Goal: Communication & Community: Answer question/provide support

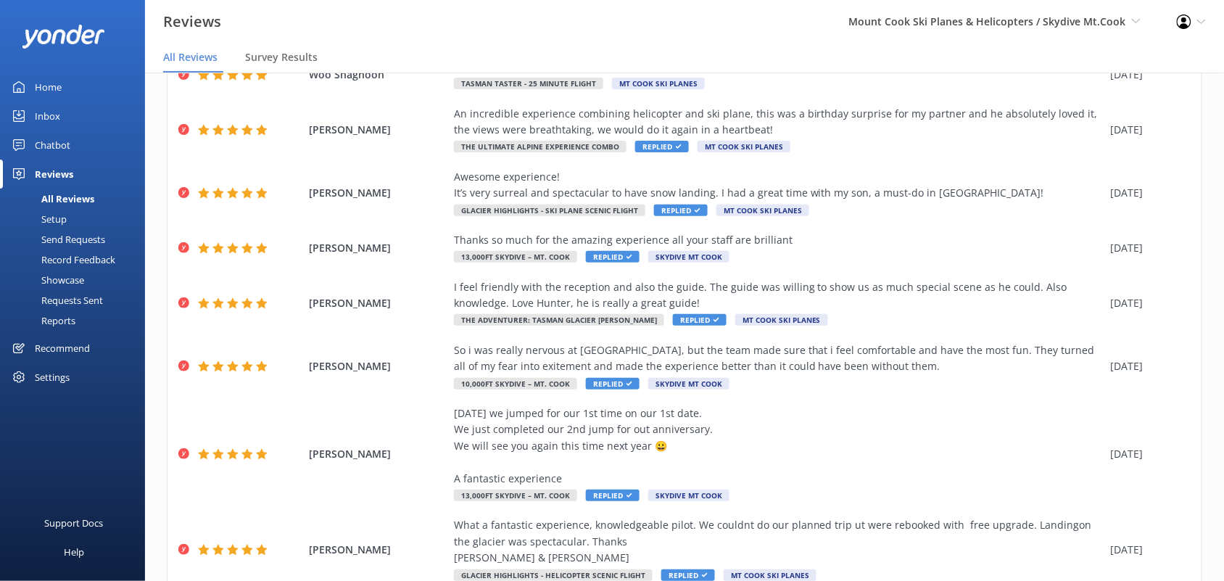
scroll to position [260, 0]
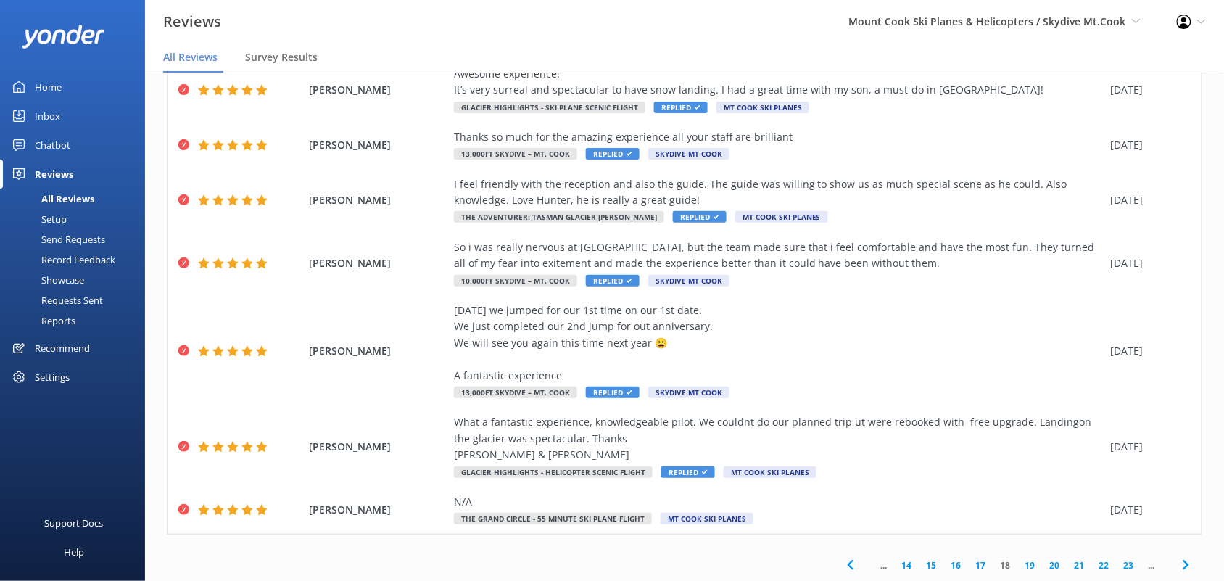
click at [842, 556] on icon at bounding box center [850, 564] width 17 height 17
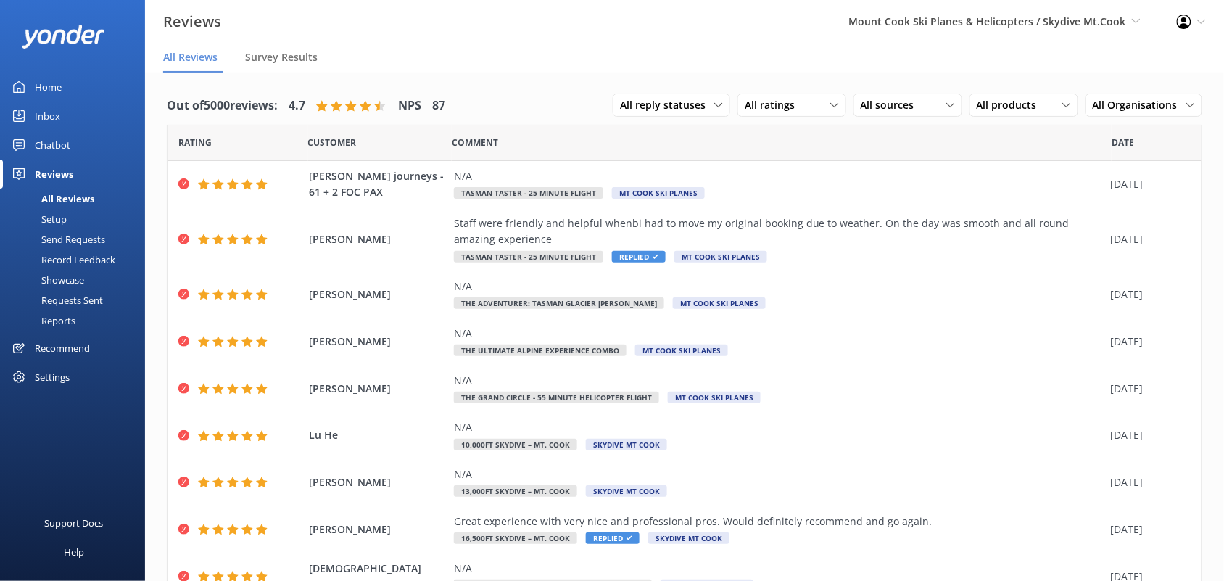
scroll to position [114, 0]
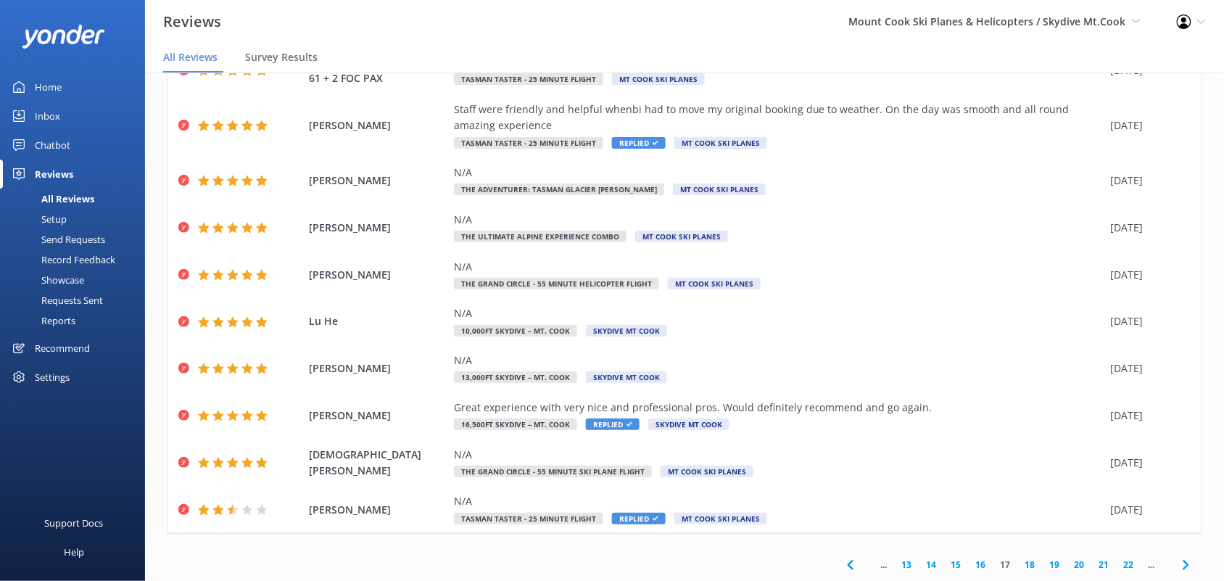
click at [842, 566] on icon at bounding box center [850, 564] width 17 height 17
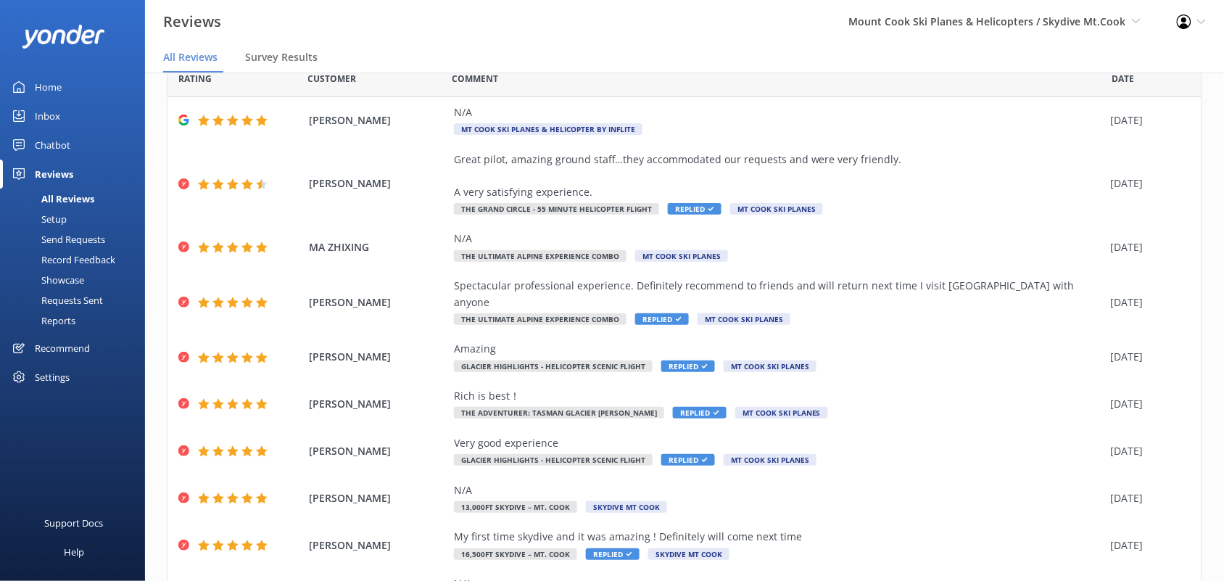
scroll to position [130, 0]
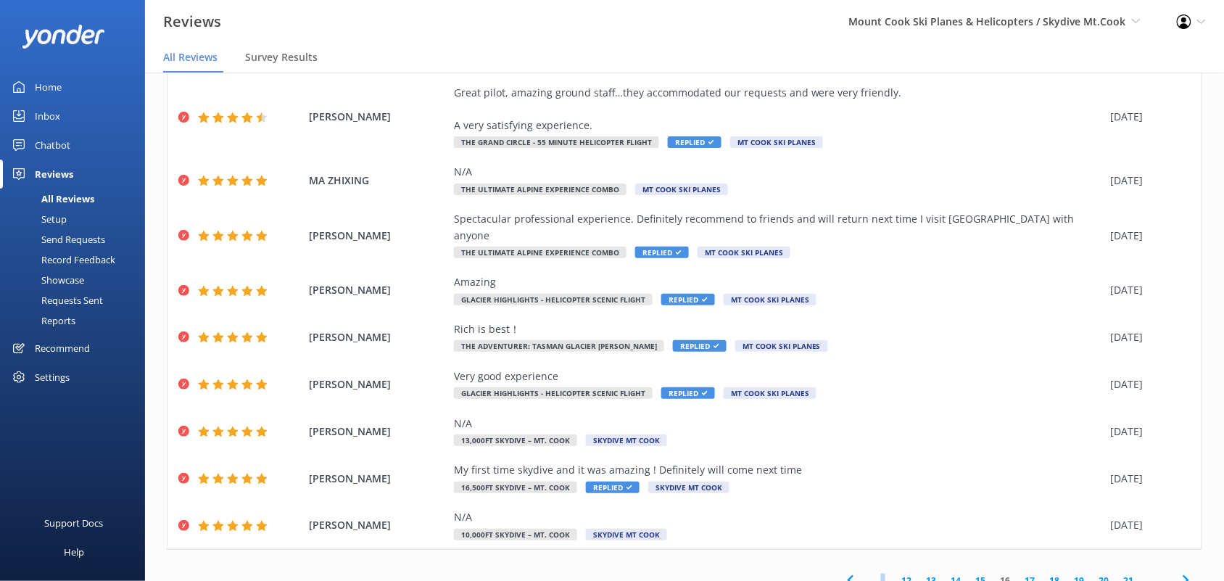
drag, startPoint x: 865, startPoint y: 564, endPoint x: 874, endPoint y: 564, distance: 8.7
click at [874, 573] on span "..." at bounding box center [884, 580] width 21 height 14
click at [847, 576] on use at bounding box center [850, 580] width 6 height 9
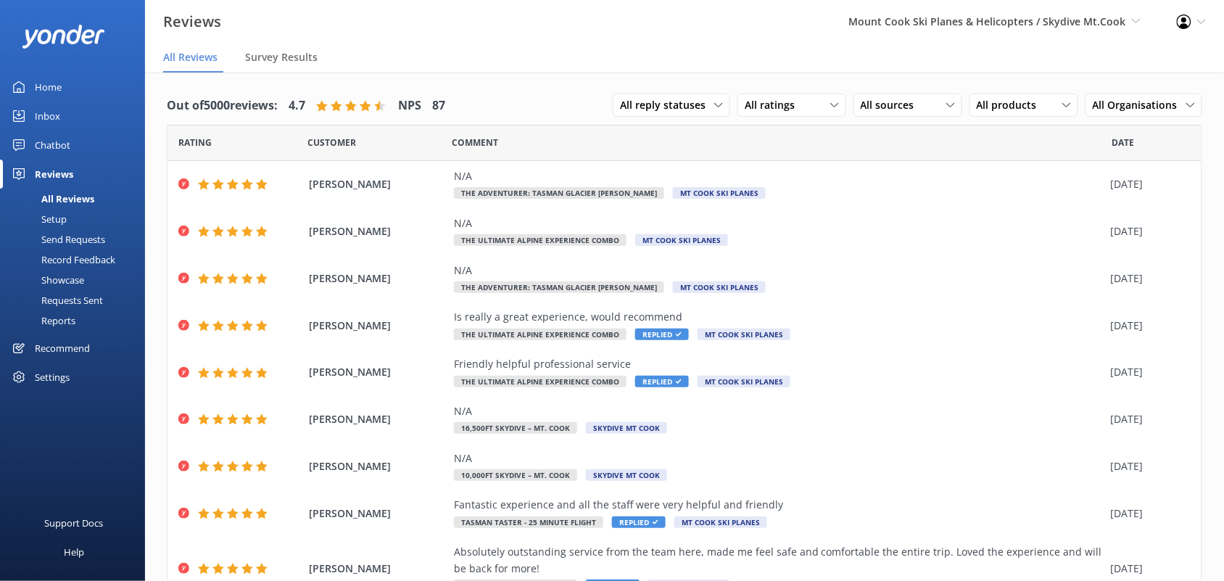
scroll to position [130, 0]
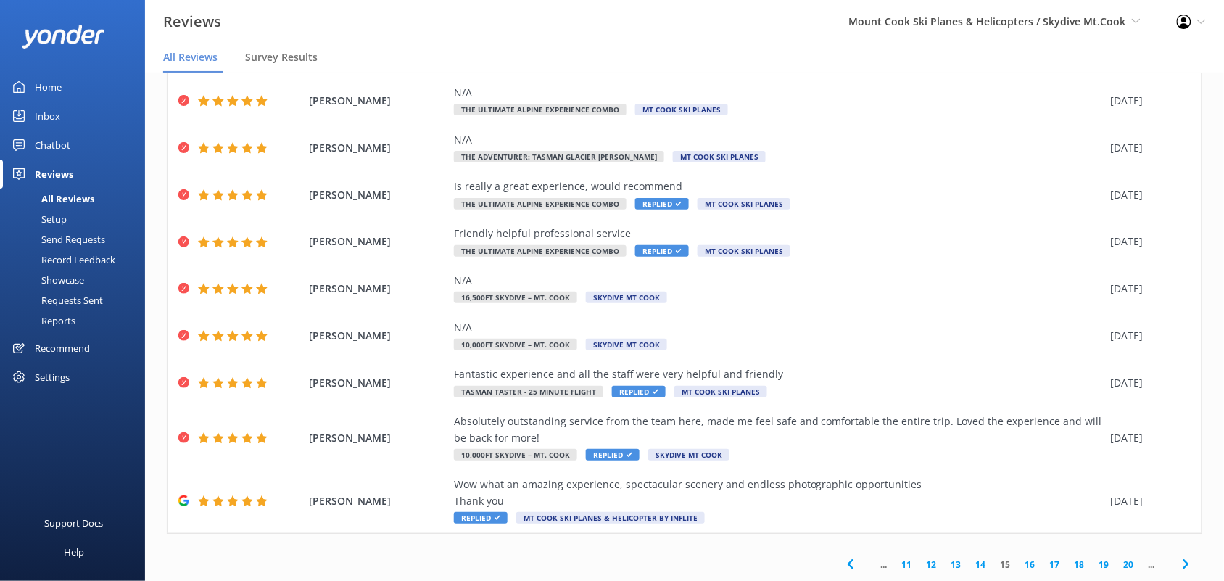
click at [842, 556] on icon at bounding box center [850, 563] width 17 height 17
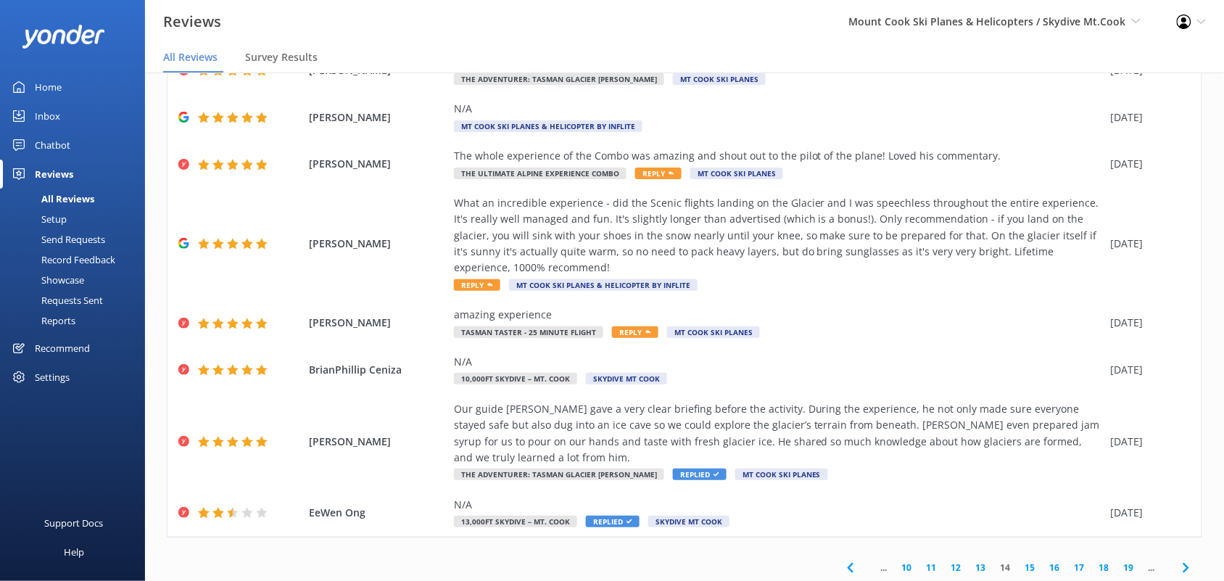
scroll to position [211, 0]
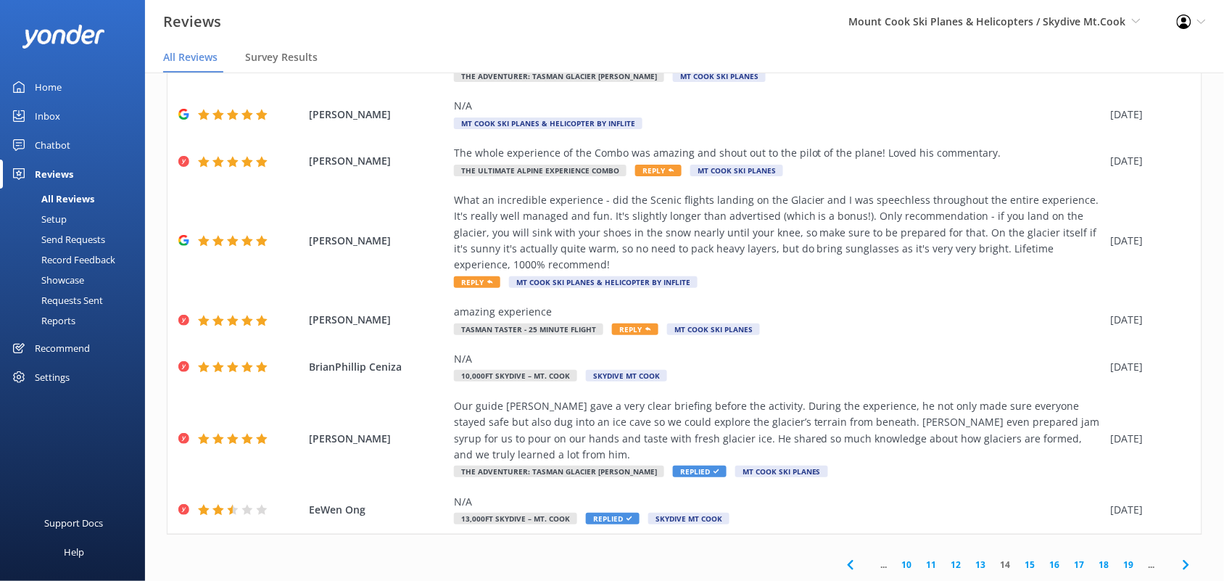
click at [842, 569] on icon at bounding box center [850, 564] width 17 height 17
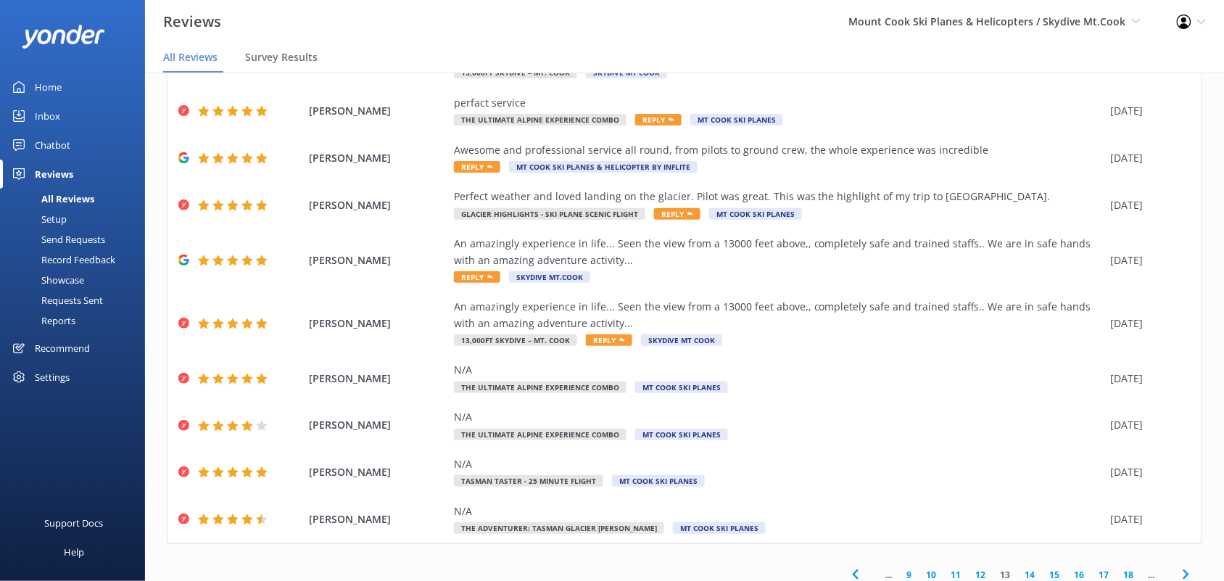
scroll to position [130, 0]
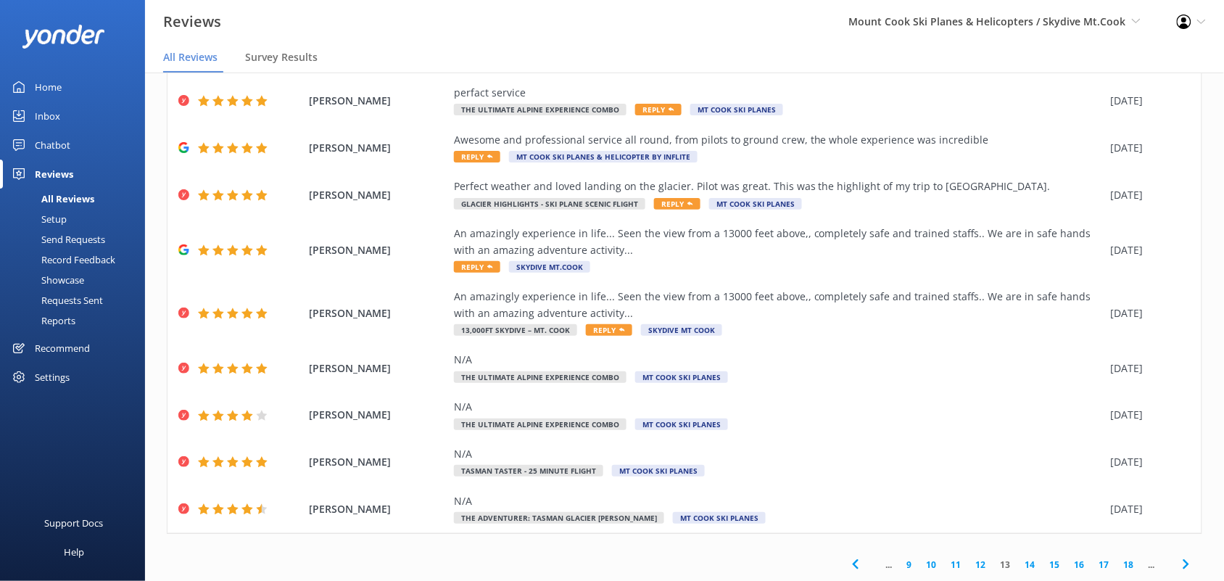
click at [852, 565] on use at bounding box center [855, 563] width 6 height 9
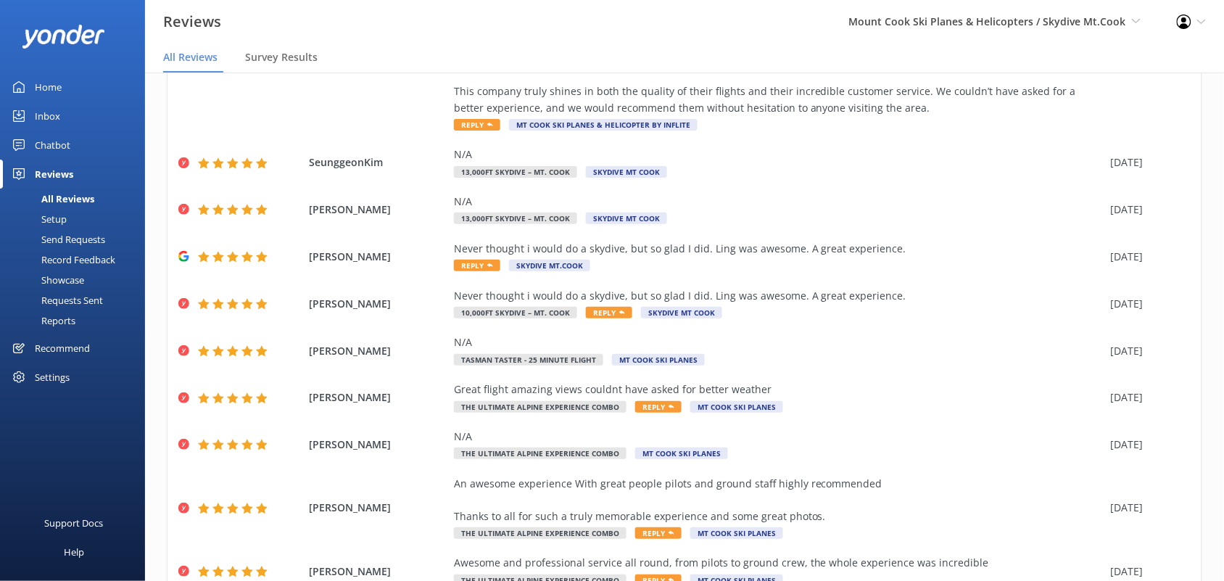
scroll to position [260, 0]
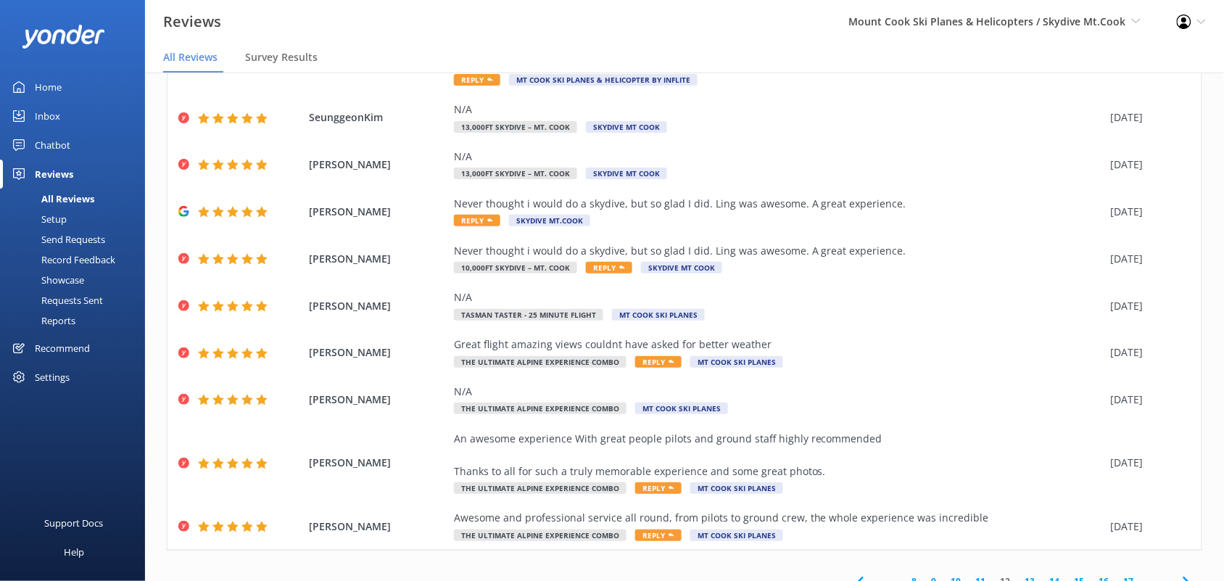
click at [852, 573] on icon at bounding box center [860, 581] width 17 height 17
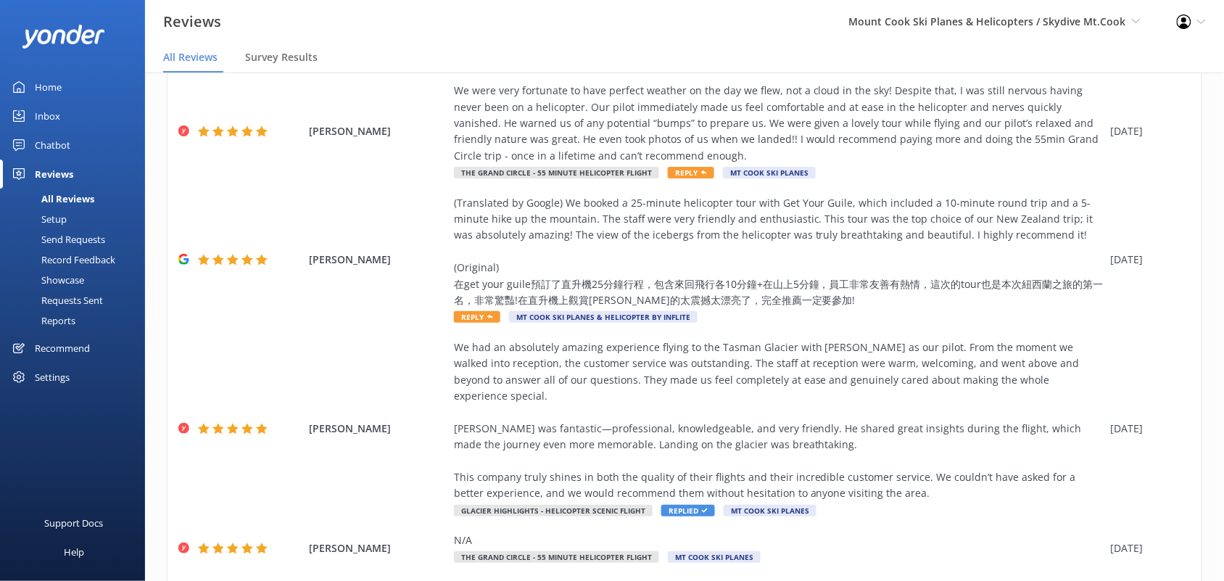
scroll to position [487, 0]
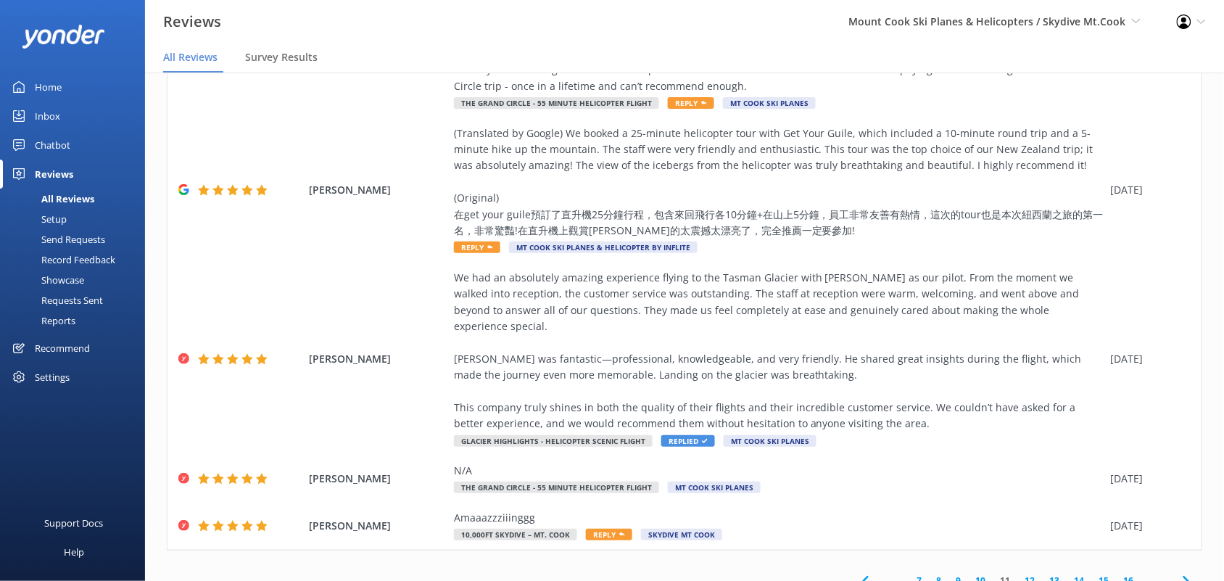
click at [857, 572] on icon at bounding box center [865, 580] width 17 height 17
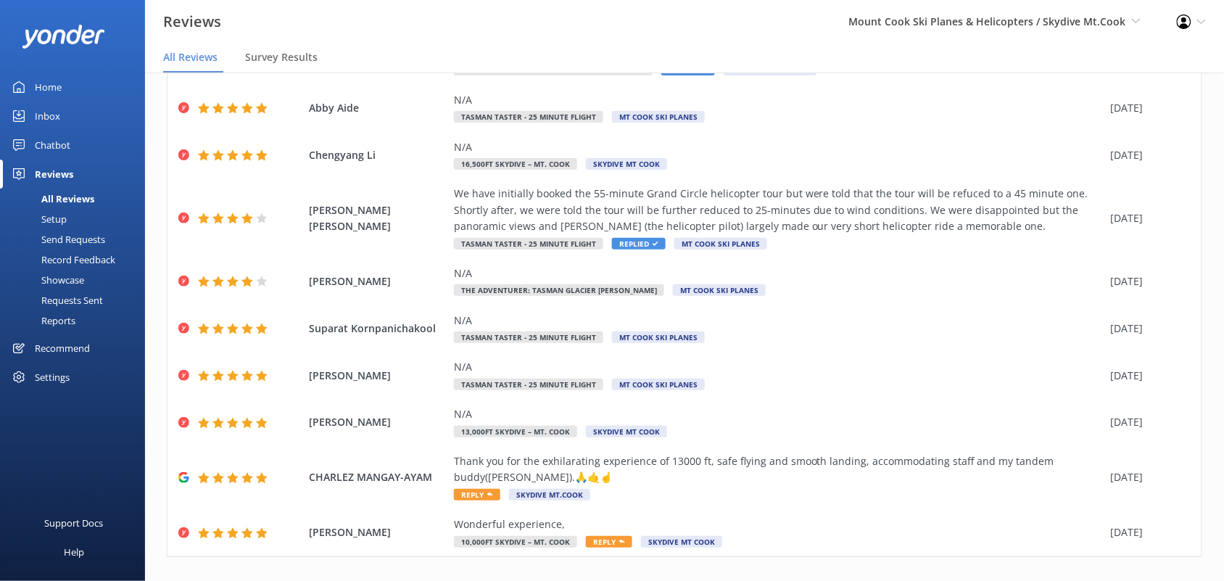
scroll to position [146, 0]
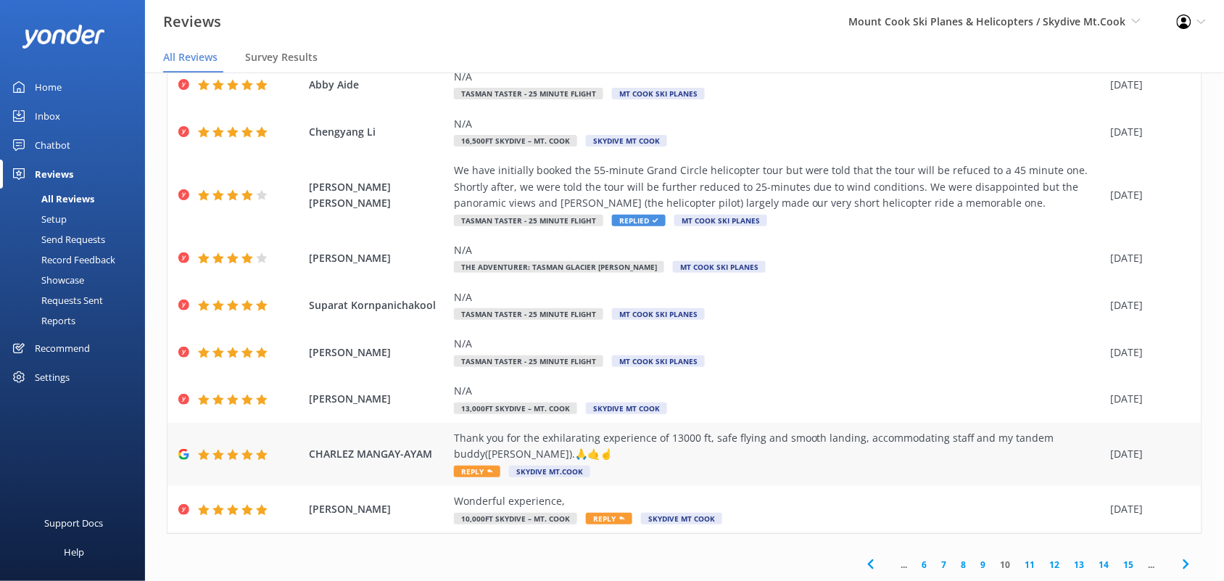
click at [469, 466] on span "Reply" at bounding box center [477, 471] width 46 height 12
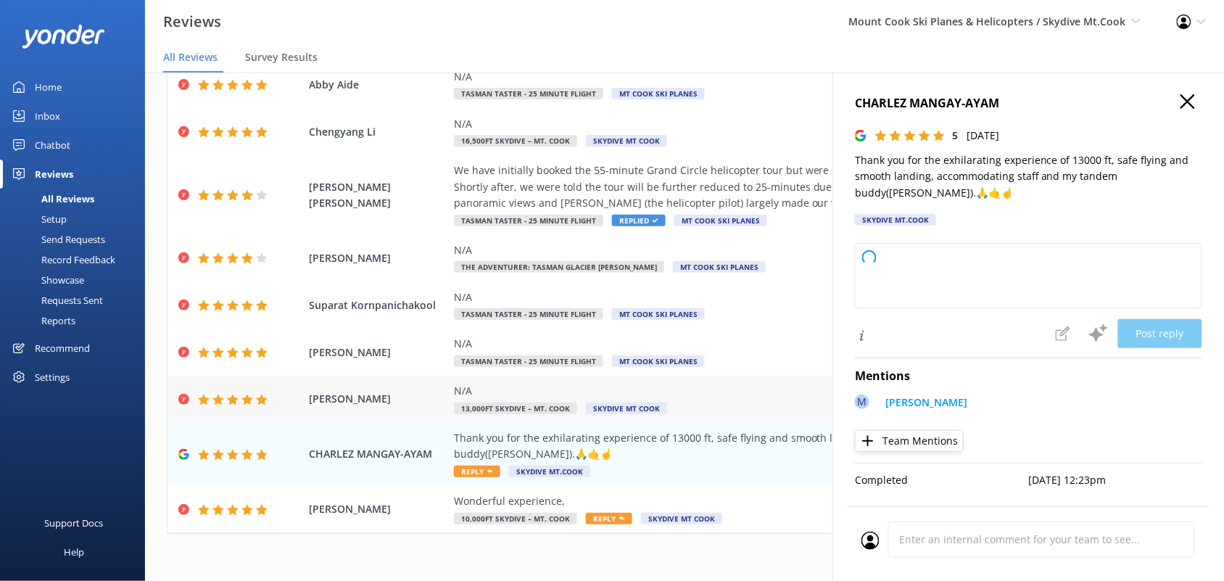
type textarea "Thank you so much for your wonderful review! We're thrilled you had an exhilara…"
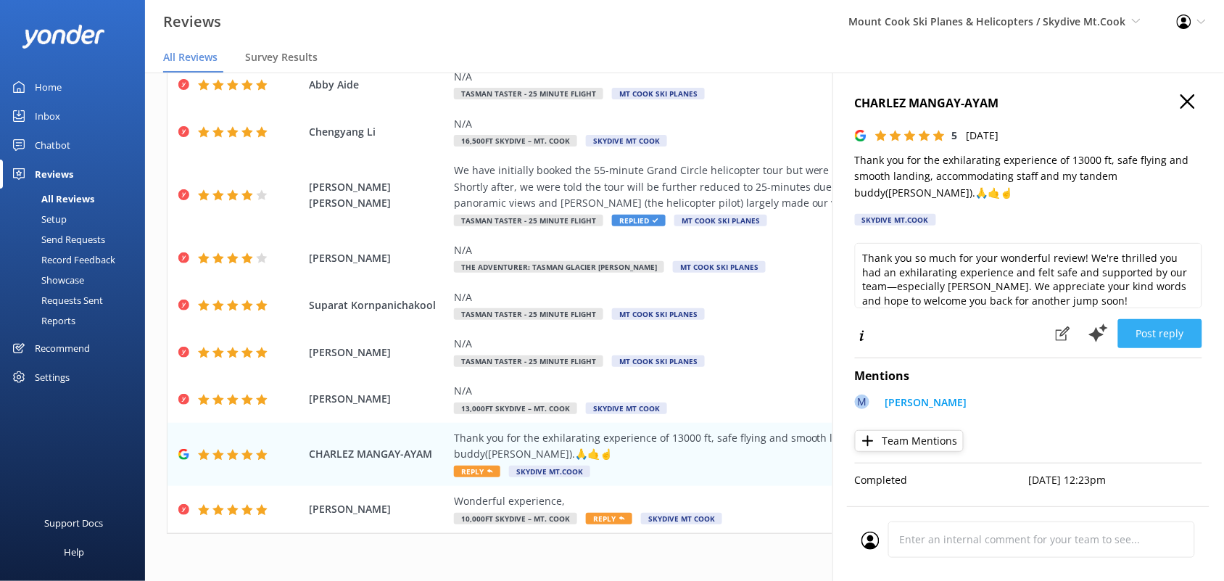
click at [1143, 328] on button "Post reply" at bounding box center [1160, 333] width 84 height 29
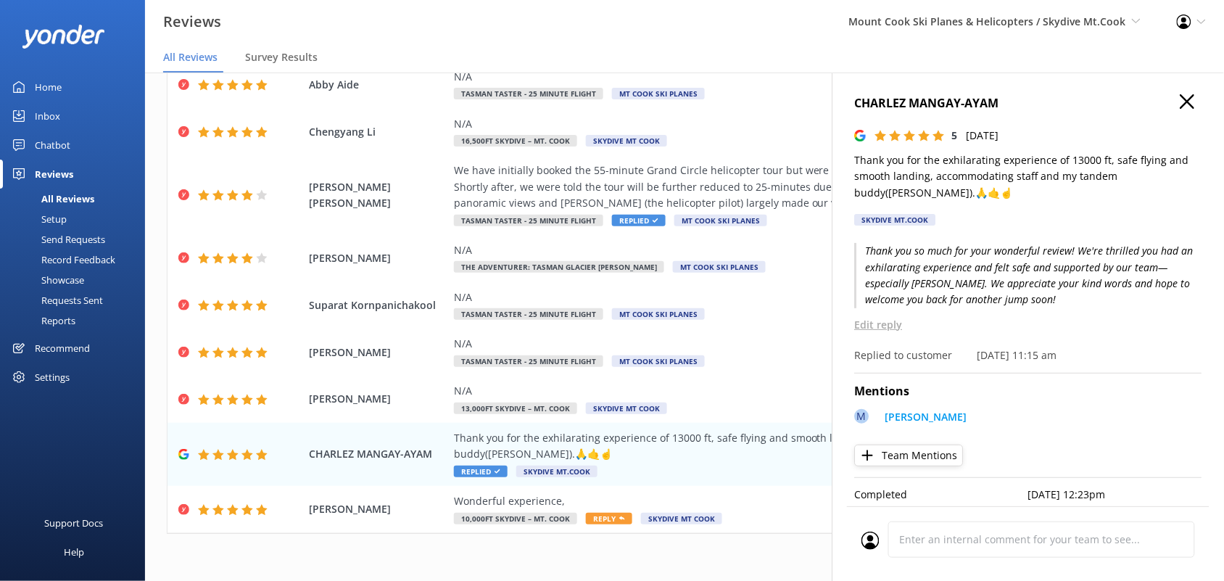
click at [1180, 101] on icon "button" at bounding box center [1187, 101] width 14 height 14
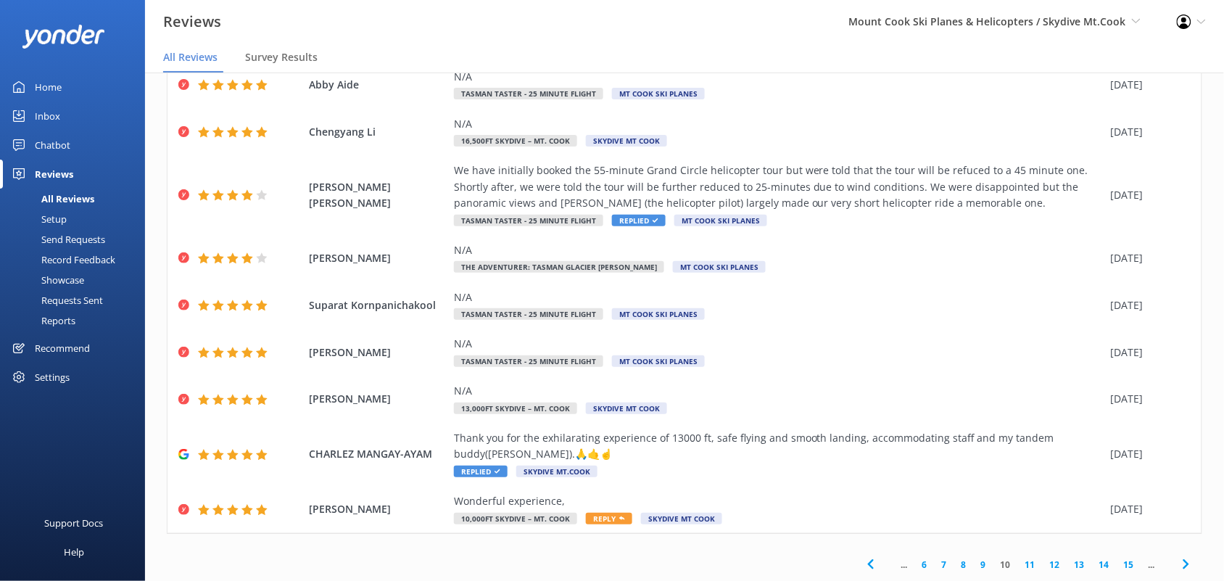
click at [915, 563] on link "6" at bounding box center [925, 564] width 20 height 14
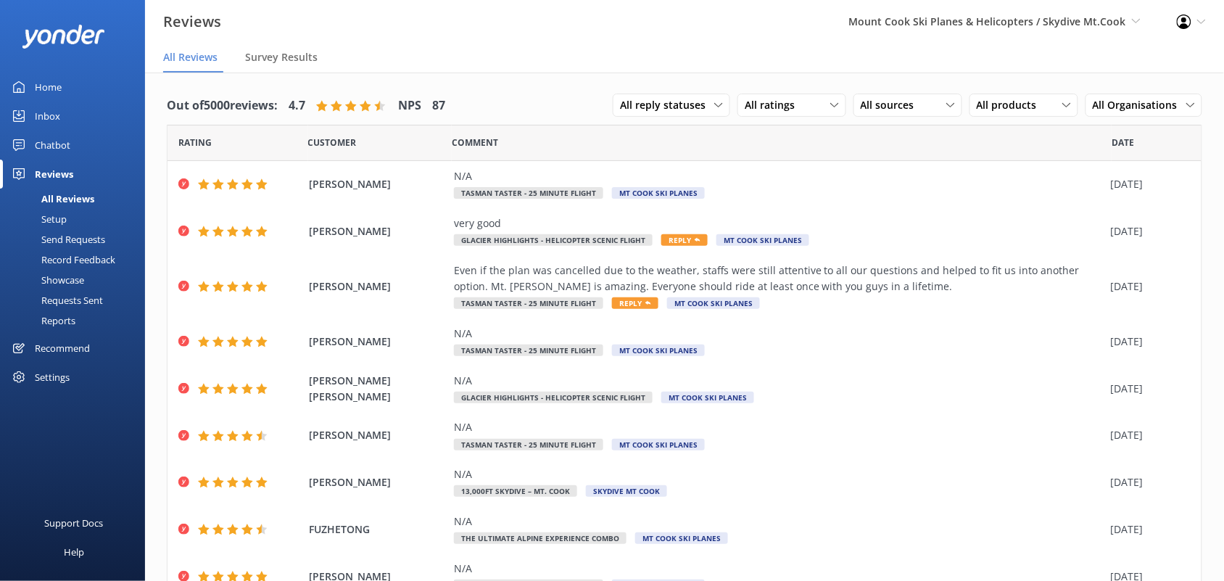
scroll to position [114, 0]
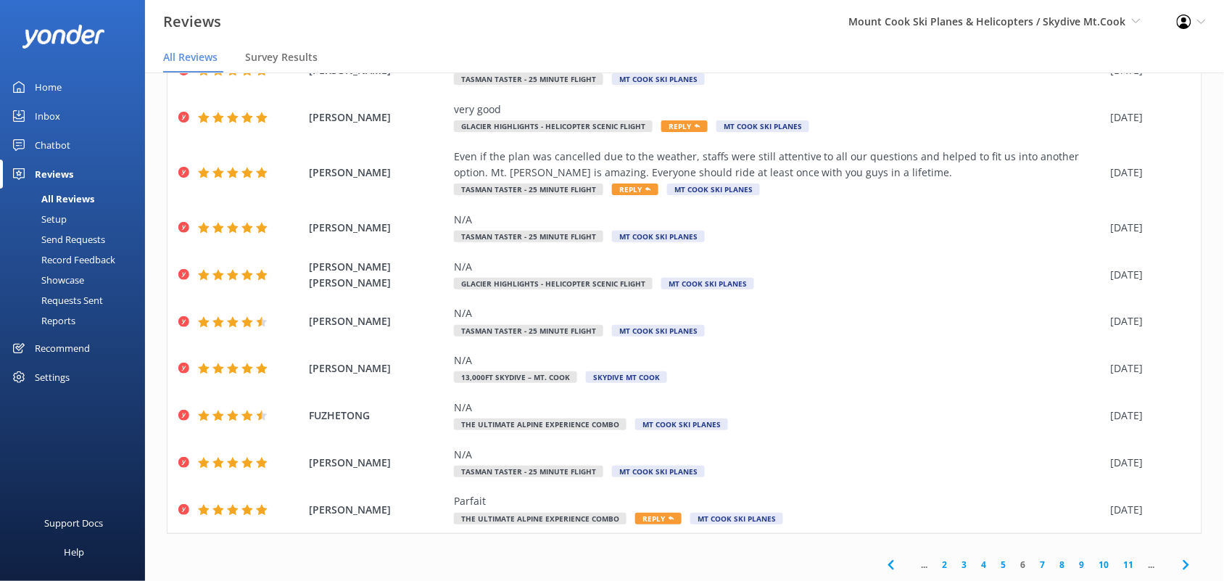
click at [935, 564] on link "2" at bounding box center [945, 564] width 20 height 14
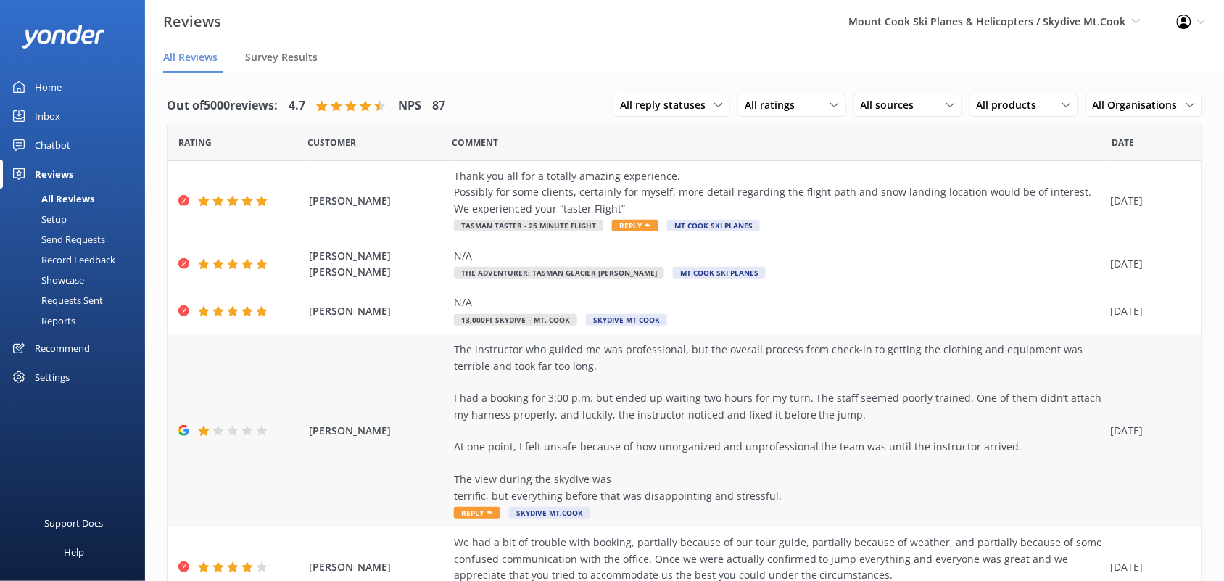
click at [486, 506] on div "The instructor who guided me was professional, but the overall process from che…" at bounding box center [779, 430] width 650 height 178
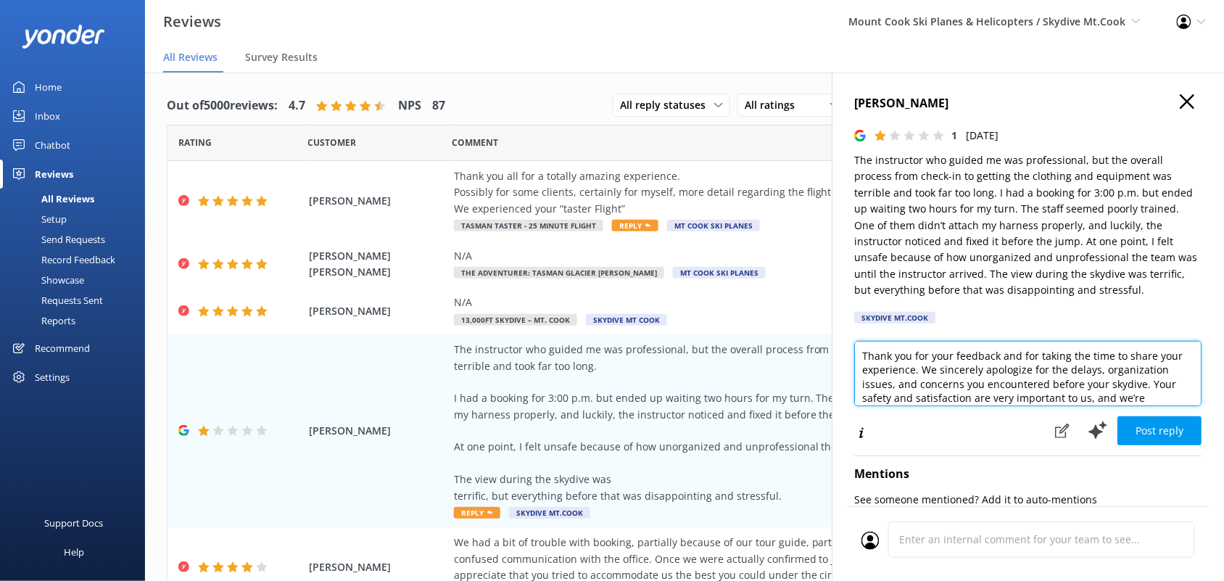
scroll to position [78, 0]
drag, startPoint x: 1158, startPoint y: 401, endPoint x: 1144, endPoint y: 415, distance: 20.0
click at [1144, 415] on div "Thank you for your feedback and for taking the time to share your experience. W…" at bounding box center [1028, 378] width 347 height 75
type textarea "Thank you for your feedback and for taking the time to share your experience. W…"
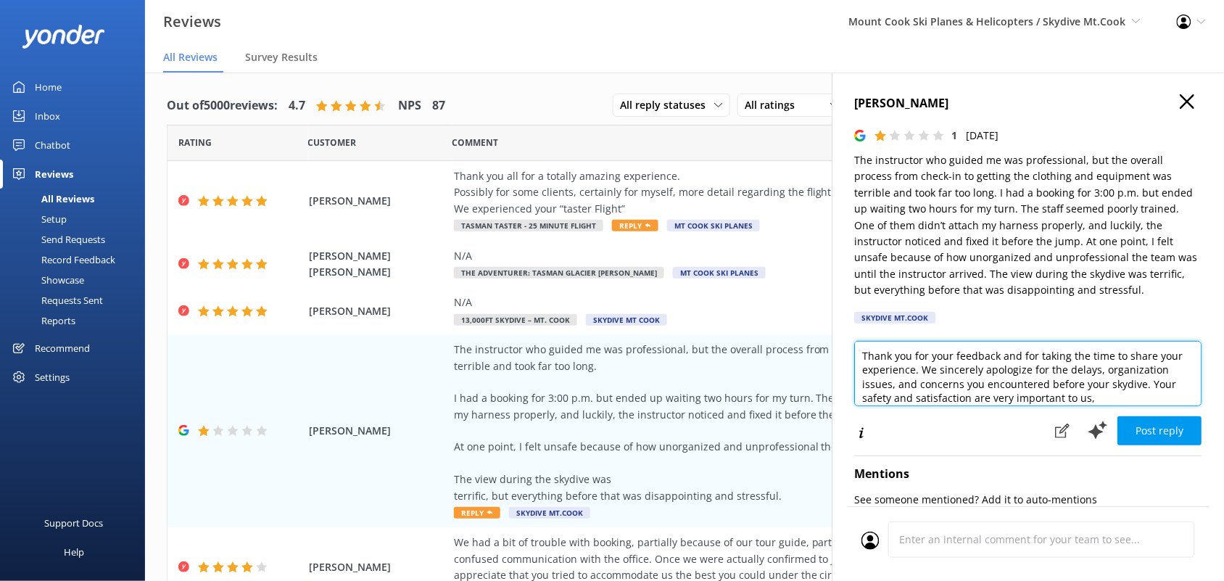
drag, startPoint x: 1165, startPoint y: 390, endPoint x: 853, endPoint y: 307, distance: 323.4
click at [850, 330] on div "[PERSON_NAME] 1 [DATE] The instructor who guided me was professional, but the o…" at bounding box center [1027, 362] width 391 height 581
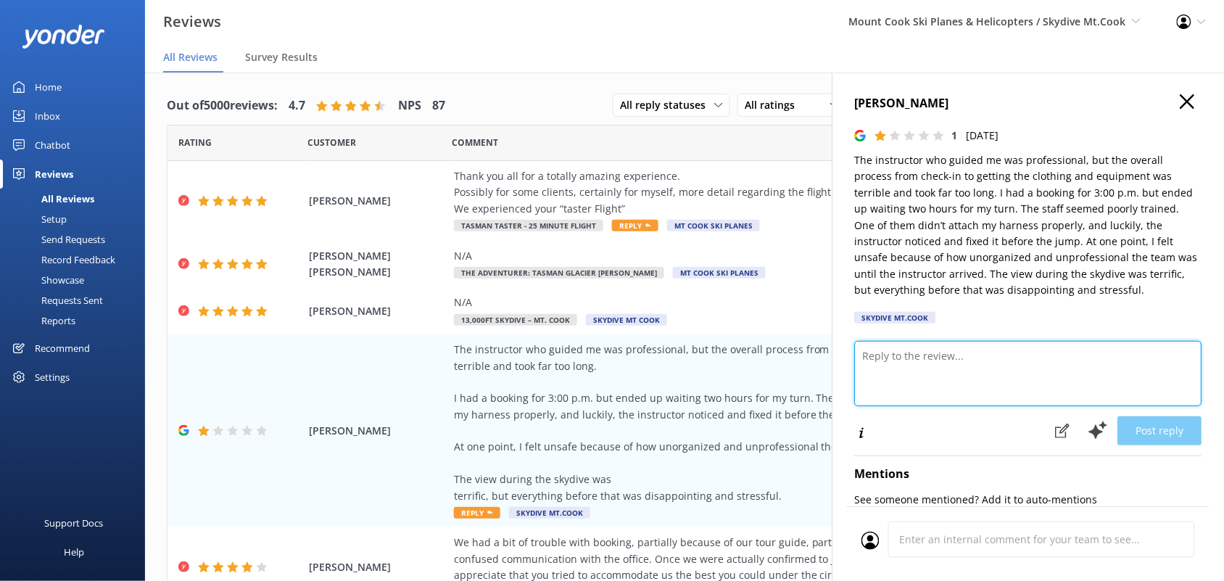
paste textarea "Lorem ips dol sitame con adip el seddo eius temporin. Ut'la etdolo magn al enim…"
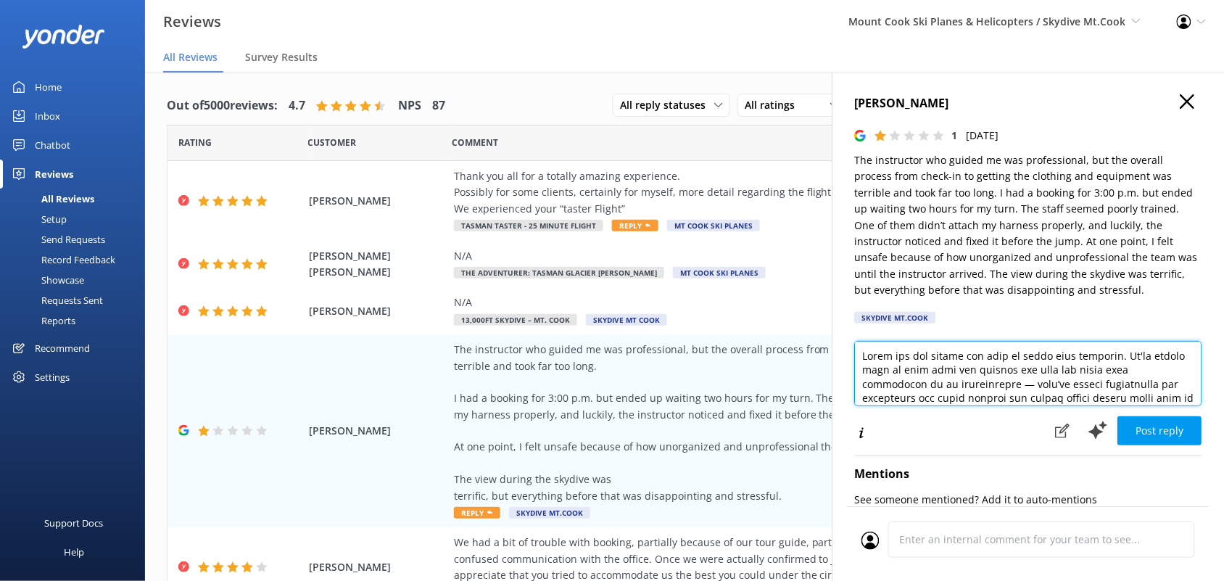
scroll to position [270, 0]
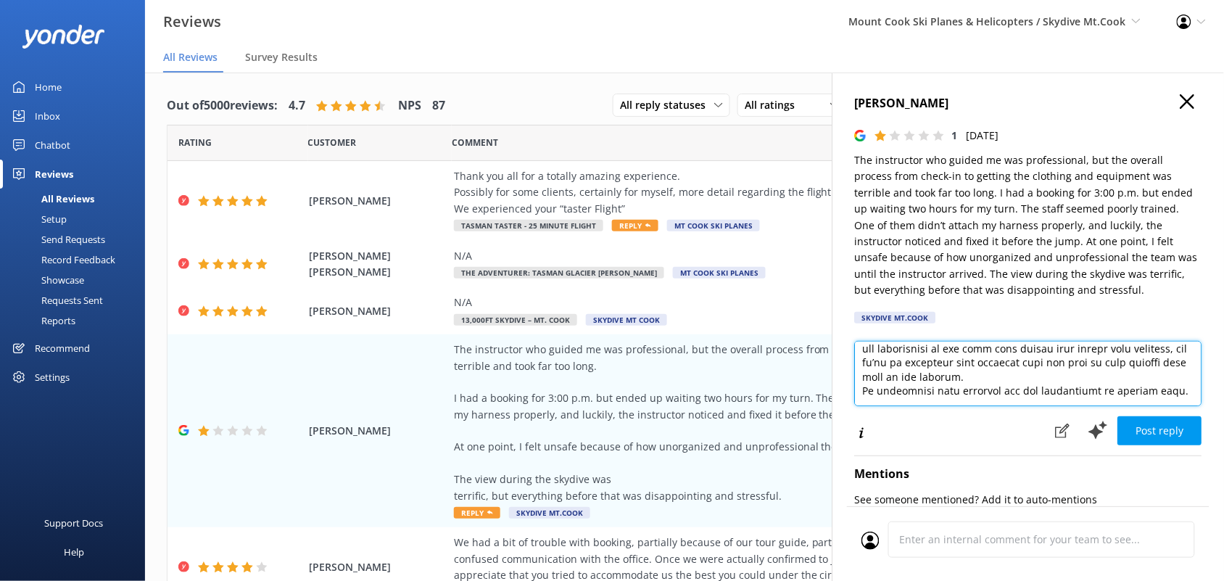
click at [981, 366] on textarea at bounding box center [1028, 373] width 347 height 65
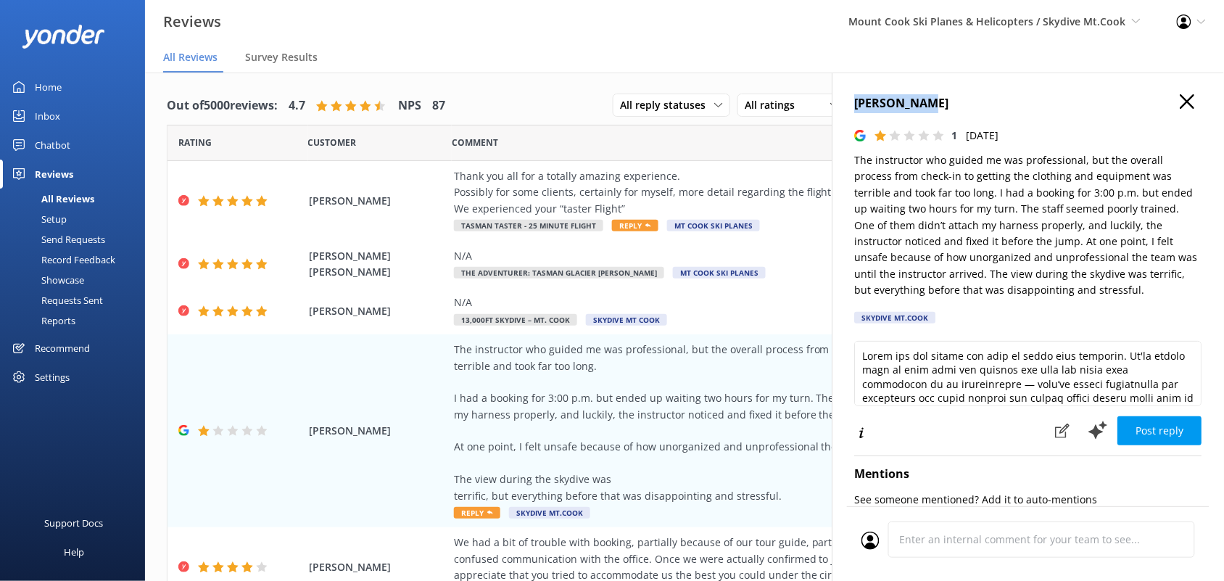
drag, startPoint x: 936, startPoint y: 104, endPoint x: 856, endPoint y: 104, distance: 79.7
click at [856, 104] on h4 "[PERSON_NAME]" at bounding box center [1028, 103] width 347 height 19
copy h4 "[PERSON_NAME]"
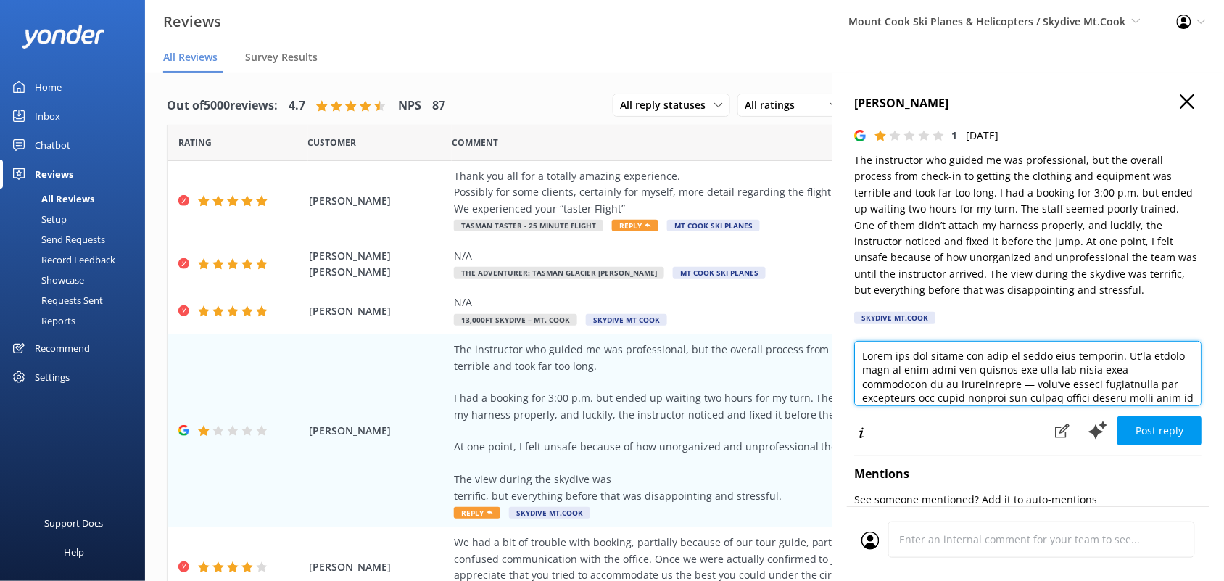
click at [860, 355] on textarea at bounding box center [1028, 373] width 347 height 65
paste textarea "[PERSON_NAME]"
click at [979, 388] on textarea at bounding box center [1028, 373] width 347 height 65
drag, startPoint x: 979, startPoint y: 388, endPoint x: 1110, endPoint y: 372, distance: 131.5
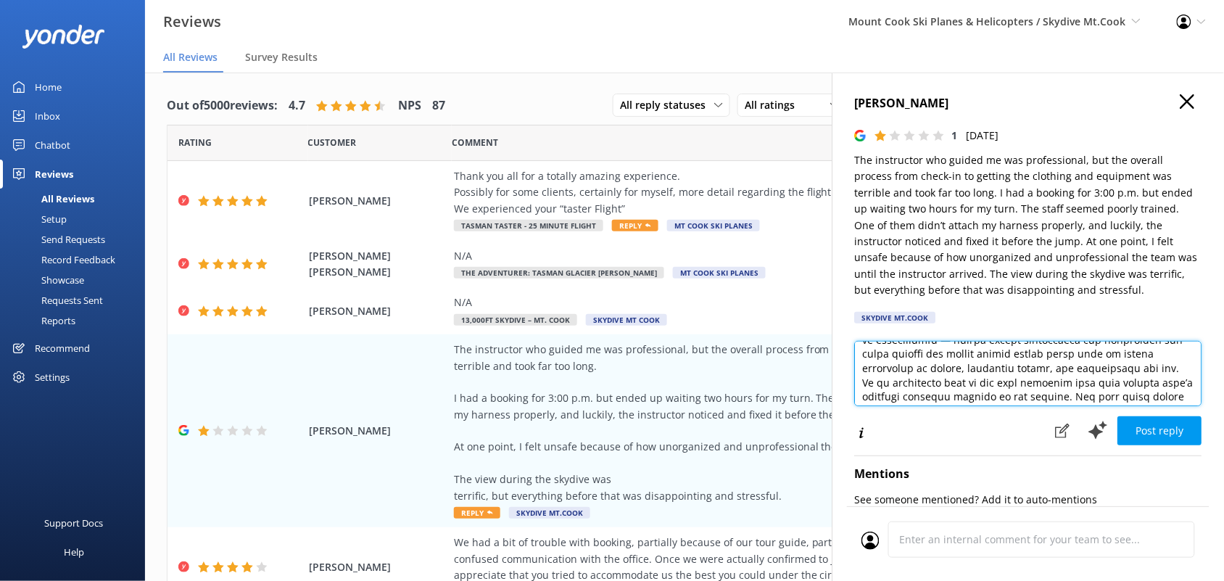
click at [1110, 372] on textarea at bounding box center [1028, 373] width 347 height 65
click at [919, 368] on textarea at bounding box center [1028, 373] width 347 height 65
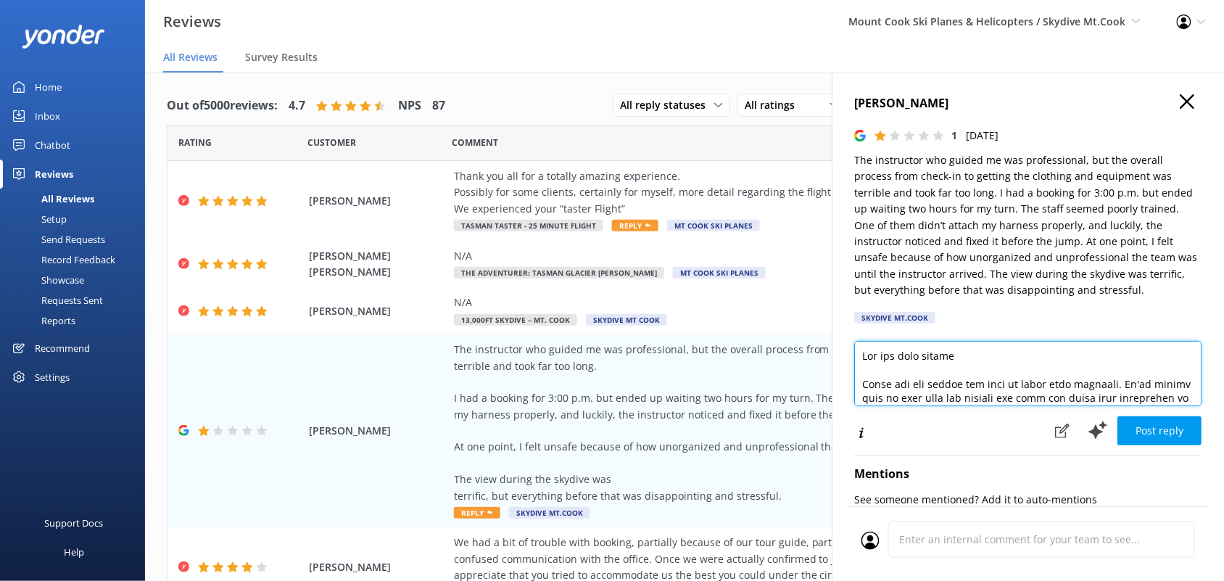
drag, startPoint x: 977, startPoint y: 363, endPoint x: 903, endPoint y: 389, distance: 78.2
click at [903, 389] on textarea at bounding box center [1028, 373] width 347 height 65
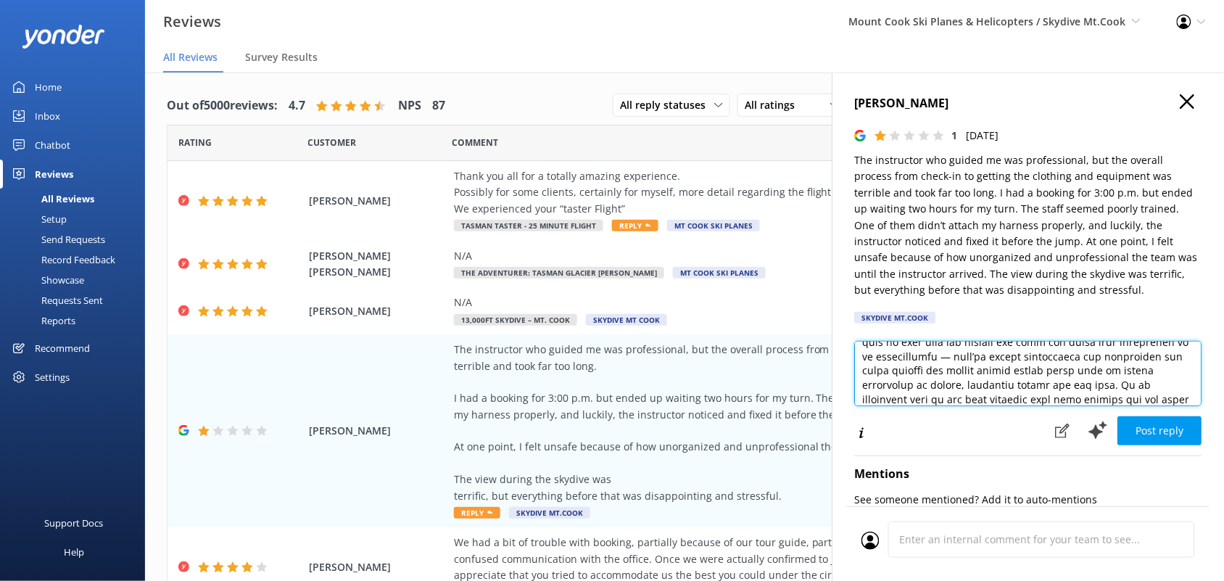
scroll to position [72, 0]
click at [977, 392] on textarea at bounding box center [1028, 373] width 347 height 65
paste textarea "We do understand that it may have appeared that your harness wasn’t attached pr…"
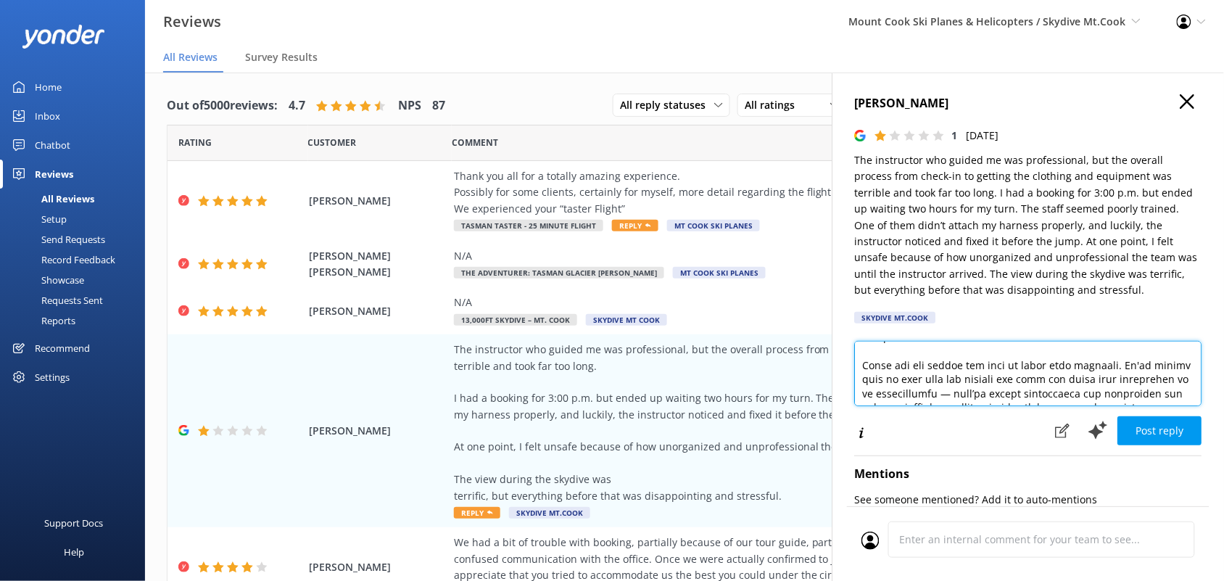
scroll to position [0, 0]
click at [905, 360] on textarea at bounding box center [1028, 373] width 347 height 65
click at [1124, 381] on textarea at bounding box center [1028, 373] width 347 height 65
click at [892, 379] on textarea at bounding box center [1028, 373] width 347 height 65
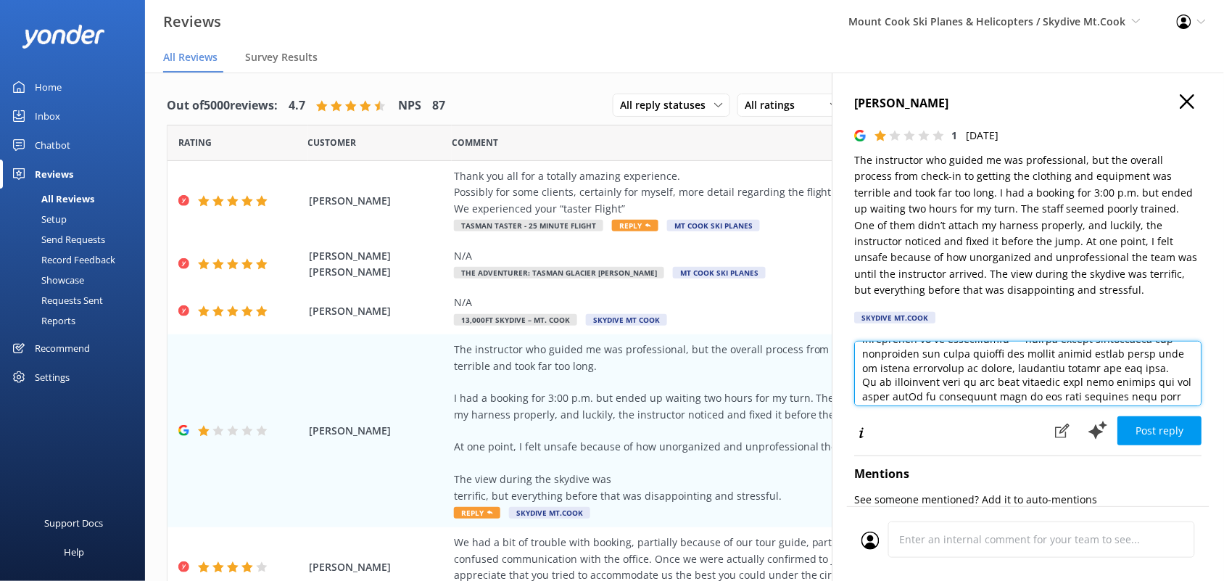
scroll to position [101, 0]
click at [937, 396] on textarea at bounding box center [1028, 373] width 347 height 65
click at [939, 396] on textarea at bounding box center [1028, 373] width 347 height 65
click at [1135, 361] on textarea at bounding box center [1028, 373] width 347 height 65
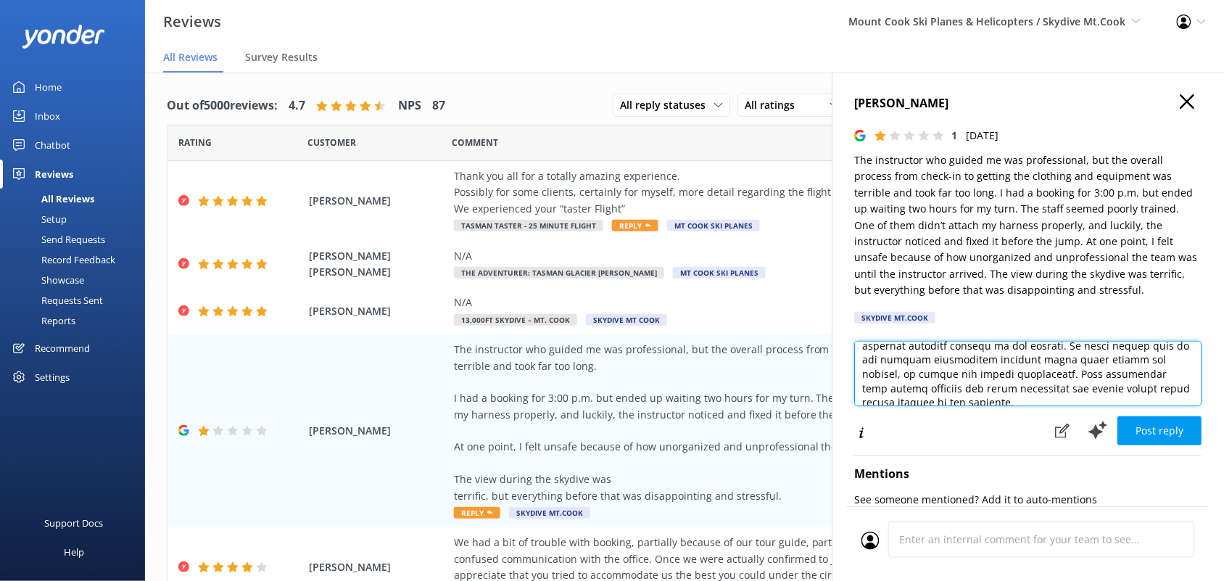
click at [1161, 360] on textarea at bounding box center [1028, 373] width 347 height 65
click at [1071, 388] on textarea at bounding box center [1028, 373] width 347 height 65
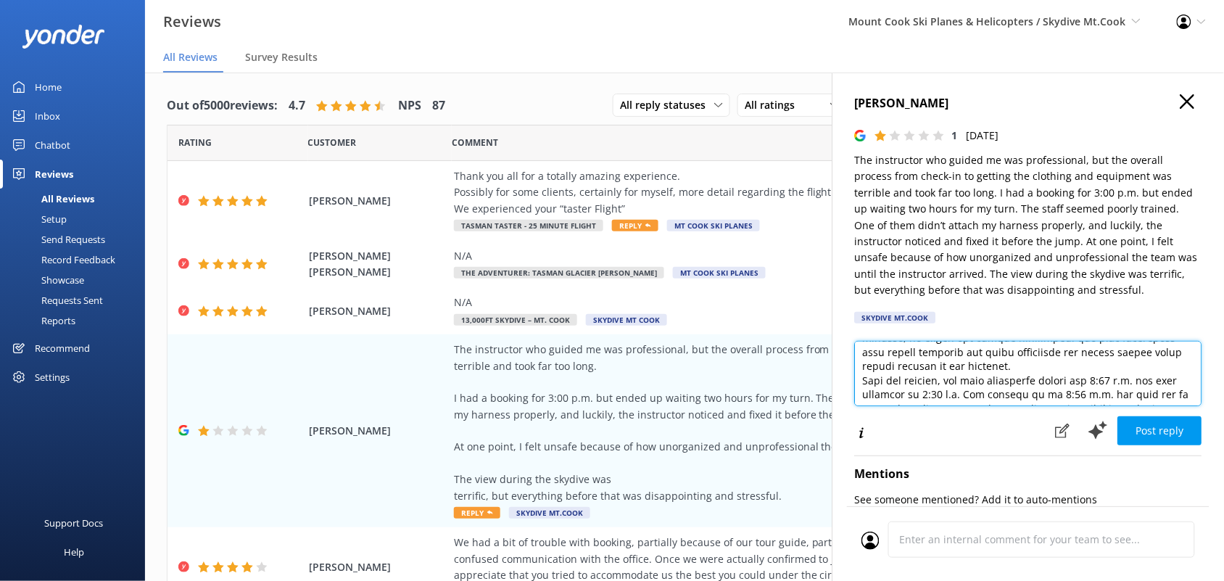
click at [1077, 384] on textarea at bounding box center [1028, 373] width 347 height 65
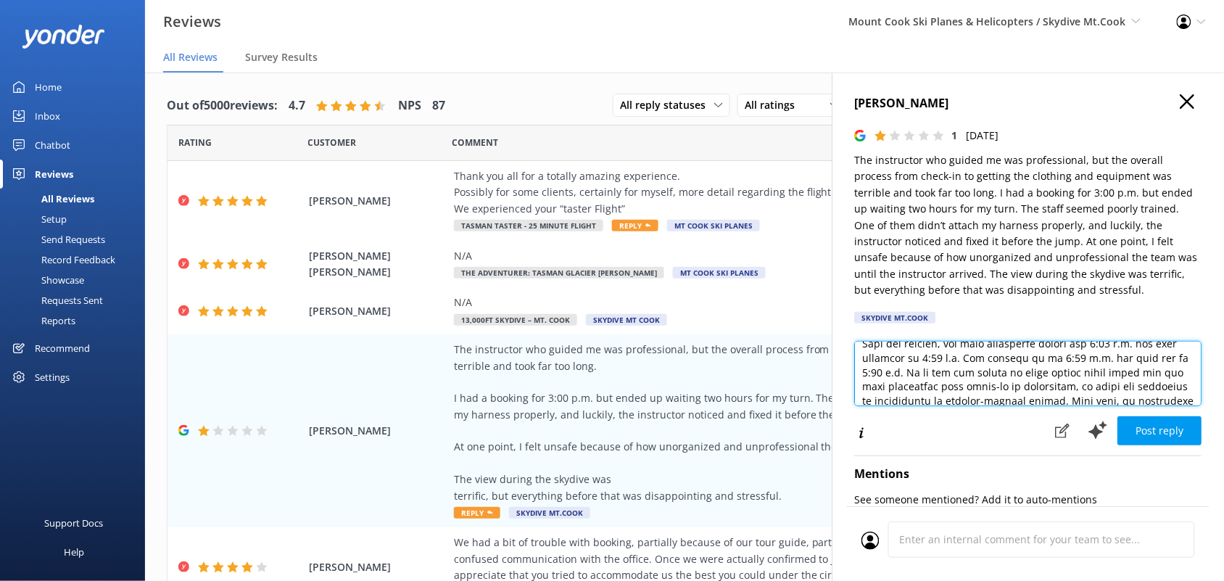
click at [887, 377] on textarea at bounding box center [1028, 373] width 347 height 65
click at [948, 360] on textarea at bounding box center [1028, 373] width 347 height 65
drag, startPoint x: 1059, startPoint y: 370, endPoint x: 908, endPoint y: 373, distance: 150.8
click at [908, 373] on textarea at bounding box center [1028, 373] width 347 height 65
click at [954, 381] on textarea at bounding box center [1028, 373] width 347 height 65
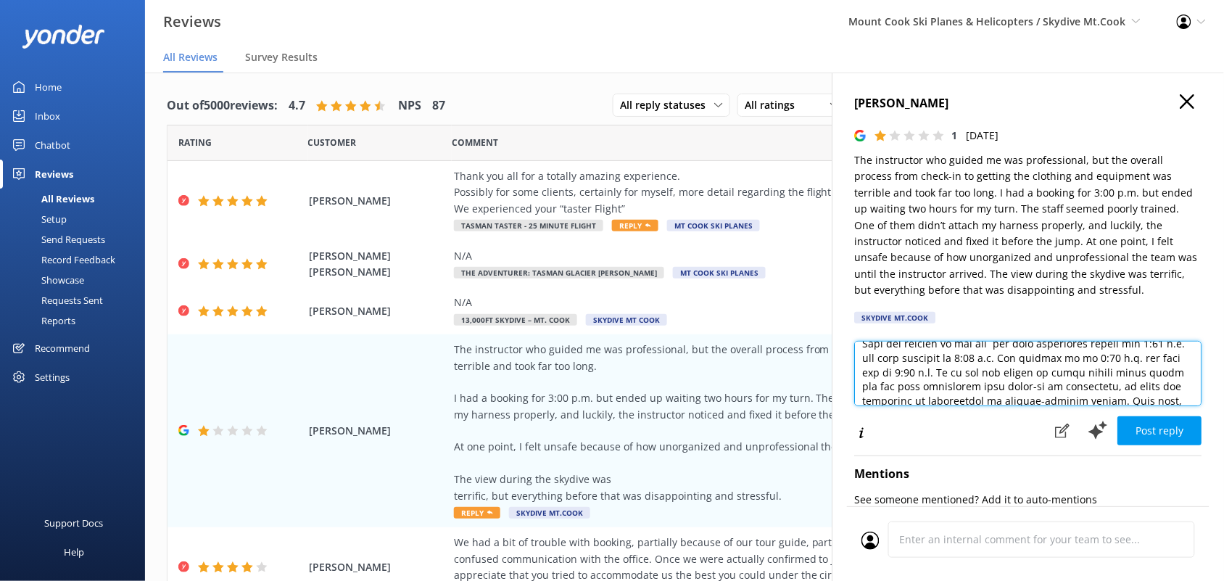
click at [1059, 375] on textarea at bounding box center [1028, 373] width 347 height 65
click at [1139, 378] on textarea at bounding box center [1028, 373] width 347 height 65
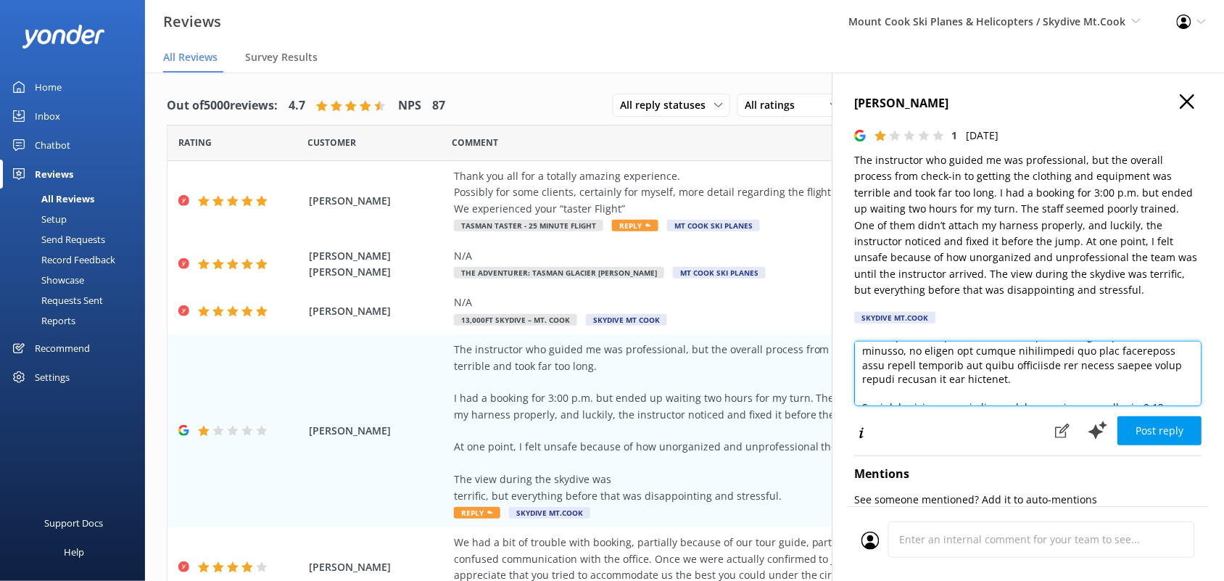
scroll to position [362, 0]
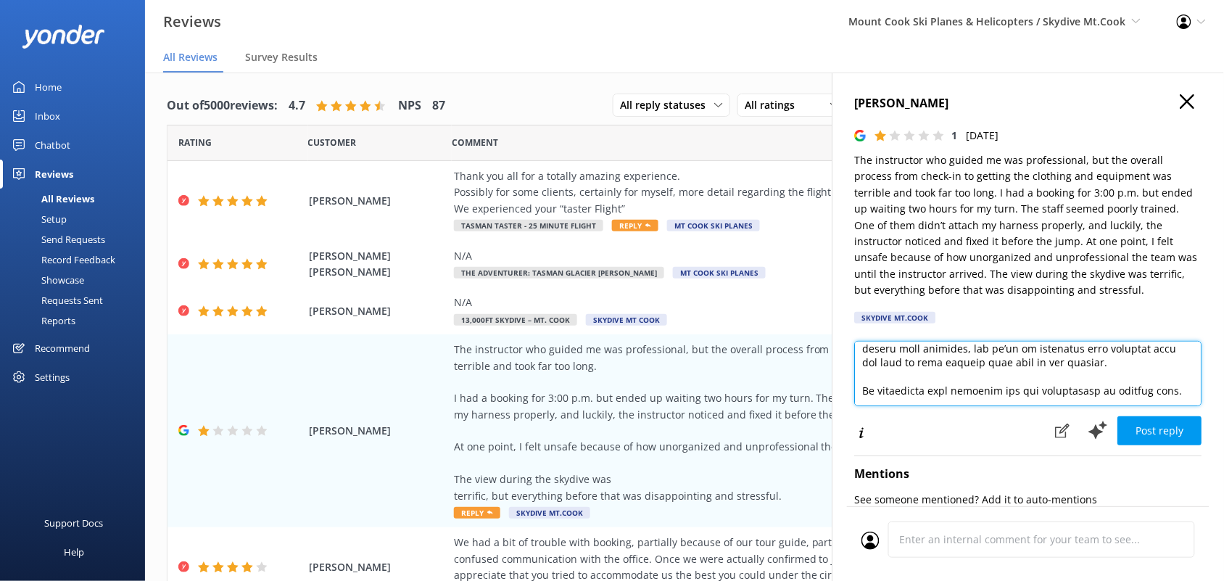
drag, startPoint x: 864, startPoint y: 359, endPoint x: 1046, endPoint y: 399, distance: 186.3
click at [1046, 399] on textarea at bounding box center [1028, 373] width 347 height 65
type textarea "Lor ips Dolo Sitame Conse adi eli seddoe tem inci ut labor etdo magnaali. En'ad…"
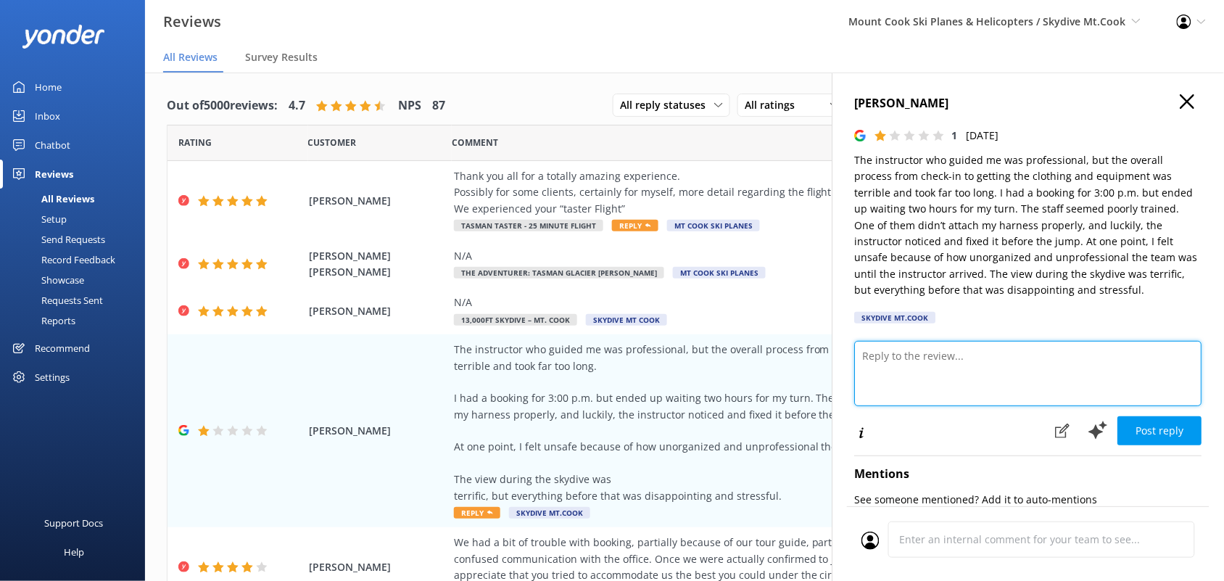
scroll to position [0, 0]
type textarea "v"
paste textarea "Lor ips Dolo Sitame, Conse adi eli seddoe tem inci ut labor etdo magnaali. En’a…"
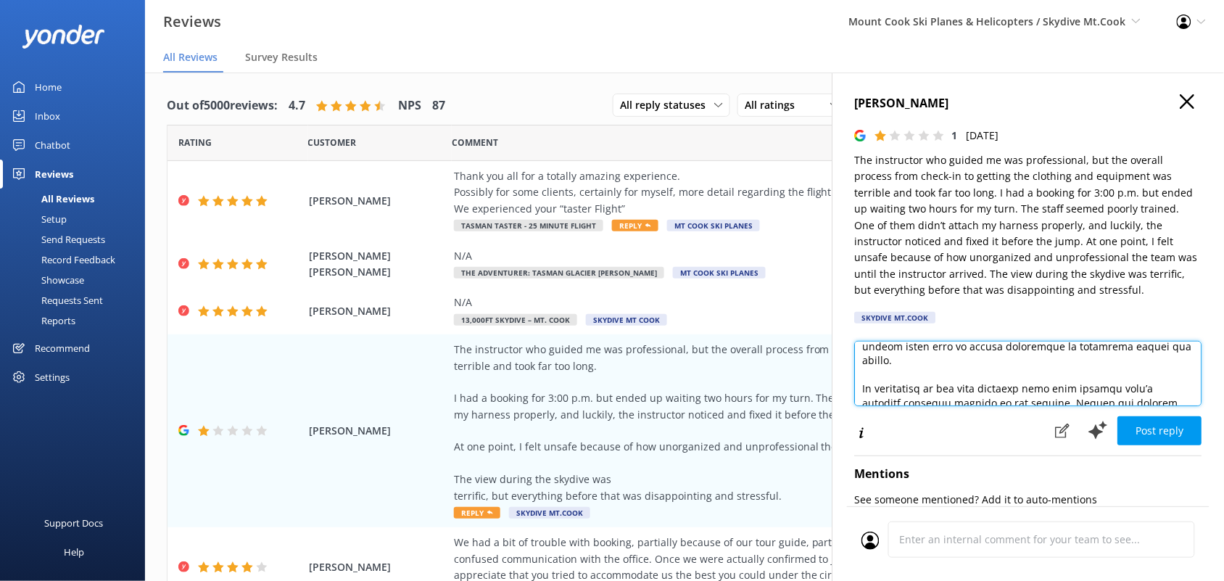
scroll to position [145, 0]
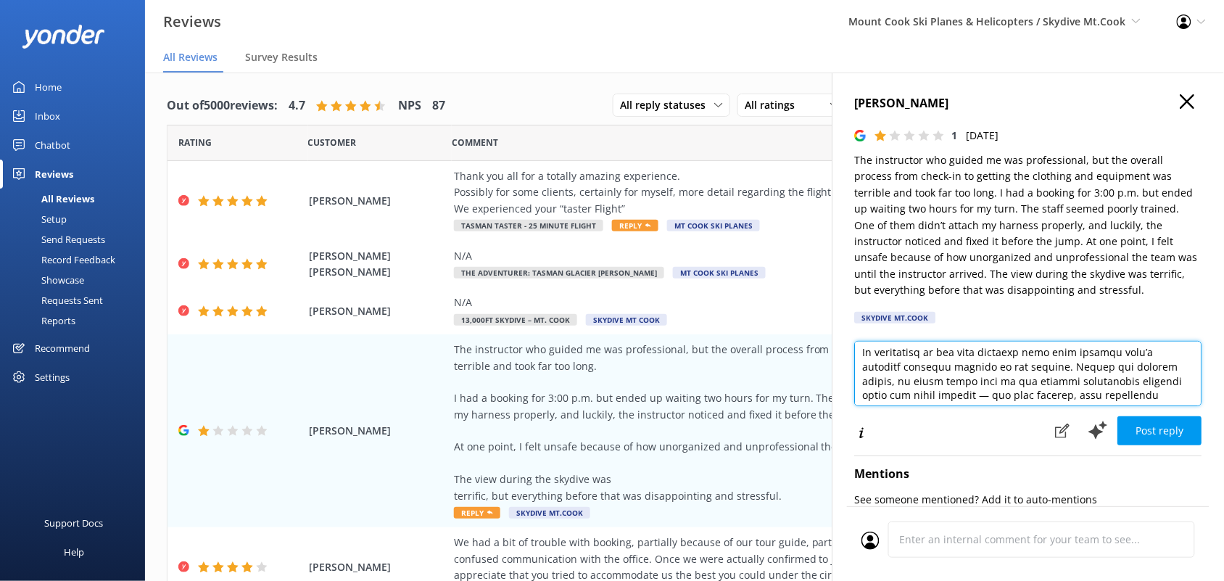
click at [993, 397] on textarea at bounding box center [1028, 373] width 347 height 65
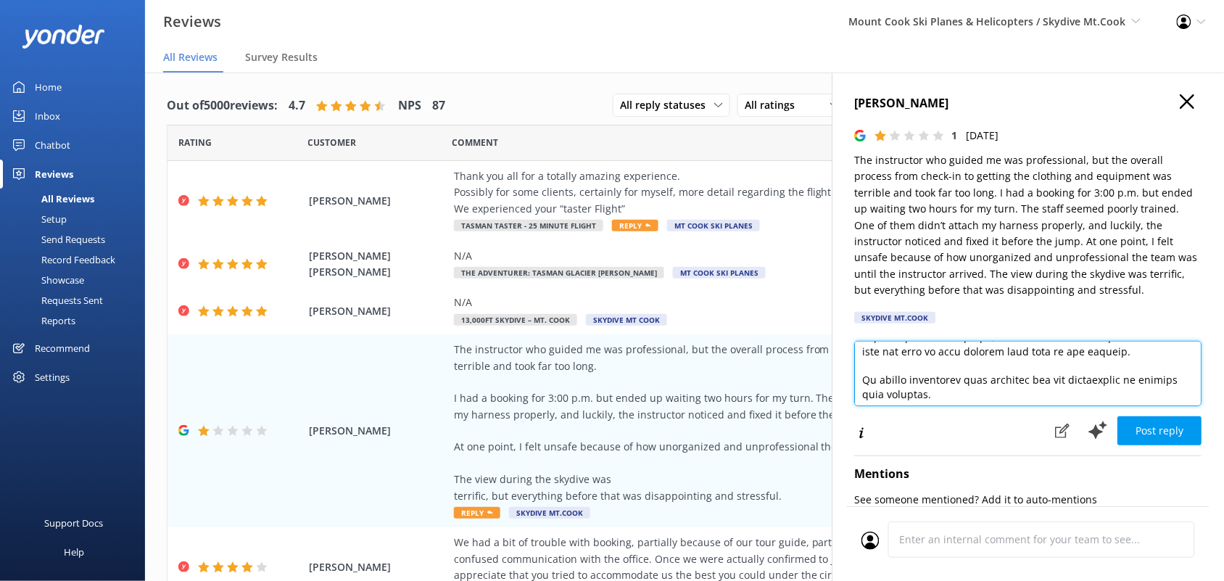
scroll to position [362, 0]
click at [906, 378] on textarea at bounding box center [1028, 373] width 347 height 65
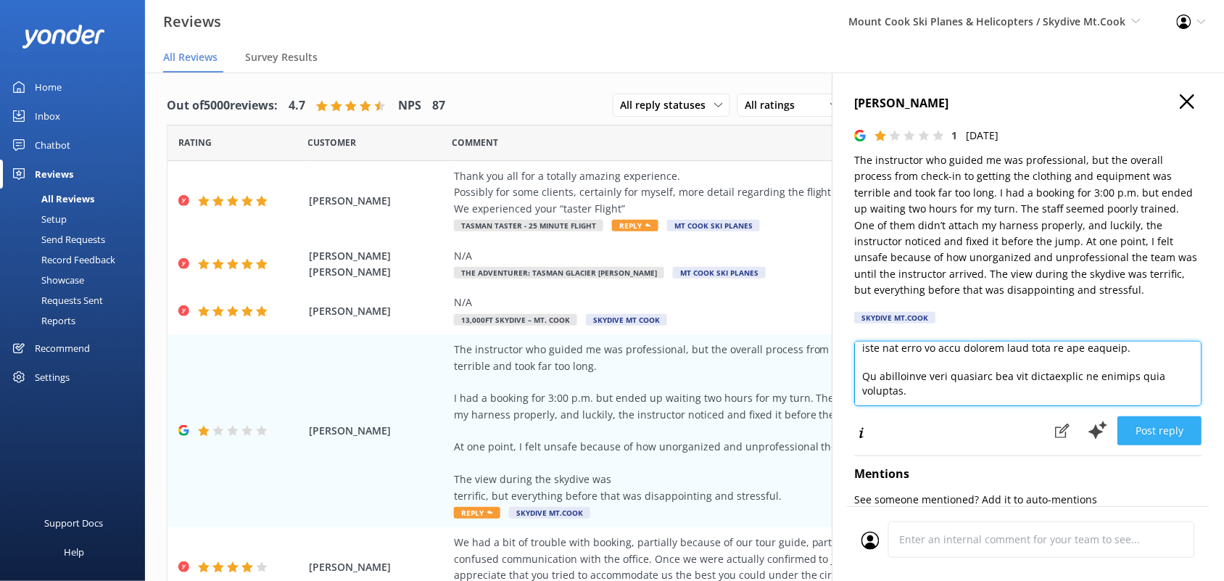
type textarea "Lor ips Dolo Sitame, Conse adi eli seddoe tem inci ut labor etdo magnaali. En’a…"
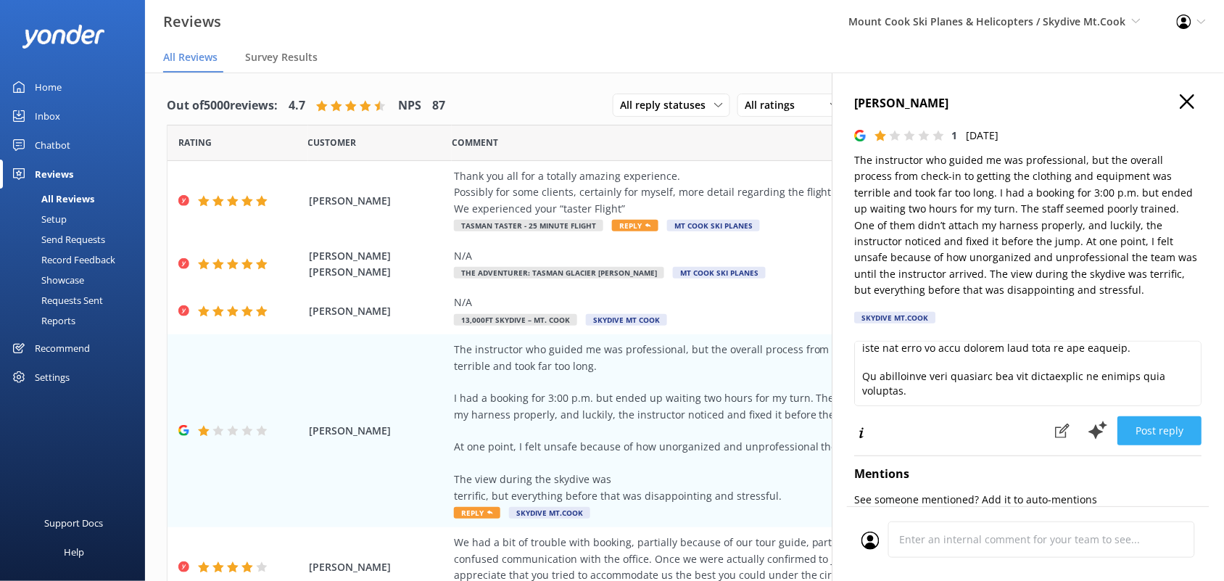
click at [1143, 425] on button "Post reply" at bounding box center [1160, 430] width 84 height 29
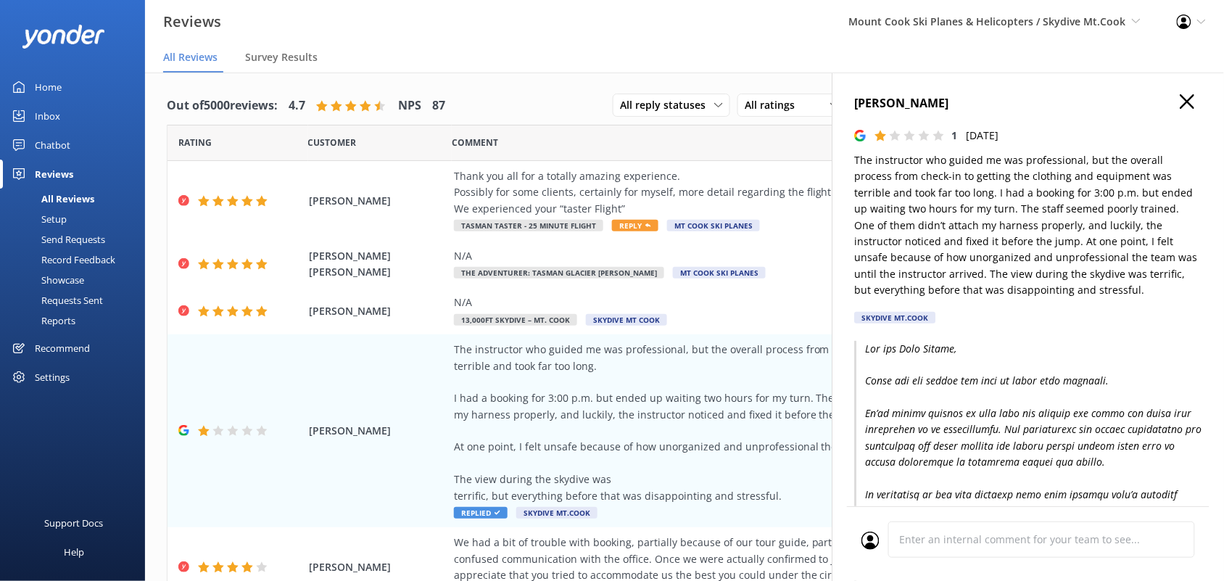
click at [1180, 100] on use "button" at bounding box center [1187, 101] width 14 height 14
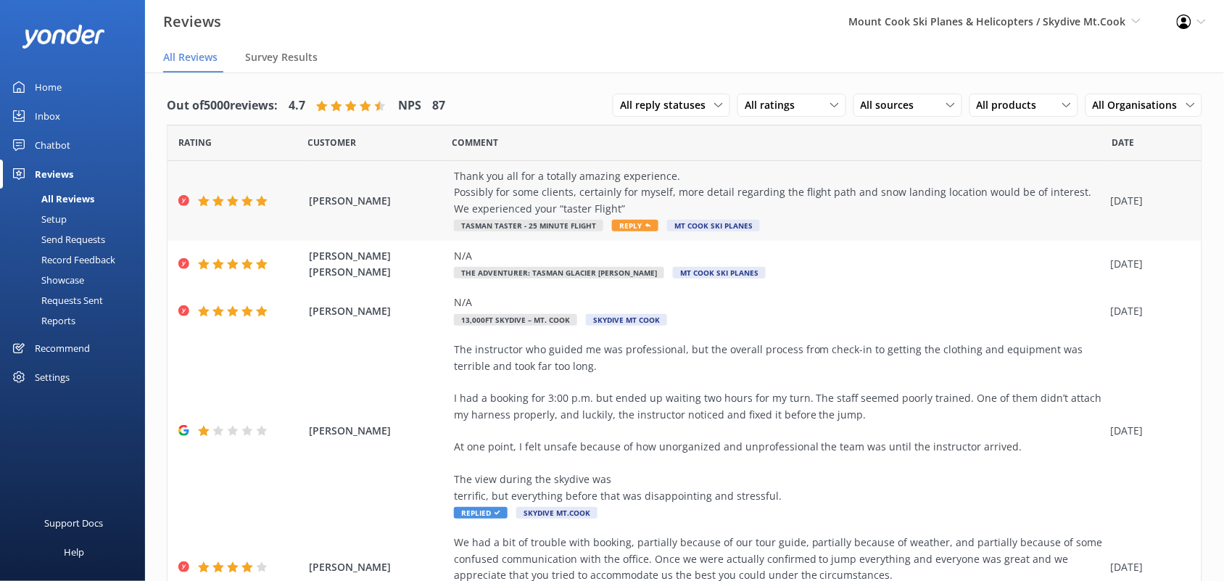
click at [600, 201] on div "Thank you all for a totally amazing experience. Possibly for some clients, cert…" at bounding box center [779, 192] width 650 height 49
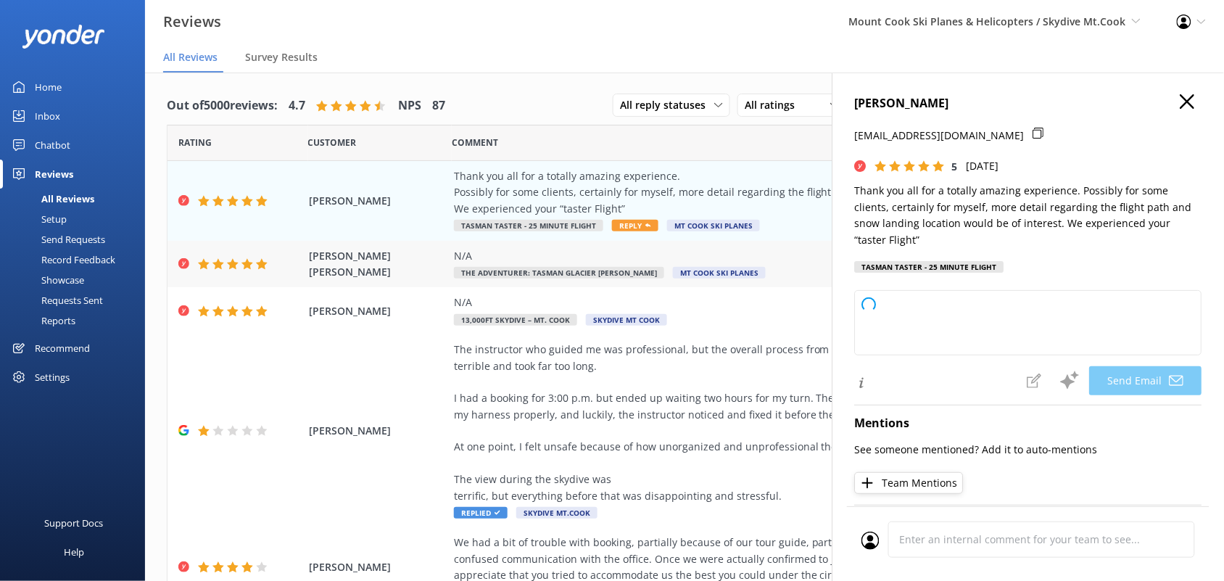
type textarea "Thank you so much for your wonderful review, [PERSON_NAME]! We're delighted you…"
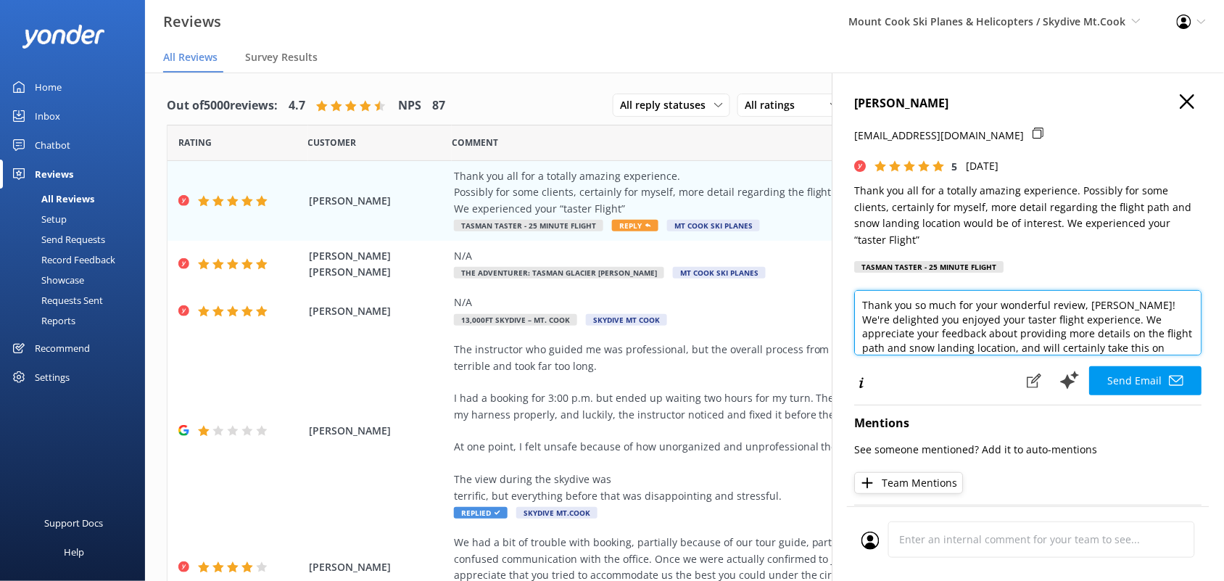
scroll to position [36, 0]
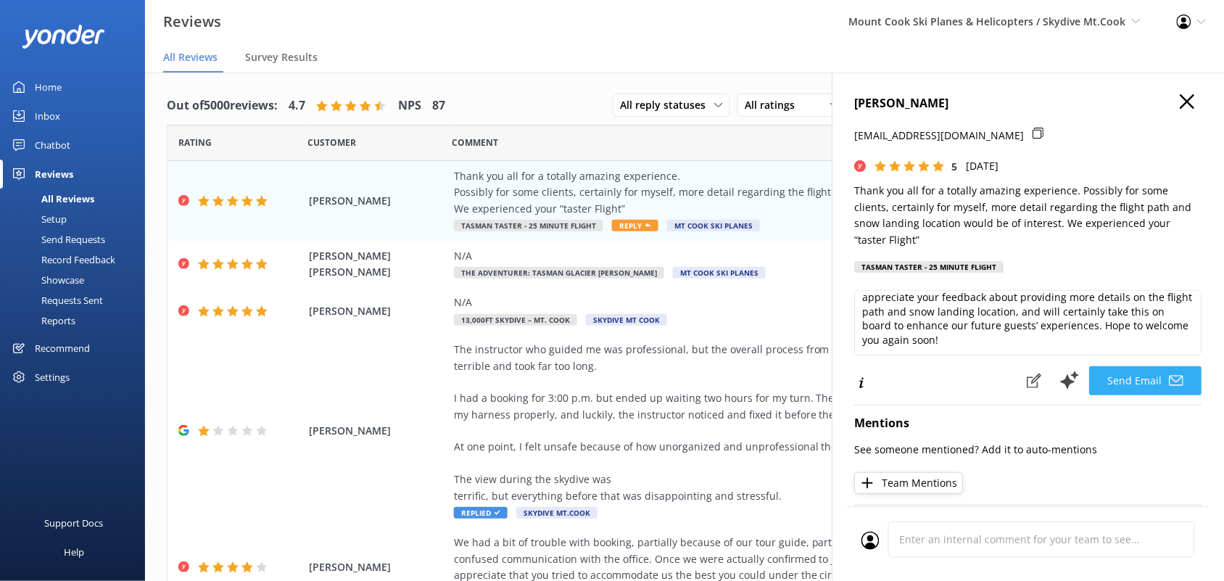
click at [1131, 375] on button "Send Email" at bounding box center [1146, 380] width 112 height 29
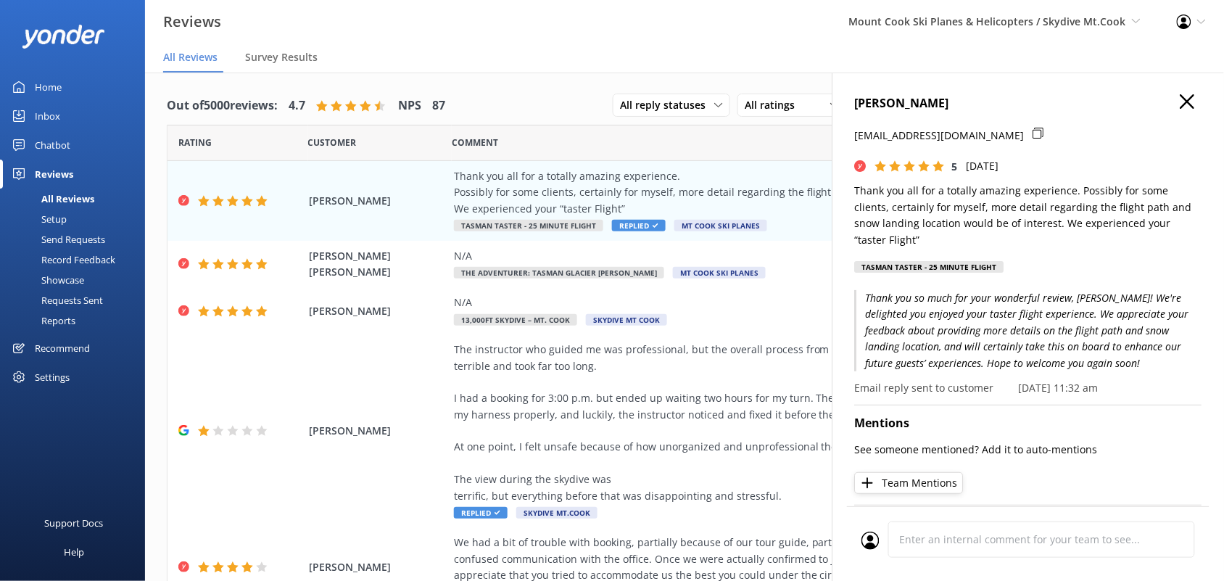
click at [1180, 106] on icon "button" at bounding box center [1187, 101] width 14 height 14
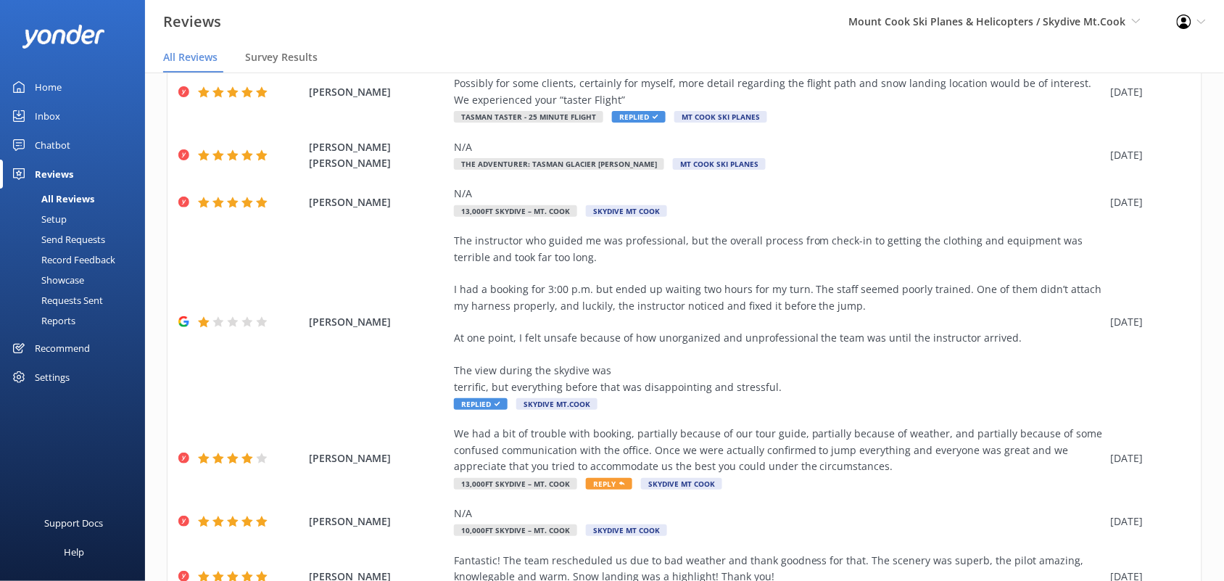
scroll to position [325, 0]
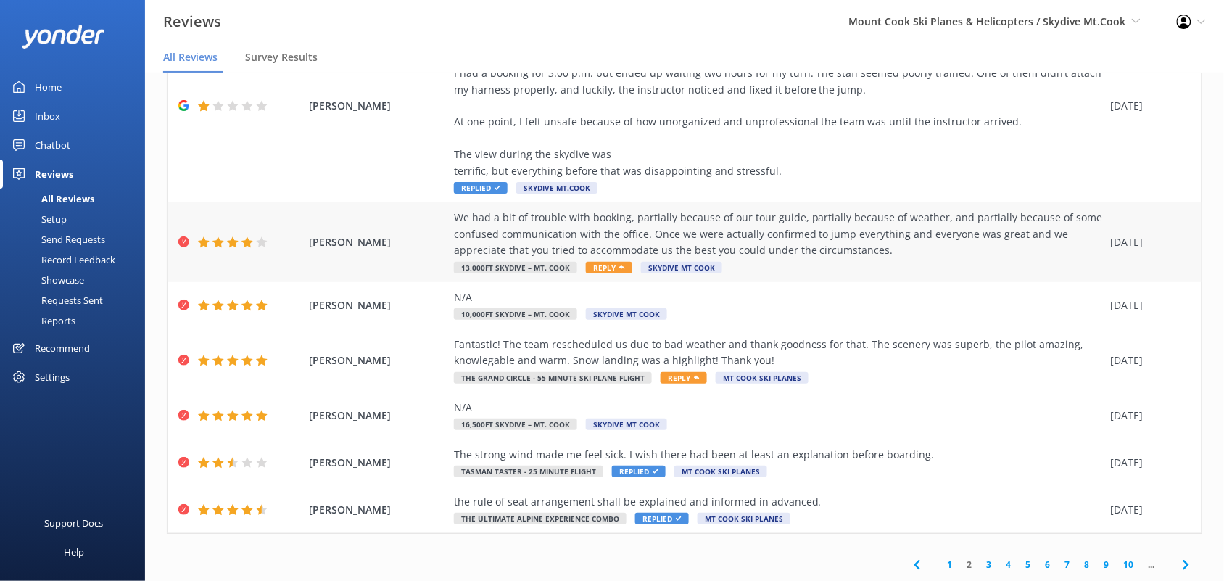
click at [609, 244] on div "We had a bit of trouble with booking, partially because of our tour guide, part…" at bounding box center [779, 234] width 650 height 49
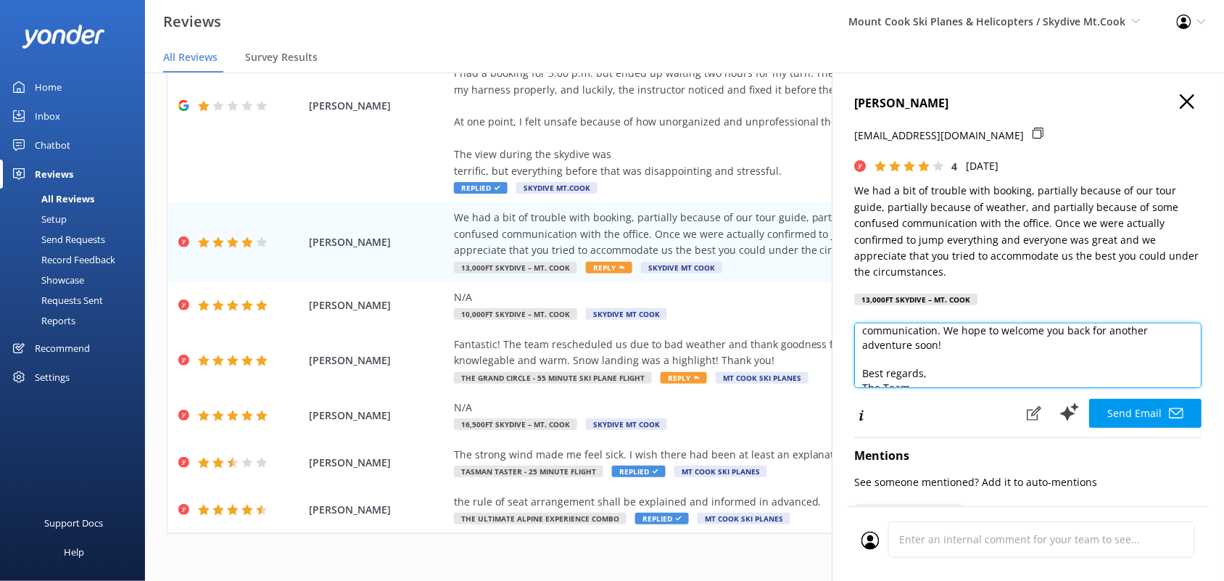
scroll to position [107, 0]
click at [924, 370] on textarea "Hi [PERSON_NAME], Thank you for your feedback and for your understanding throug…" at bounding box center [1028, 355] width 347 height 65
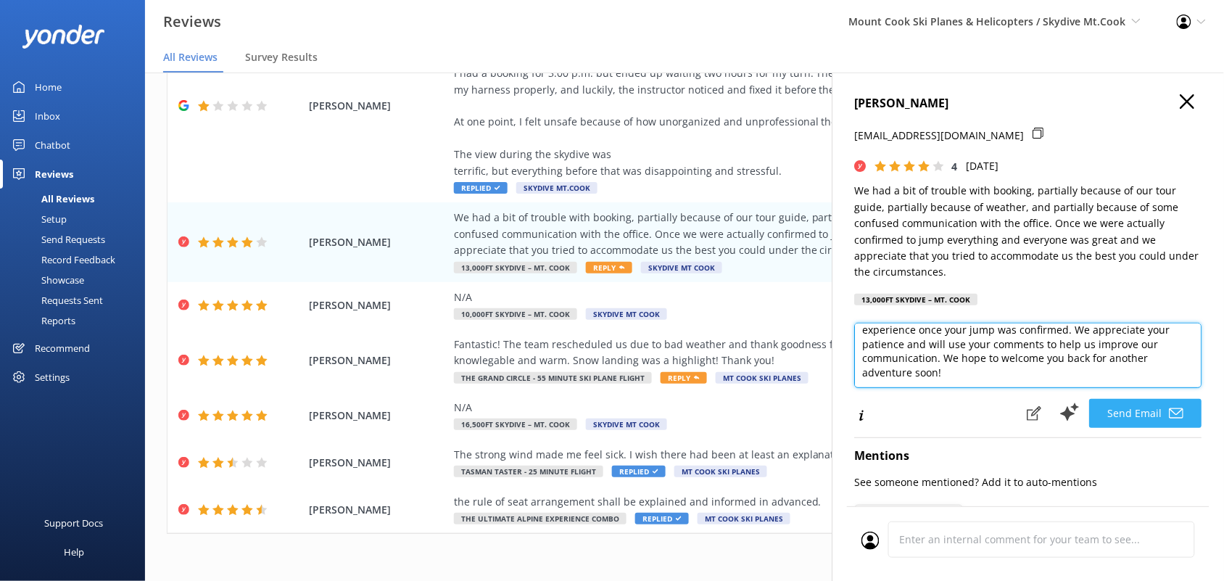
type textarea "Hi [PERSON_NAME], Thank you for your feedback and for your understanding throug…"
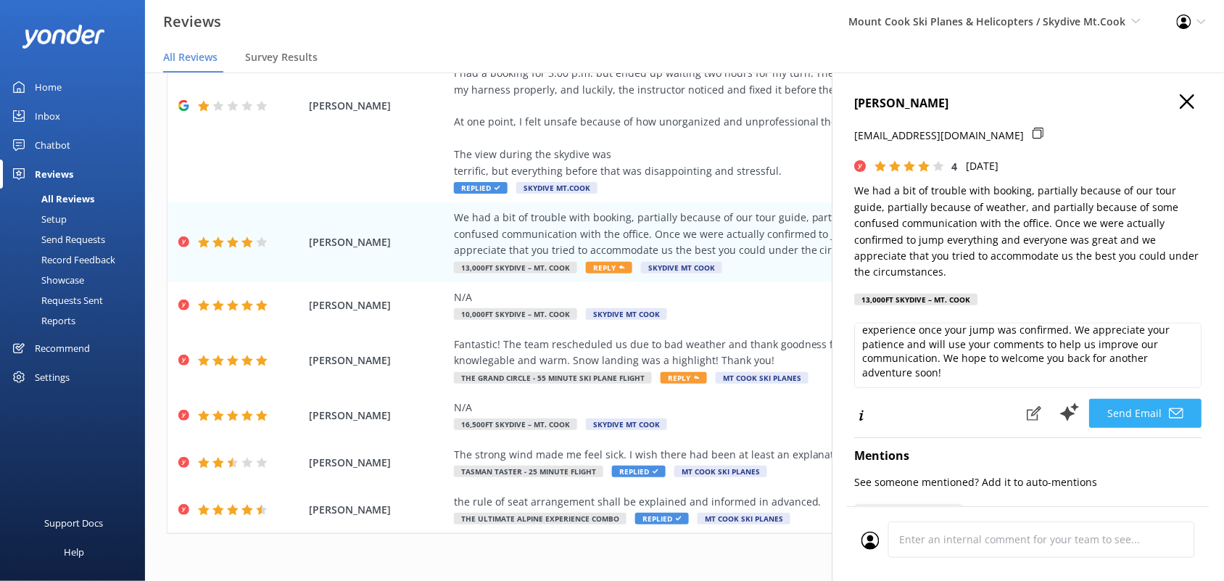
click at [1108, 410] on button "Send Email" at bounding box center [1146, 413] width 112 height 29
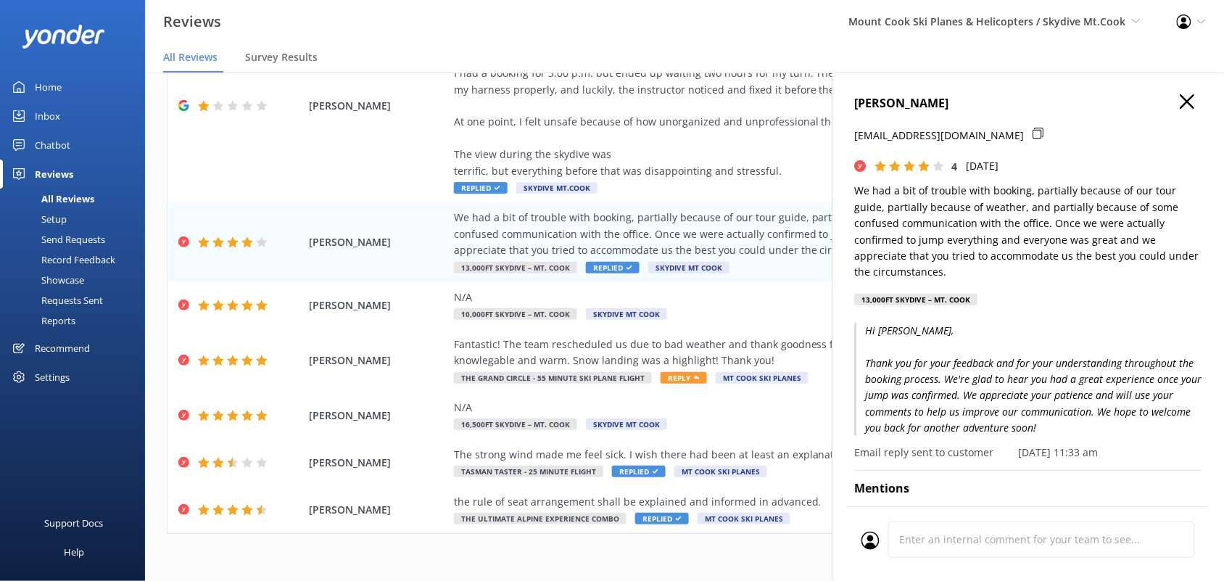
click at [1174, 93] on div "[PERSON_NAME] [EMAIL_ADDRESS][DOMAIN_NAME] 4 [DATE] We had a bit of trouble wit…" at bounding box center [1027, 362] width 391 height 581
click at [1180, 96] on use "button" at bounding box center [1187, 101] width 14 height 14
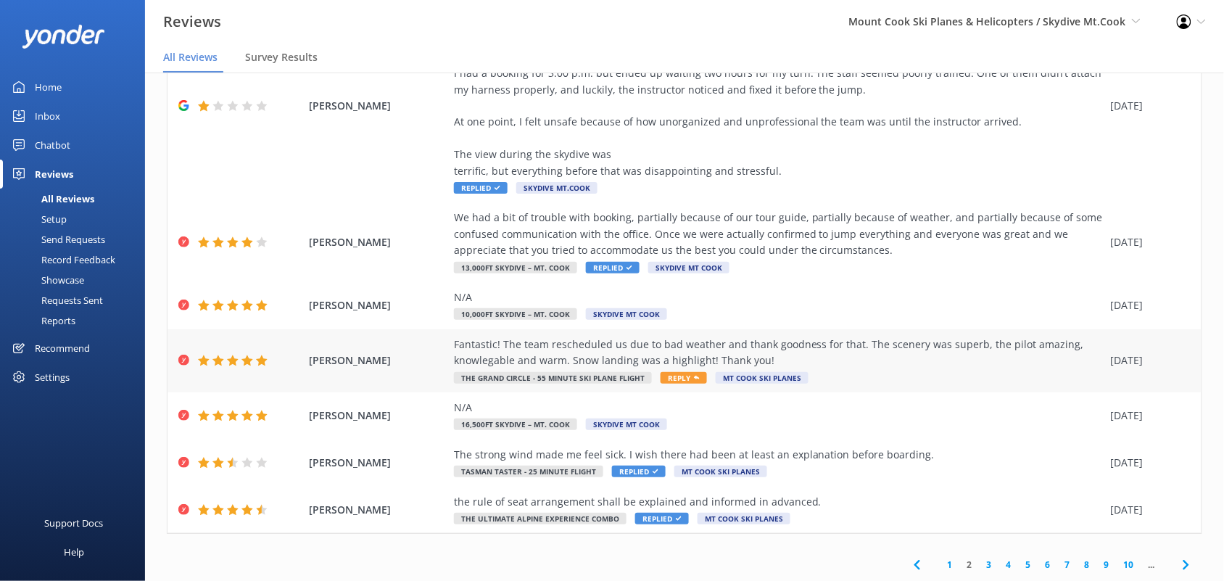
click at [552, 346] on div "Fantastic! The team rescheduled us due to bad weather and thank goodness for th…" at bounding box center [779, 352] width 650 height 33
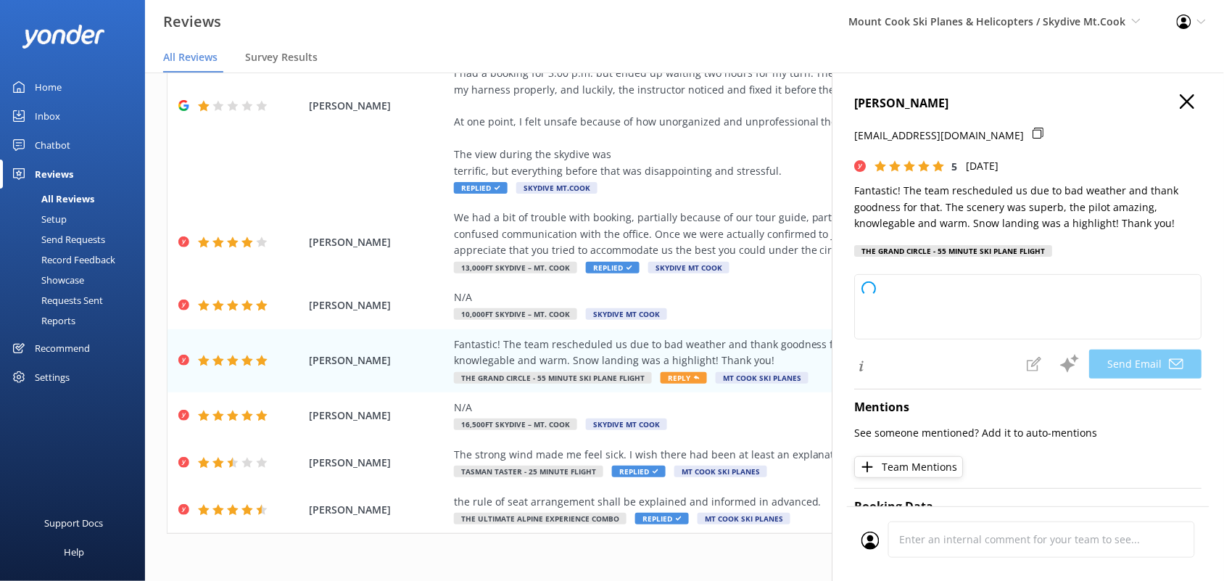
type textarea "Thank you so much, [PERSON_NAME]! We're thrilled you enjoyed the experience and…"
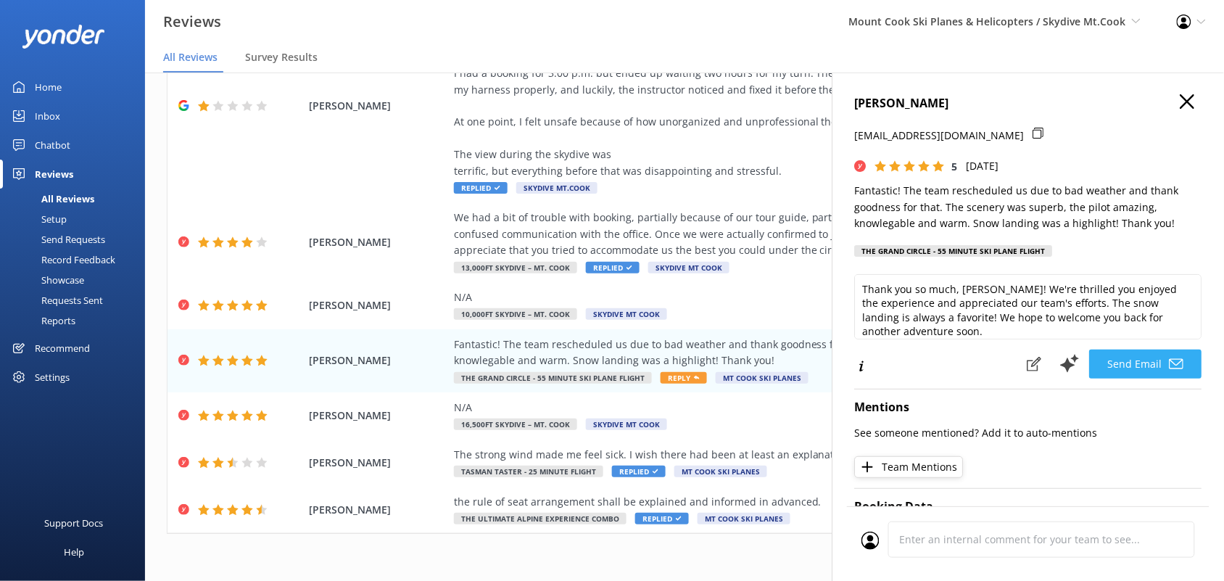
click at [1117, 353] on button "Send Email" at bounding box center [1146, 363] width 112 height 29
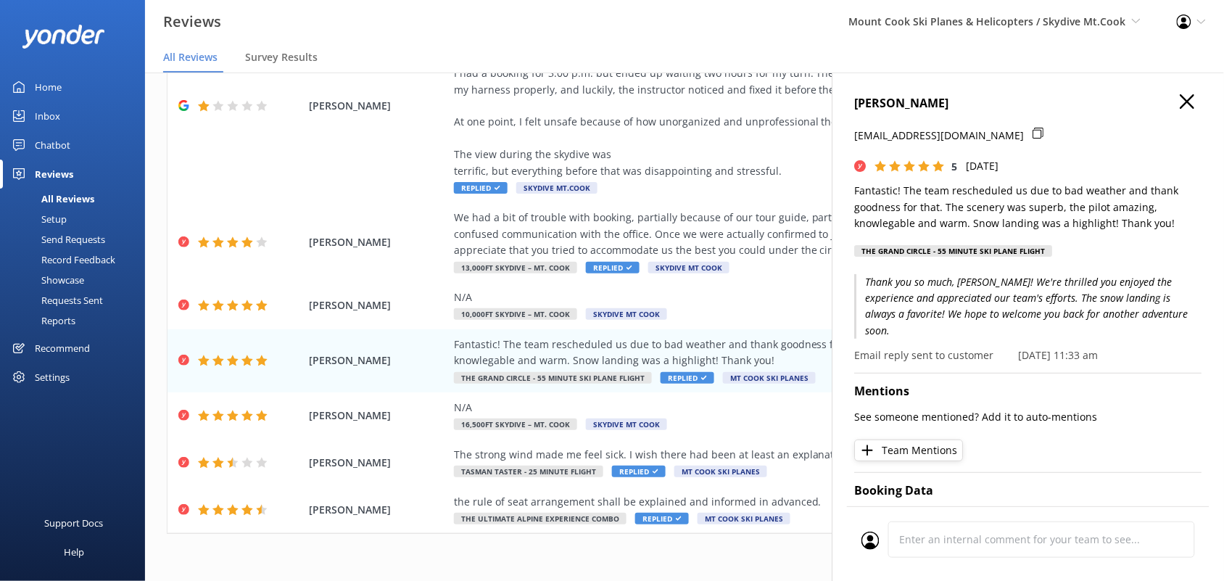
click at [1180, 98] on use "button" at bounding box center [1187, 101] width 14 height 14
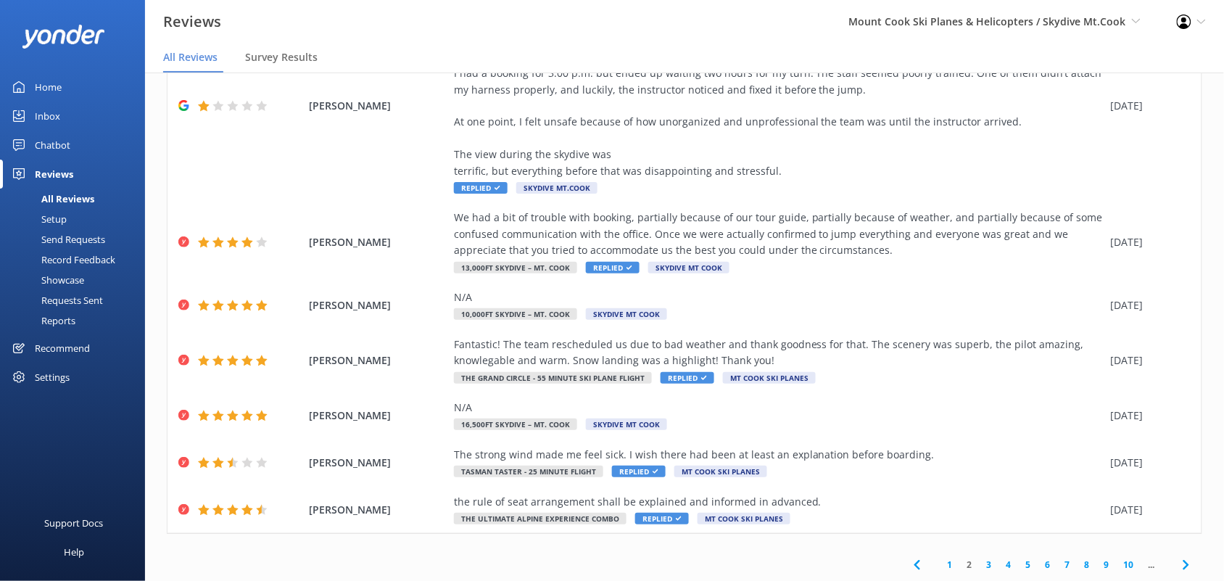
click at [940, 566] on link "1" at bounding box center [950, 564] width 20 height 14
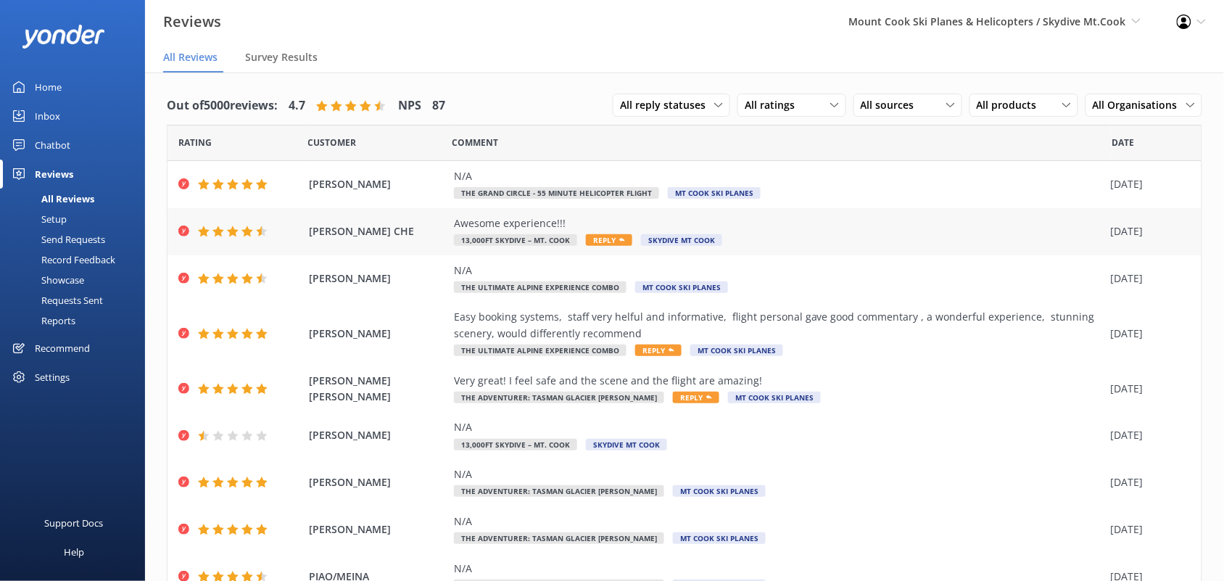
click at [516, 227] on div "Awesome experience!!!" at bounding box center [779, 223] width 650 height 16
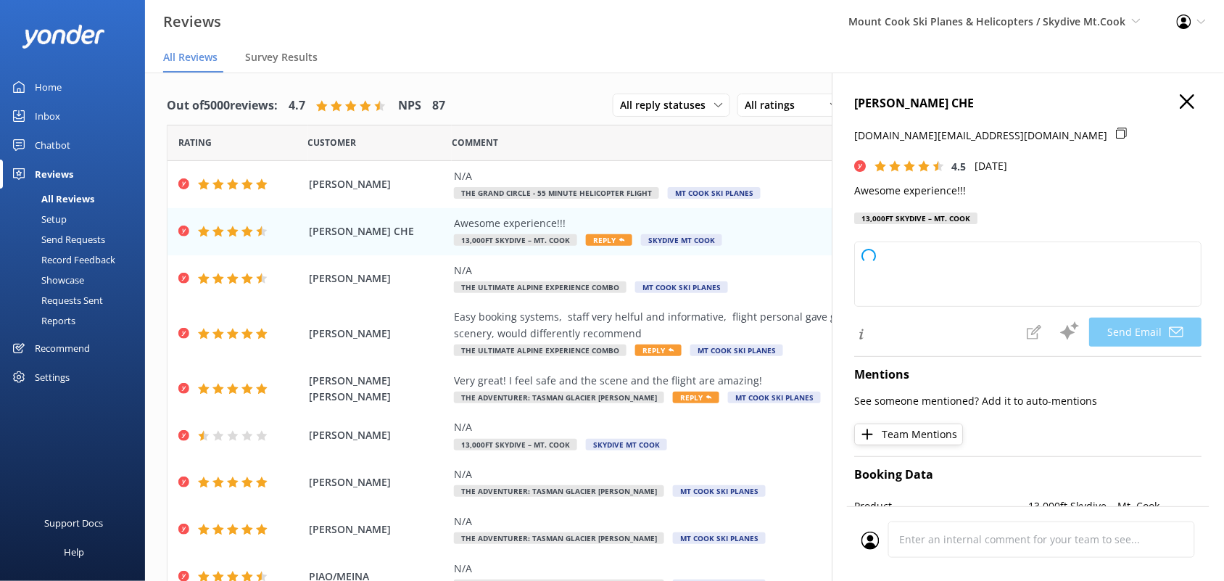
type textarea "Thank you so much, [PERSON_NAME]! We’re thrilled to hear you had an awesome exp…"
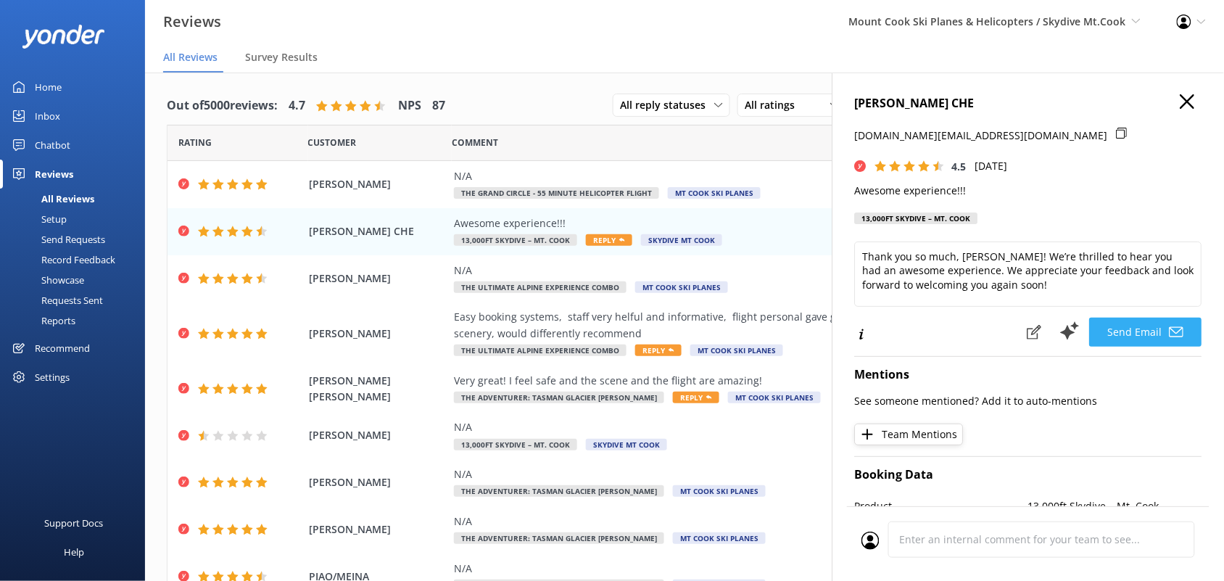
click at [1115, 323] on button "Send Email" at bounding box center [1146, 332] width 112 height 29
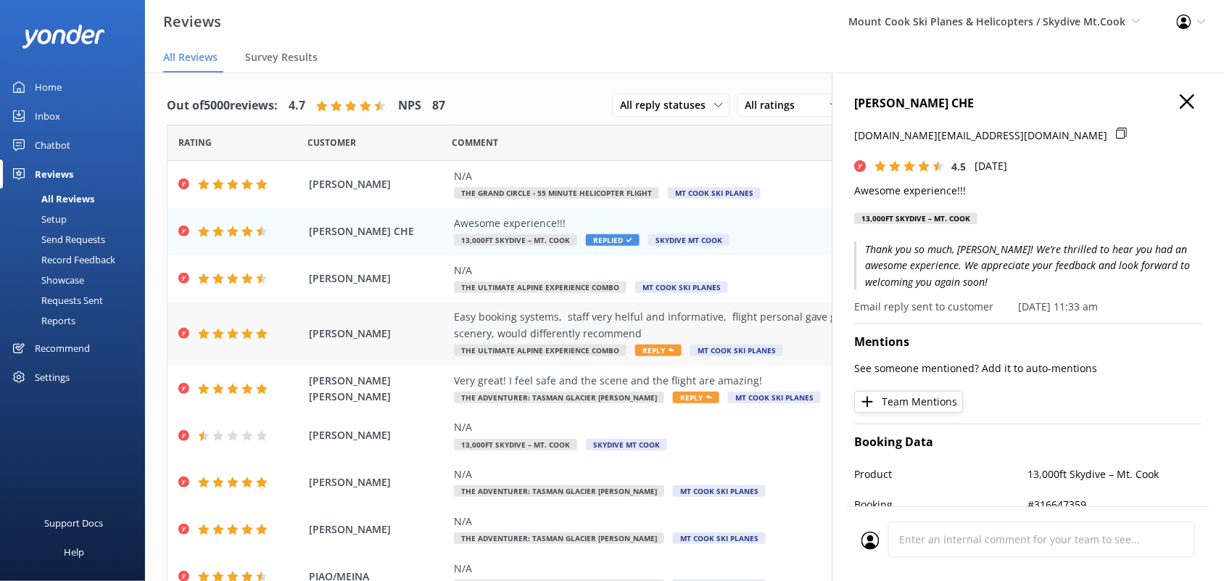
click at [700, 319] on div "Easy booking systems, staff very helful and informative, flight personal gave g…" at bounding box center [779, 325] width 650 height 33
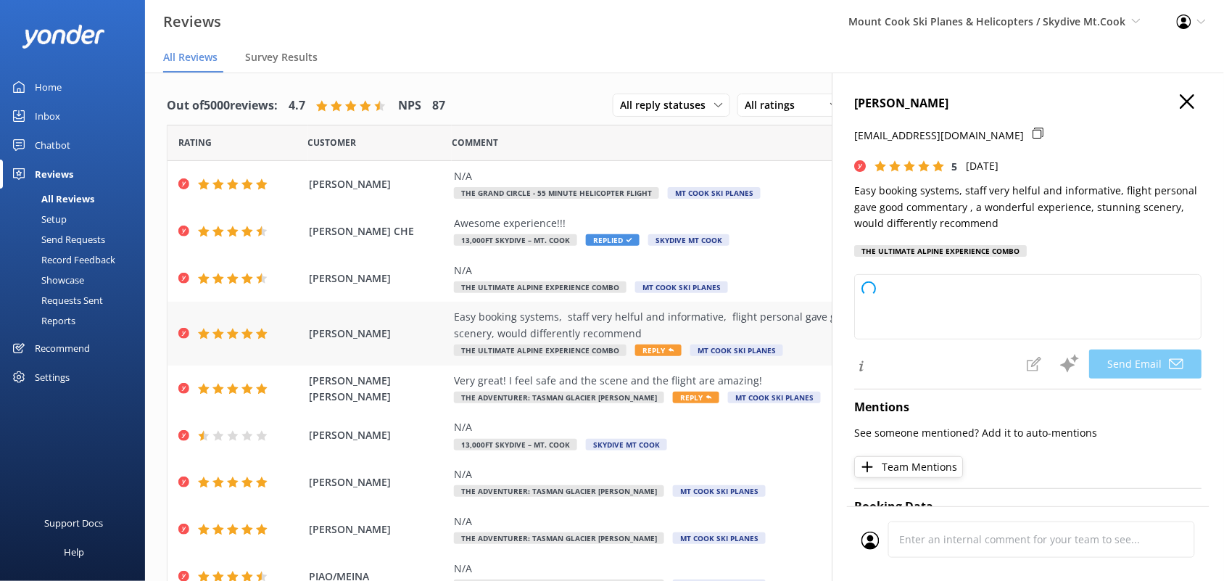
type textarea "Thank you so much, [PERSON_NAME]! We're delighted to hear you enjoyed your expe…"
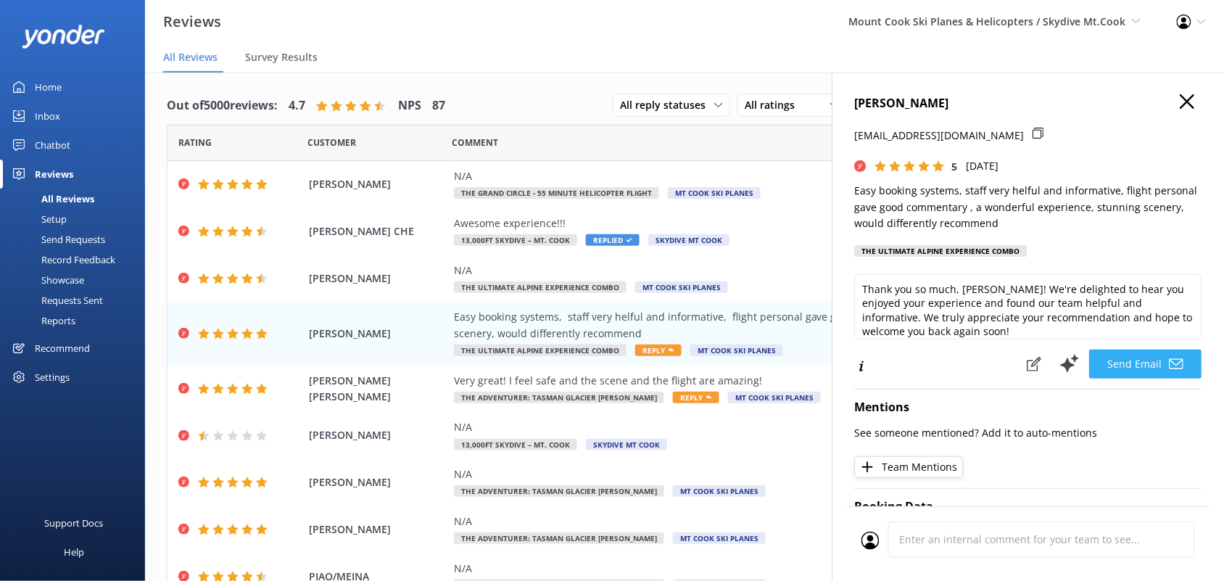
click at [1116, 360] on button "Send Email" at bounding box center [1146, 363] width 112 height 29
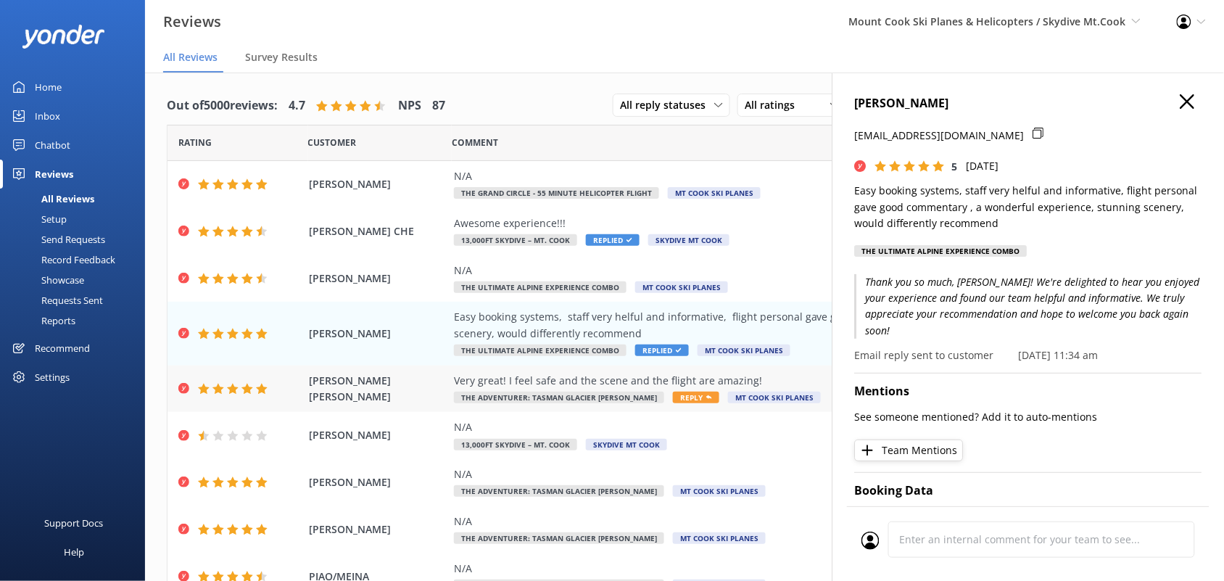
click at [616, 379] on div "Very great! I feel safe and the scene and the flight are amazing!" at bounding box center [779, 381] width 650 height 16
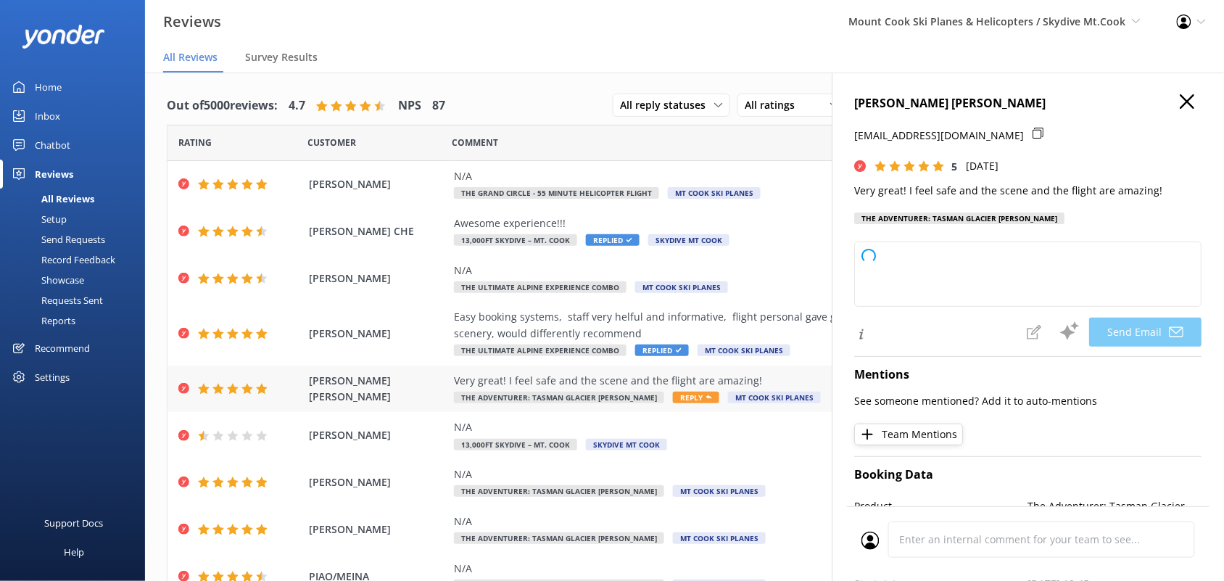
type textarea "Thank you so much, [PERSON_NAME]! We're thrilled to hear you felt safe and enjo…"
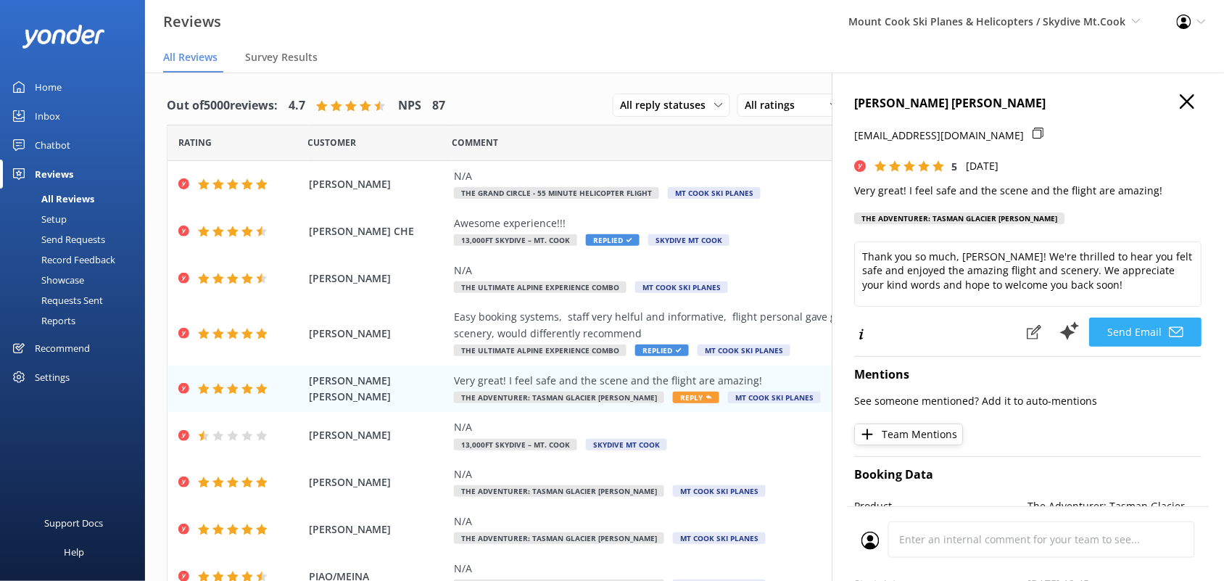
click at [1117, 332] on button "Send Email" at bounding box center [1146, 332] width 112 height 29
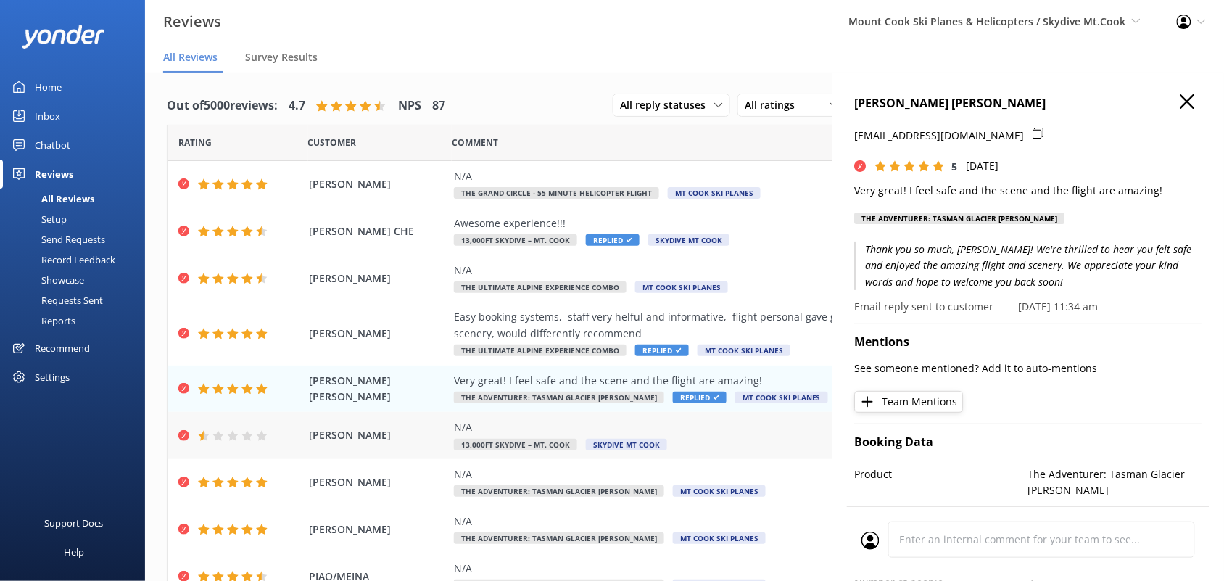
click at [685, 444] on div "N/A 13,000ft Skydive – Mt. Cook Skydive [GEOGRAPHIC_DATA]" at bounding box center [779, 435] width 650 height 33
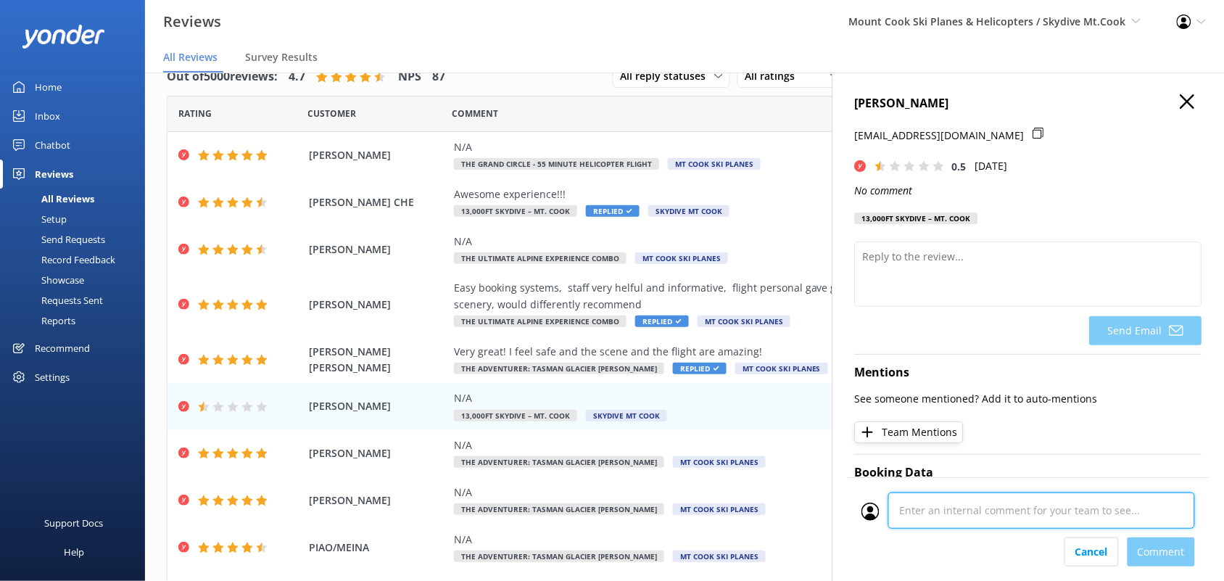
scroll to position [220, 0]
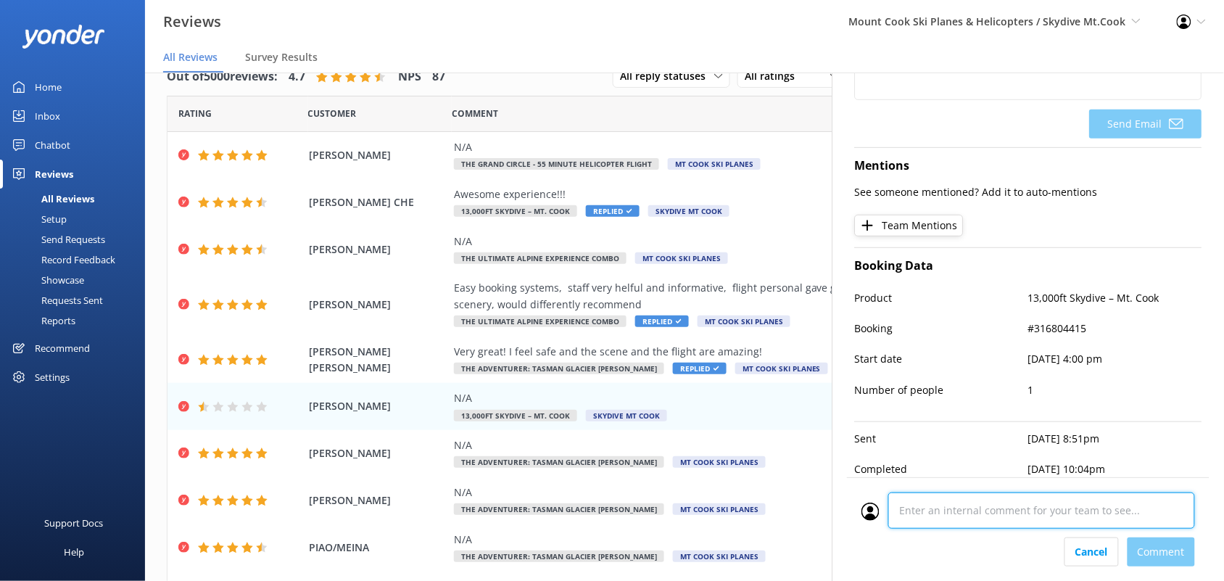
click at [944, 542] on div "Cancel Comment" at bounding box center [1028, 529] width 362 height 104
type textarea "Have replied via google review"
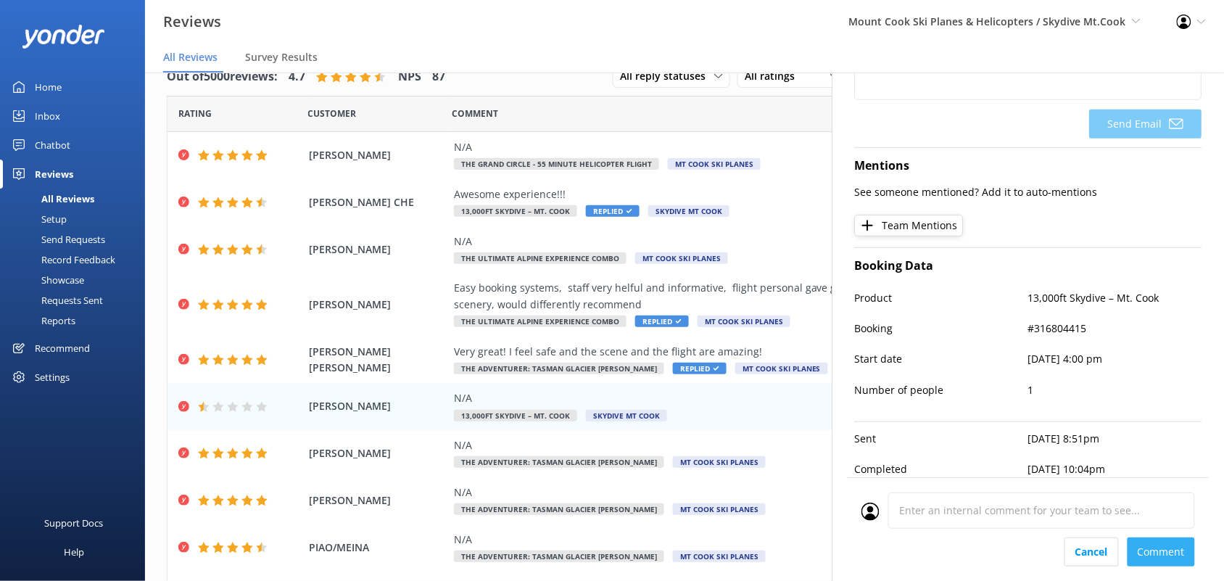
click at [1150, 545] on div "Cancel Comment" at bounding box center [1027, 551] width 333 height 29
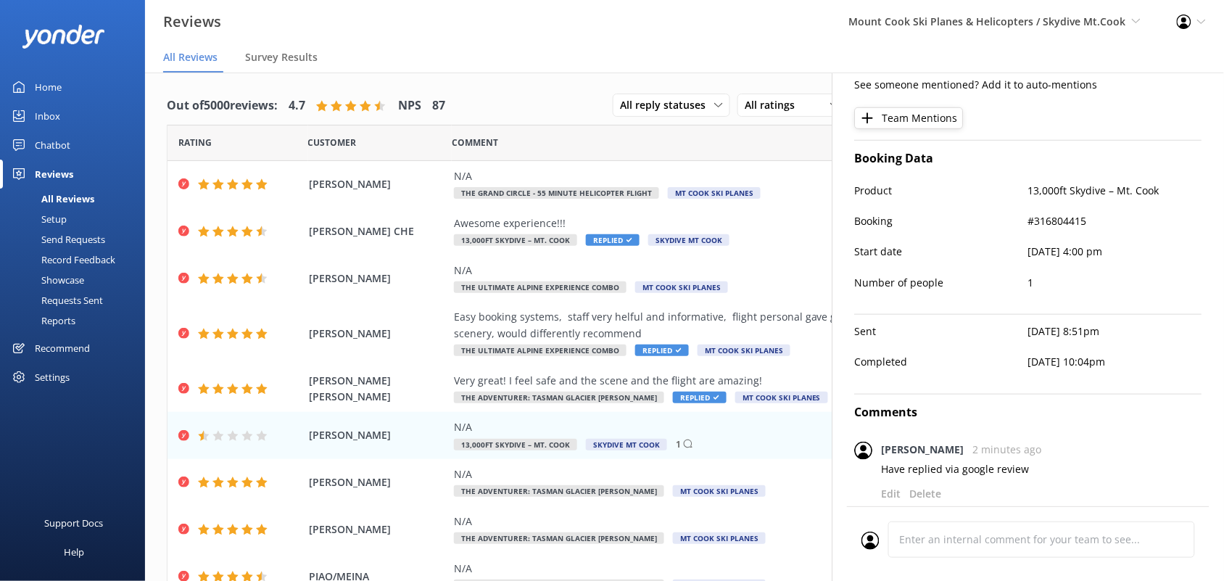
scroll to position [328, 0]
click at [1089, 544] on div "Cancel Comment" at bounding box center [1028, 543] width 362 height 75
click at [734, 54] on nav "All Reviews Survey Results" at bounding box center [684, 57] width 1079 height 29
click at [542, 54] on nav "All Reviews Survey Results" at bounding box center [684, 57] width 1079 height 29
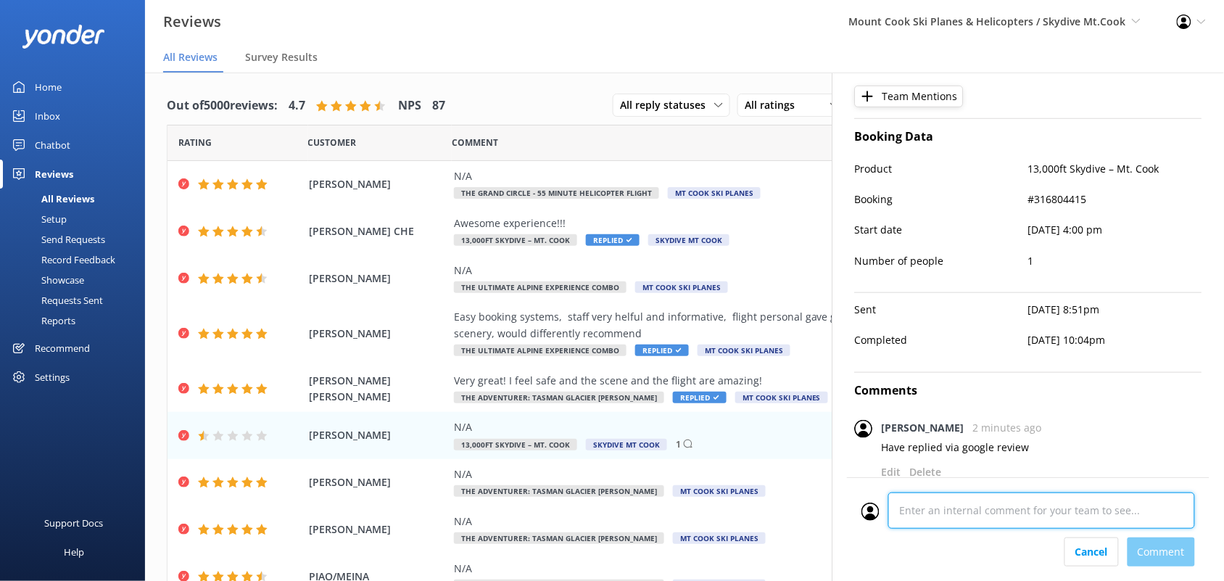
click at [997, 553] on div "Cancel Comment" at bounding box center [1028, 529] width 362 height 104
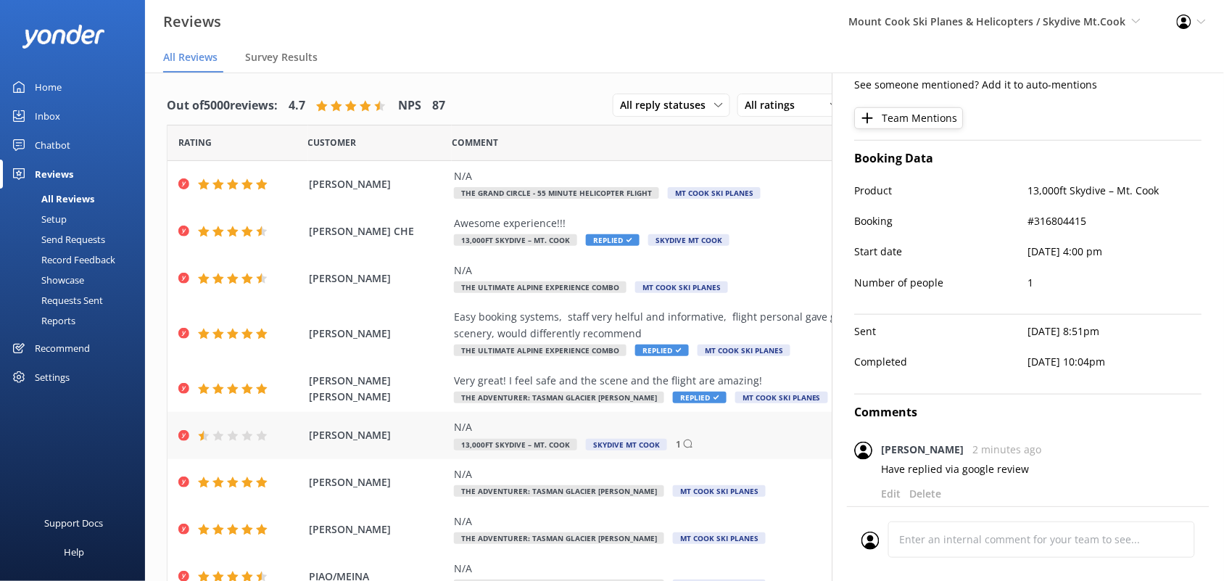
click at [798, 457] on div "[PERSON_NAME] N/A 13,000ft [GEOGRAPHIC_DATA] – Mt. Cook Skydive [GEOGRAPHIC_DAT…" at bounding box center [684, 435] width 1034 height 47
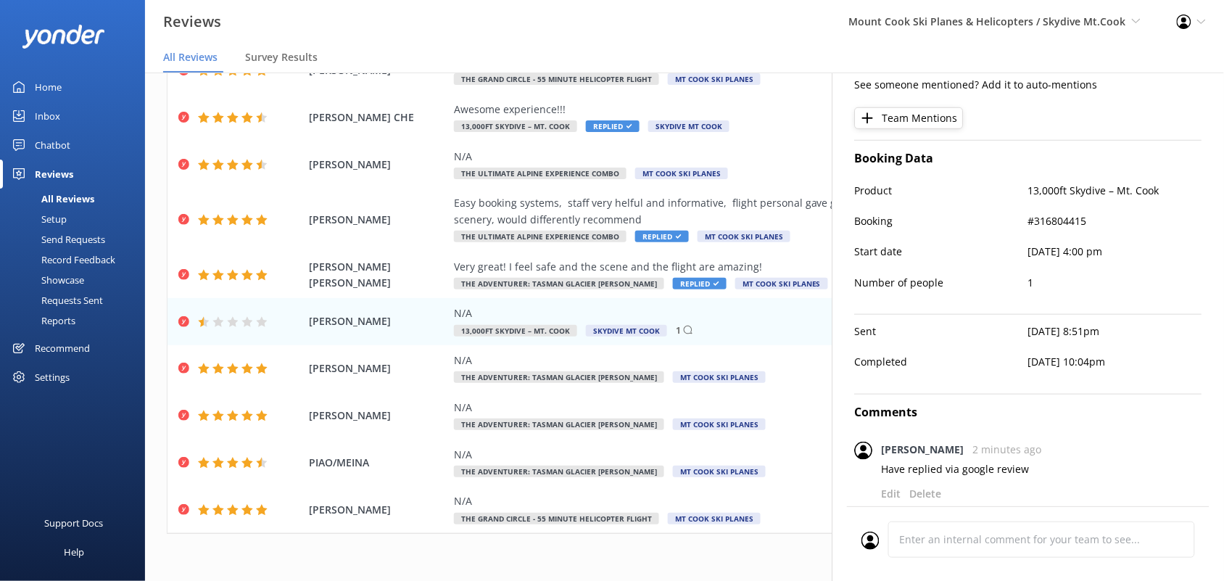
scroll to position [29, 0]
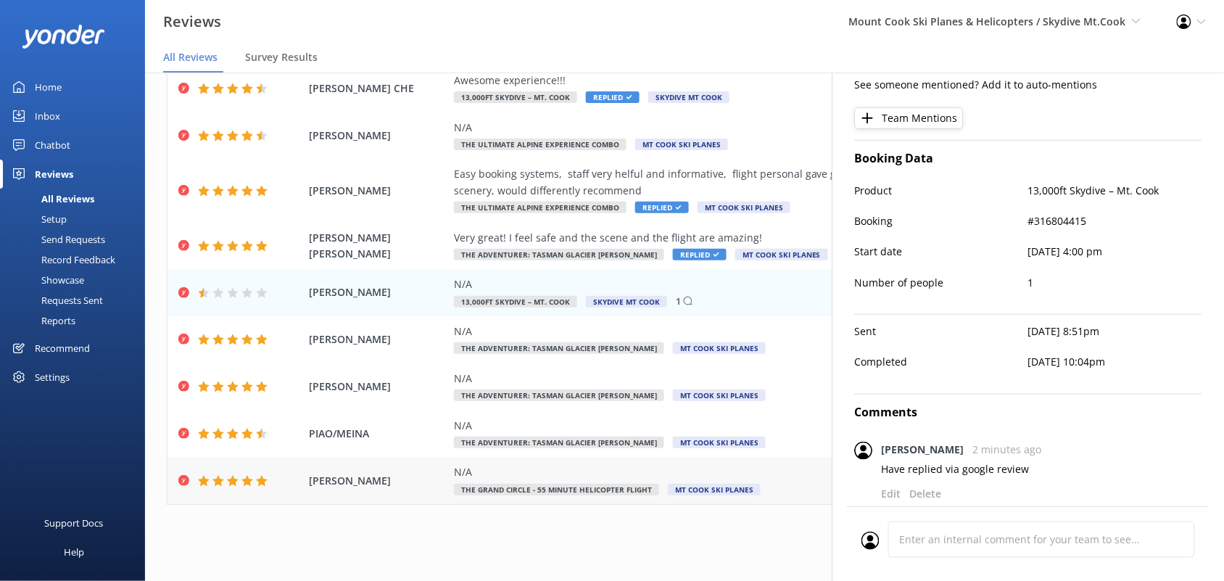
click at [512, 472] on div "N/A" at bounding box center [779, 472] width 650 height 16
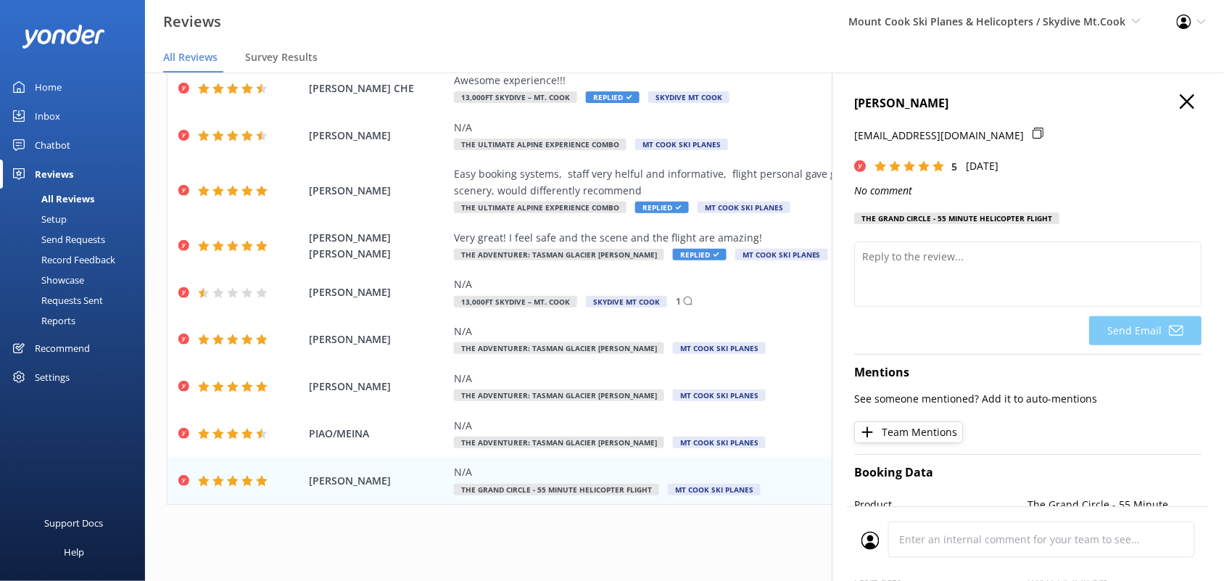
click at [1180, 96] on use "button" at bounding box center [1187, 101] width 14 height 14
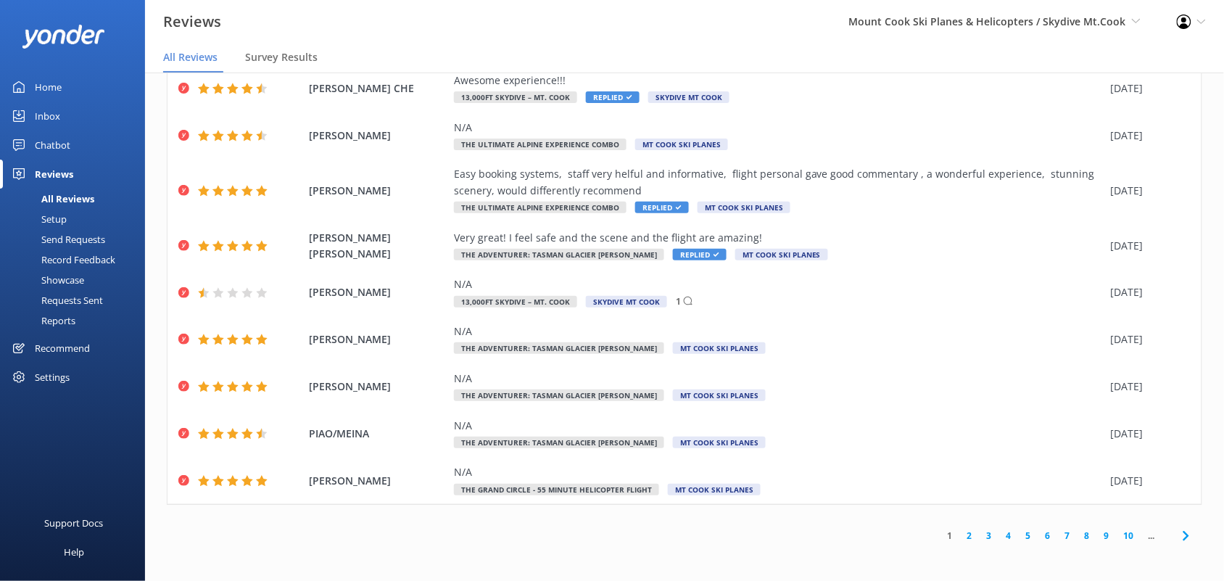
click at [960, 537] on link "2" at bounding box center [970, 535] width 20 height 14
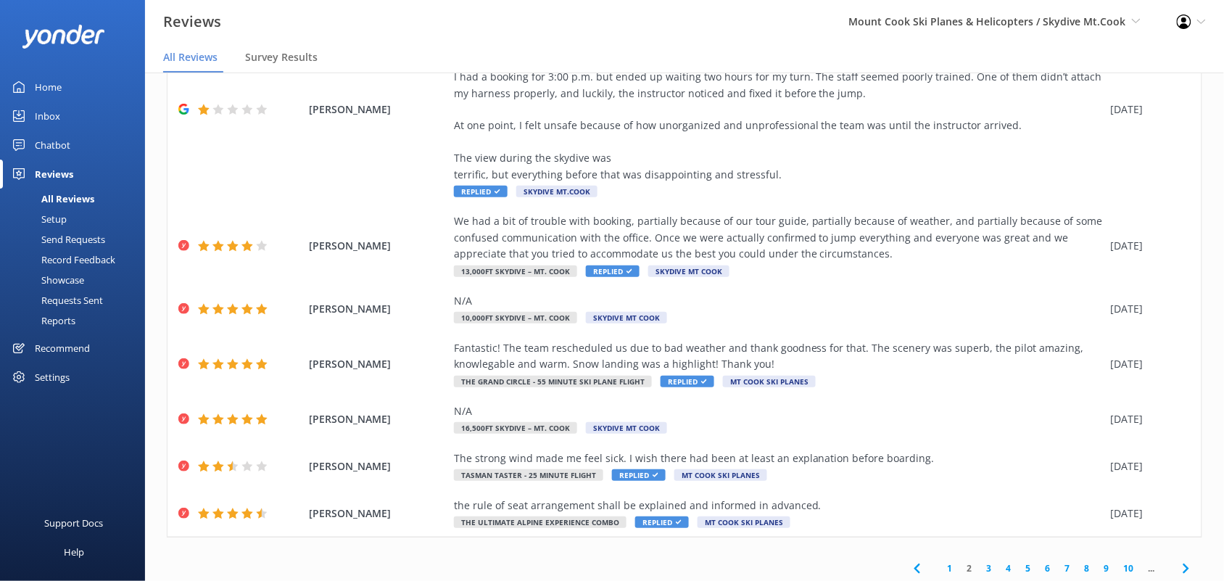
scroll to position [302, 0]
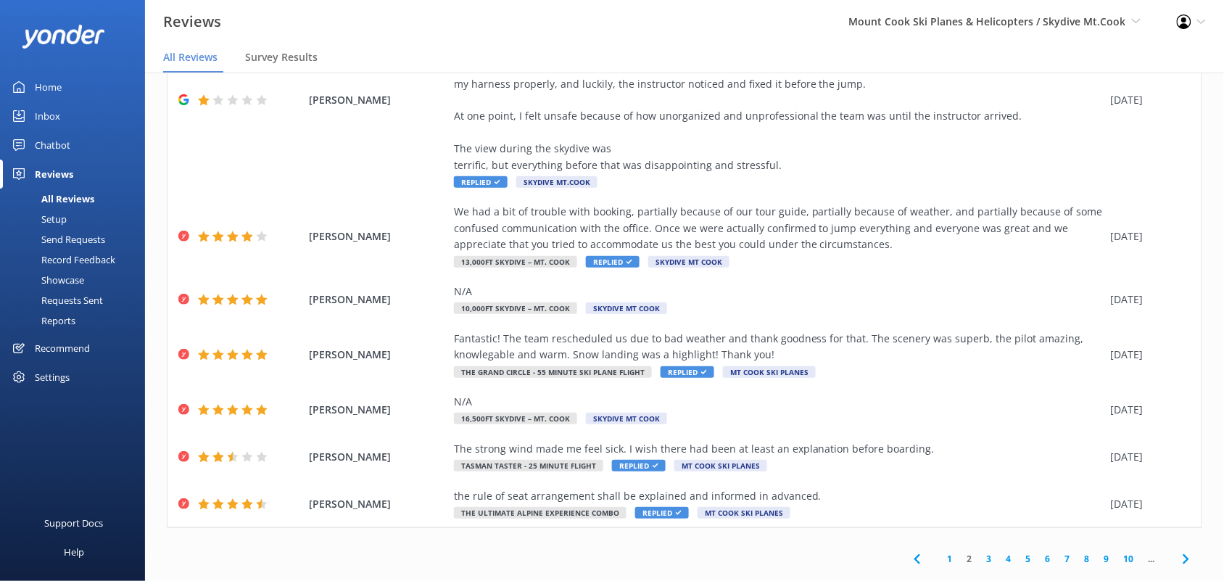
click at [979, 558] on link "3" at bounding box center [989, 559] width 20 height 14
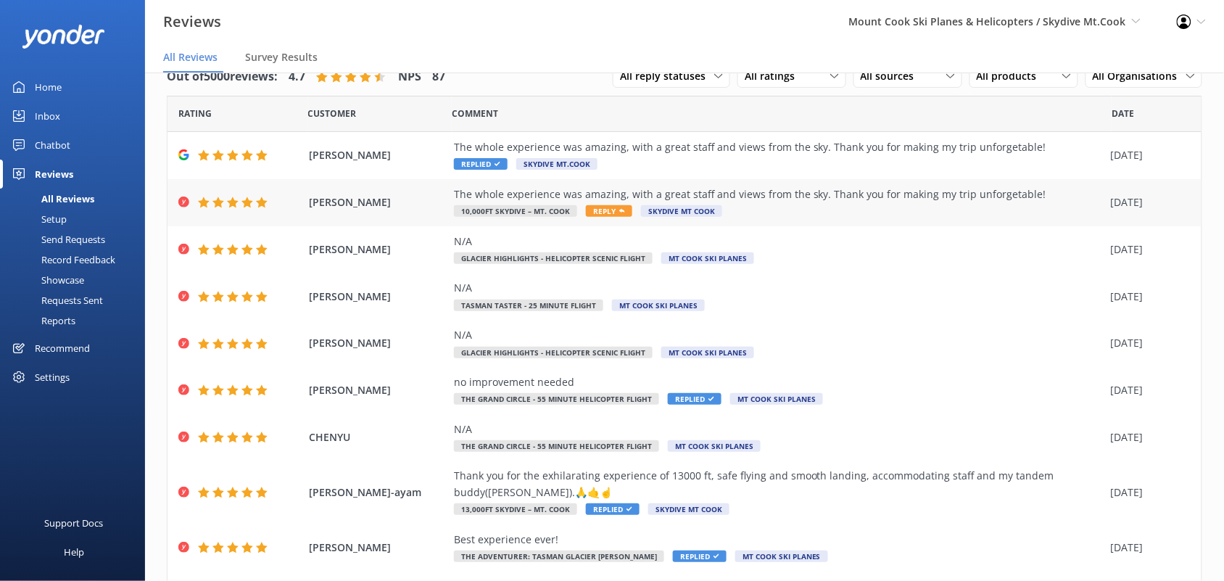
click at [751, 218] on div "The whole experience was amazing, with a great staff and views from the sky. Th…" at bounding box center [779, 202] width 650 height 33
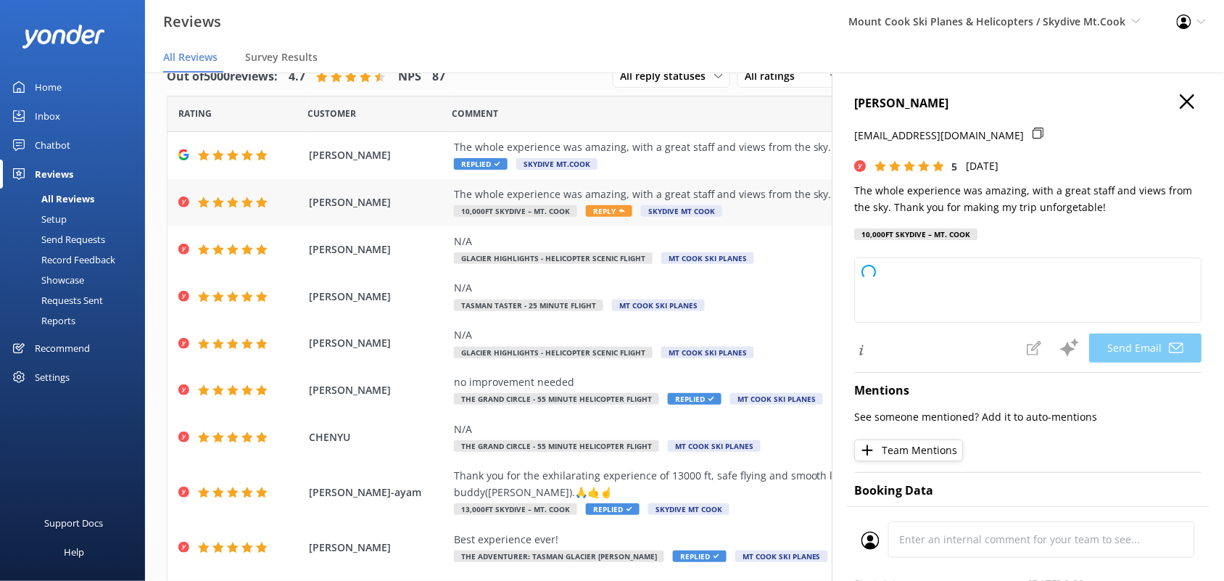
type textarea "Thank you so much, [PERSON_NAME]! We're thrilled to hear you had an amazing exp…"
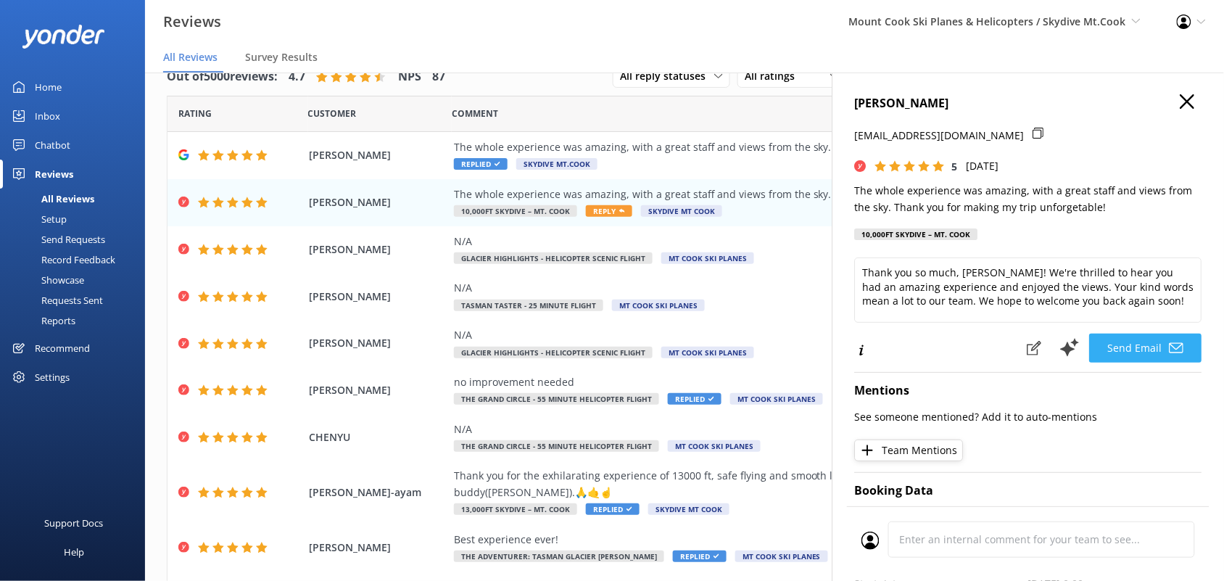
click at [1121, 342] on button "Send Email" at bounding box center [1146, 347] width 112 height 29
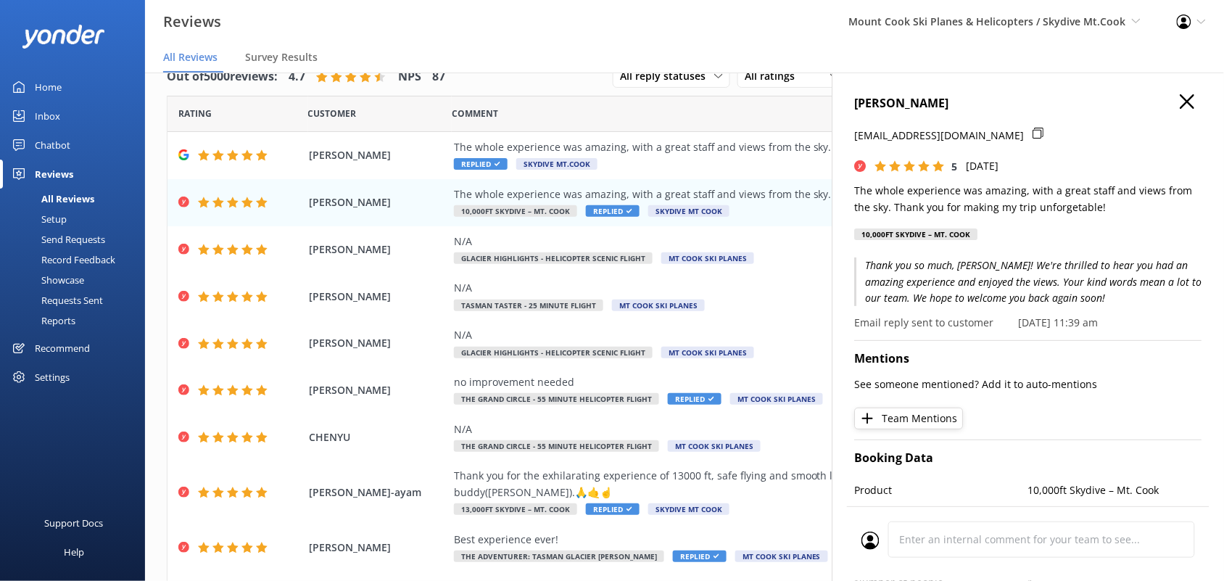
click at [1180, 95] on icon "button" at bounding box center [1187, 101] width 14 height 14
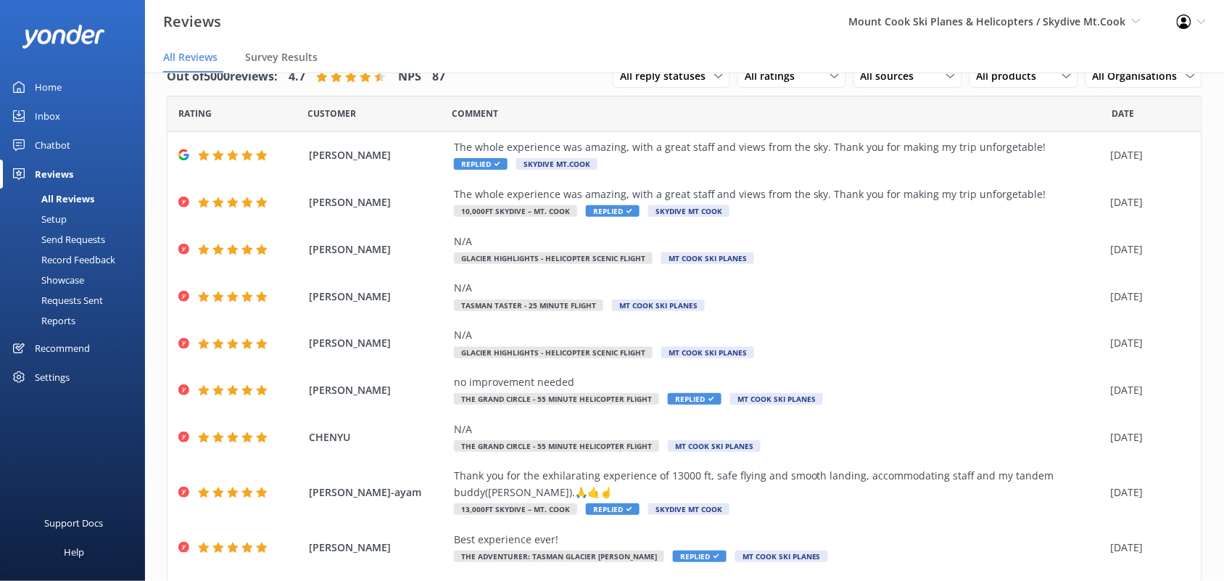
scroll to position [114, 0]
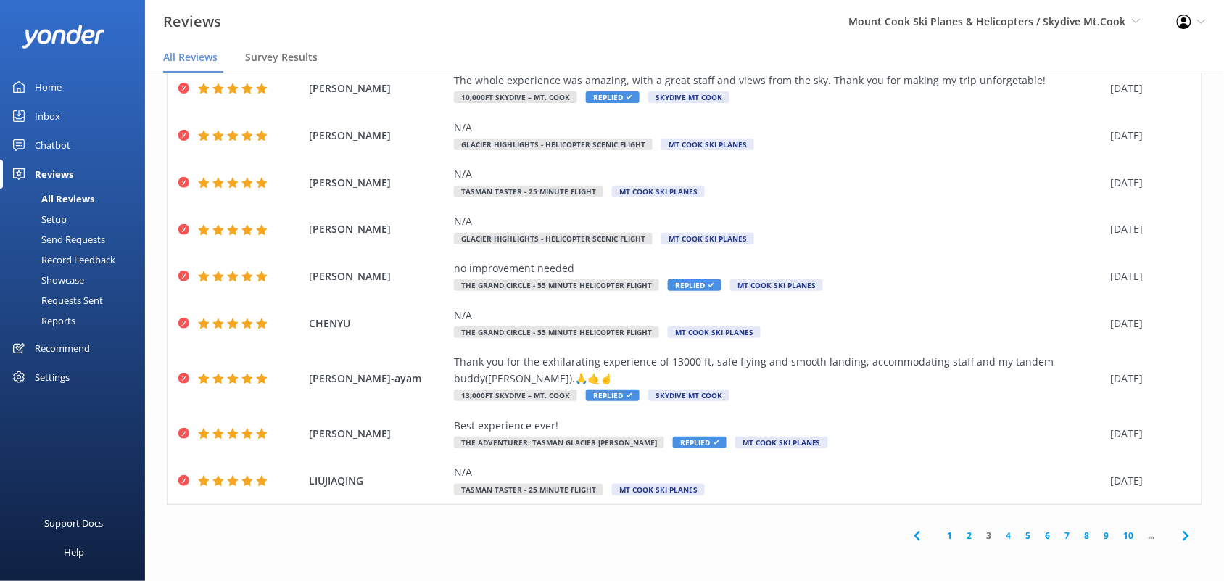
click at [999, 538] on link "4" at bounding box center [1009, 535] width 20 height 14
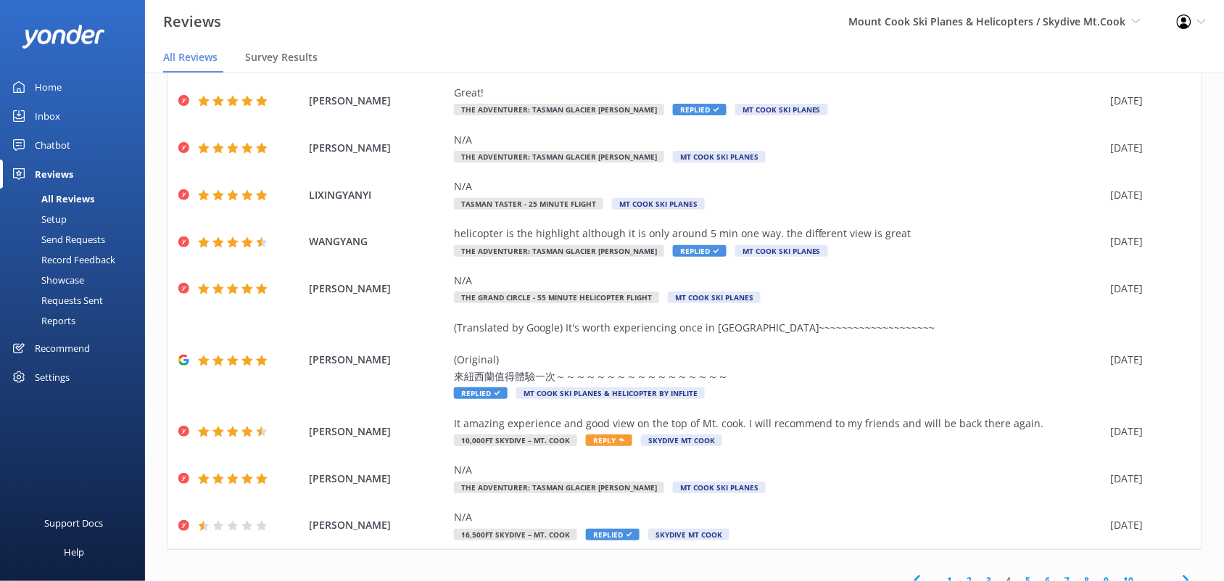
scroll to position [146, 0]
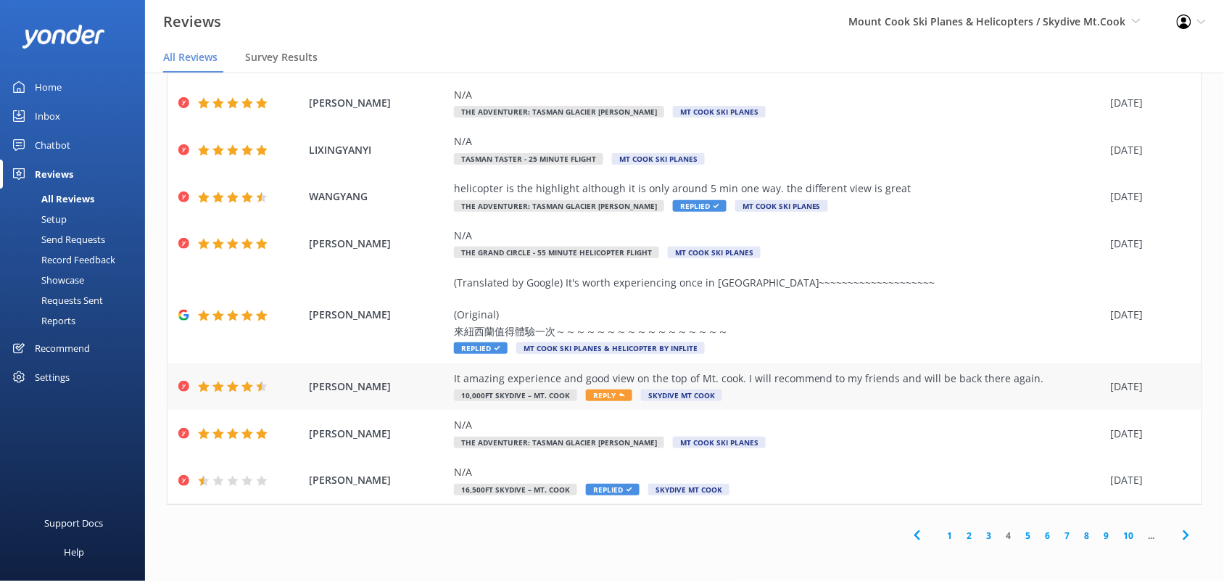
click at [766, 385] on div "It amazing experience and good view on the top of Mt. cook. I will recommend to…" at bounding box center [779, 378] width 650 height 16
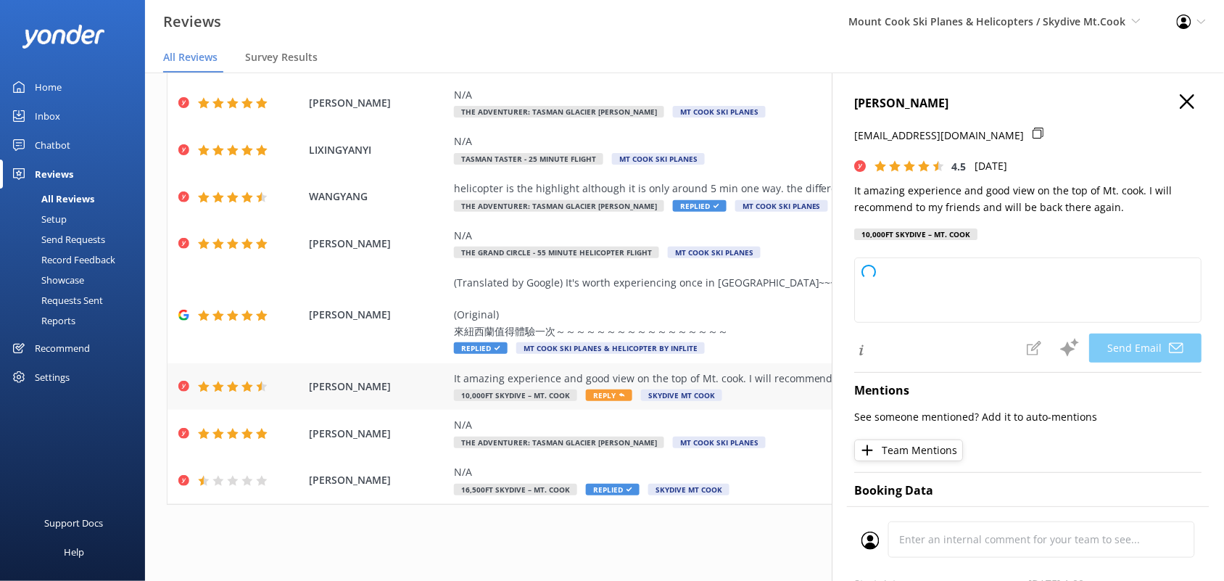
type textarea "Thank you so much for your kind words, [PERSON_NAME]! We're thrilled you enjoye…"
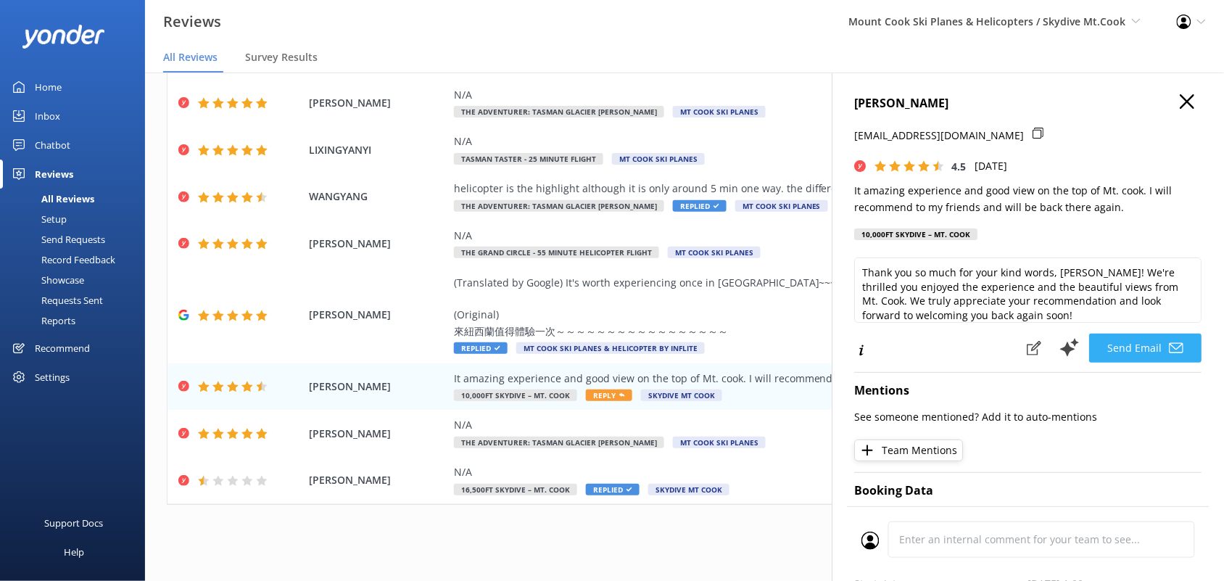
click at [1110, 345] on button "Send Email" at bounding box center [1146, 347] width 112 height 29
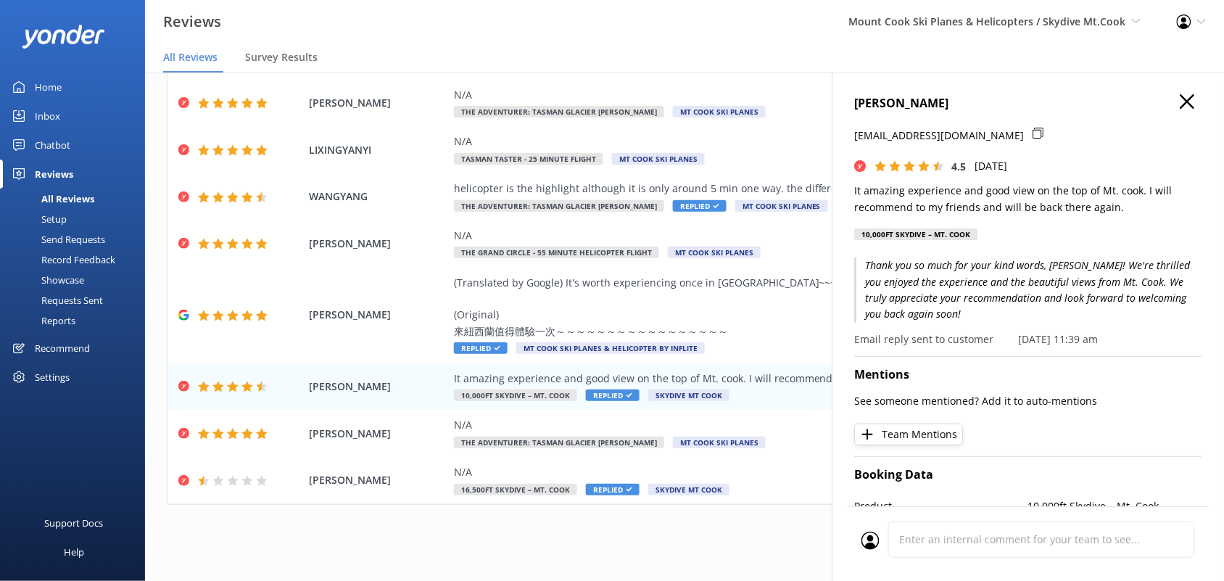
click at [1180, 100] on icon "button" at bounding box center [1187, 101] width 14 height 14
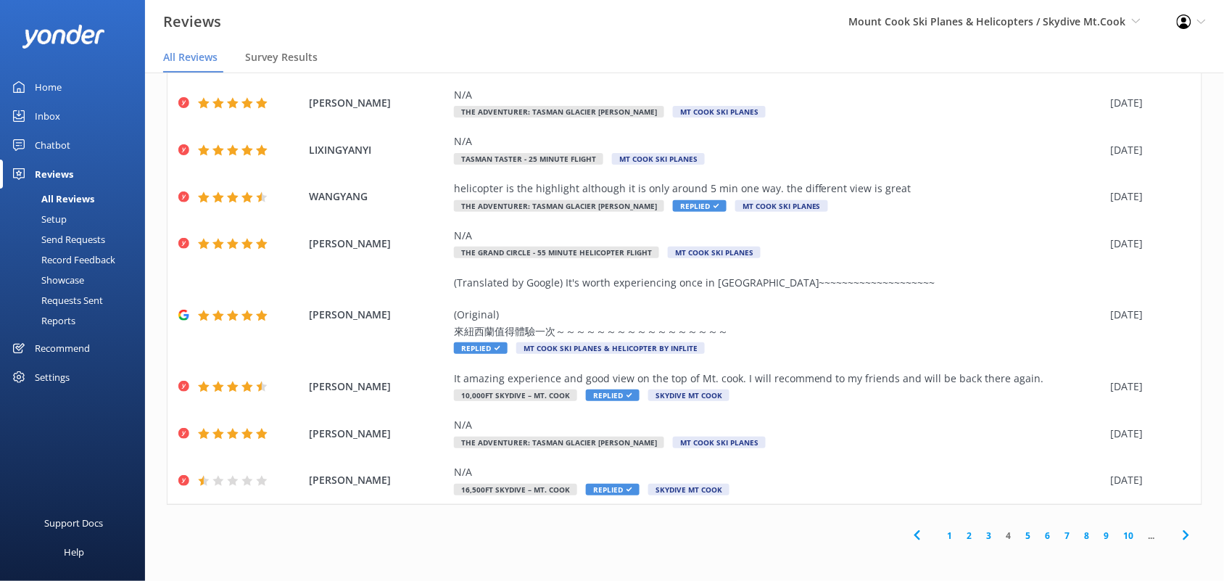
click at [1019, 534] on link "5" at bounding box center [1029, 535] width 20 height 14
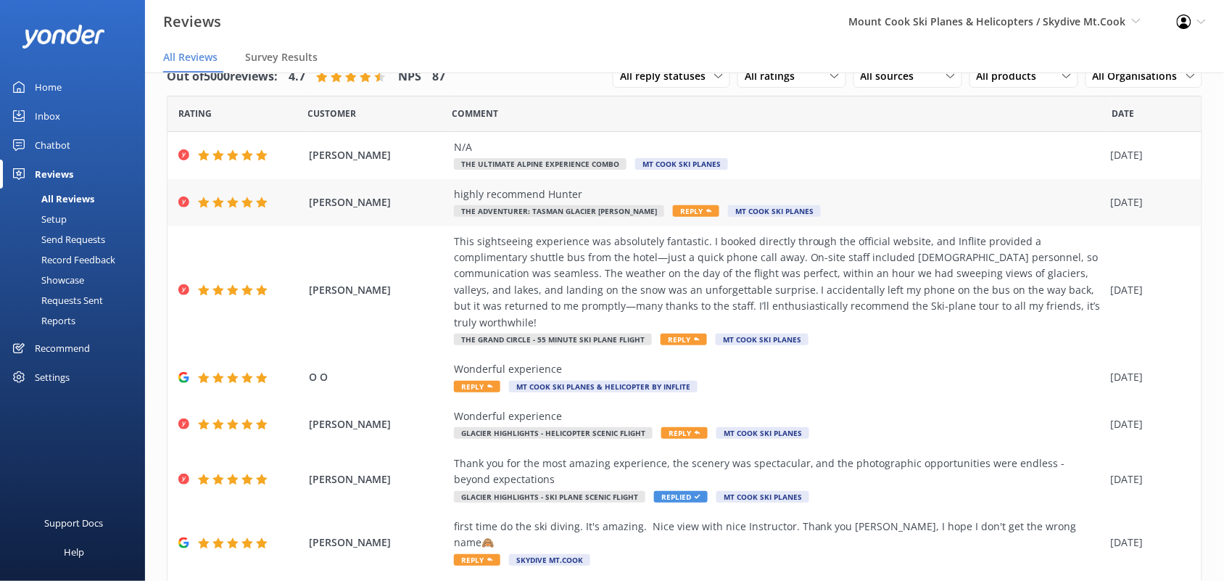
click at [626, 203] on div "highly recommend Hunter The Adventurer: Tasman Glacier Heli Hike Reply Mt Cook …" at bounding box center [779, 202] width 650 height 33
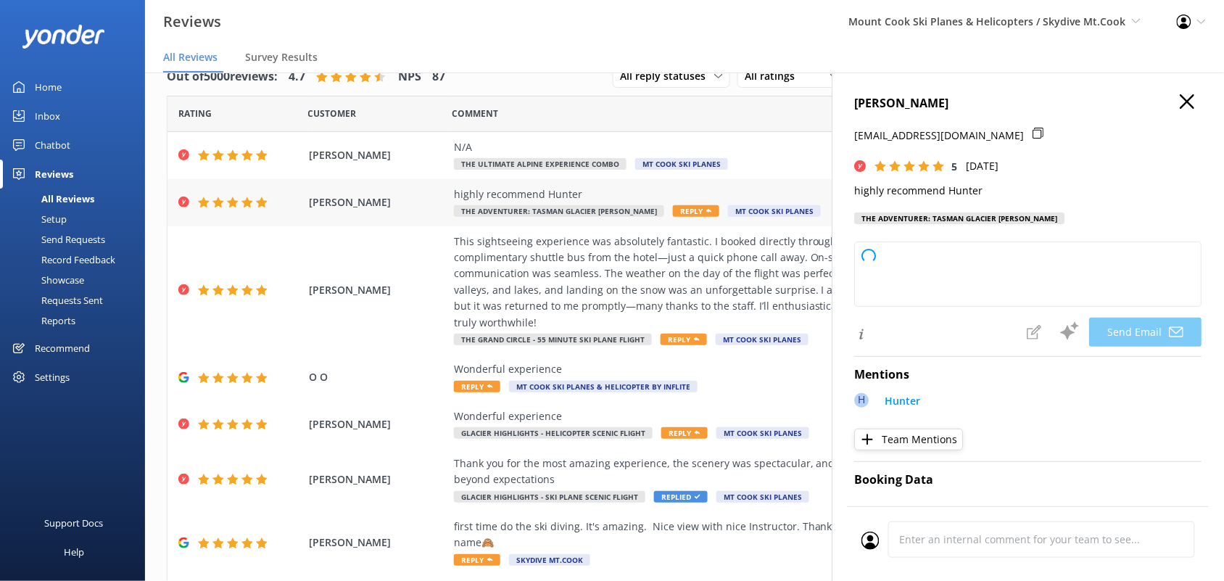
type textarea "Thank you so much for your kind words and recommendation, [PERSON_NAME]! We're …"
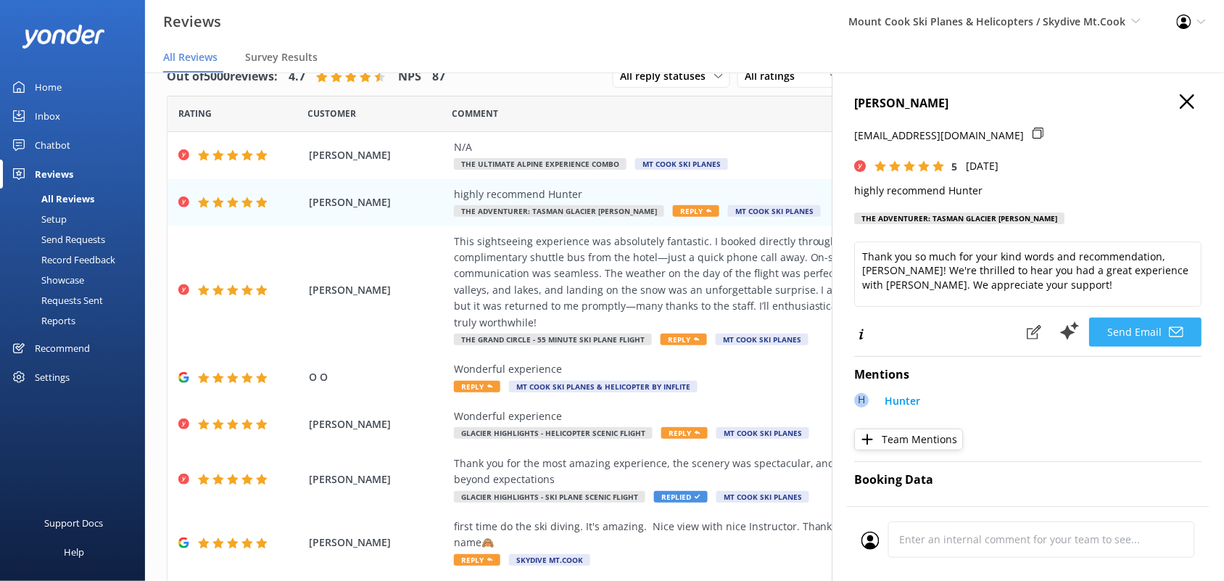
click at [1132, 339] on button "Send Email" at bounding box center [1146, 332] width 112 height 29
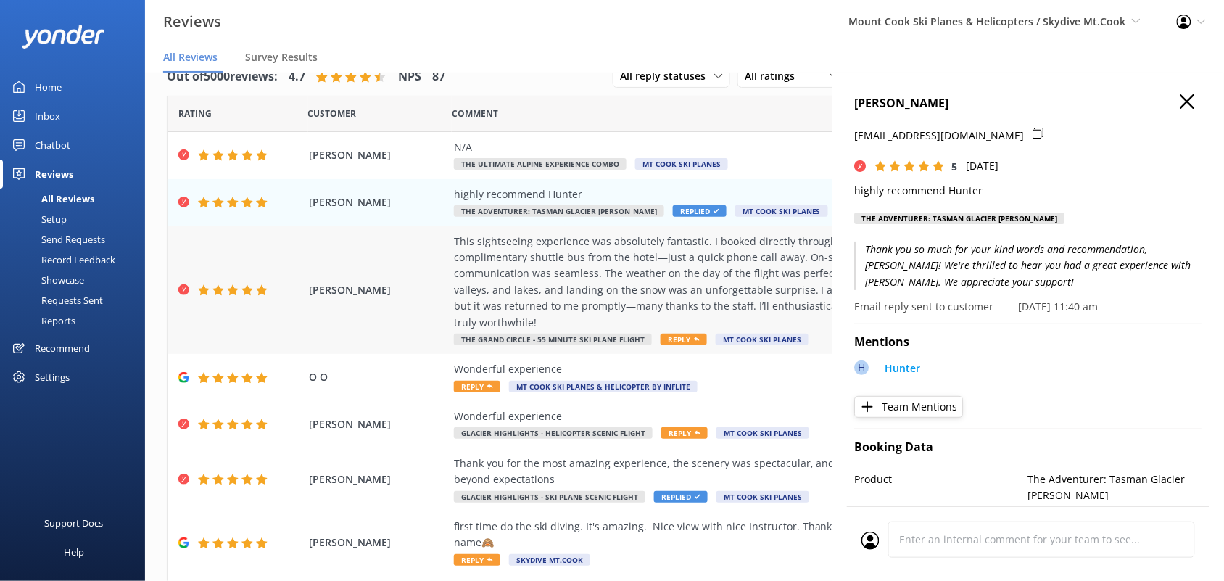
click at [631, 278] on div "This sightseeing experience was absolutely fantastic. I booked directly through…" at bounding box center [779, 281] width 650 height 97
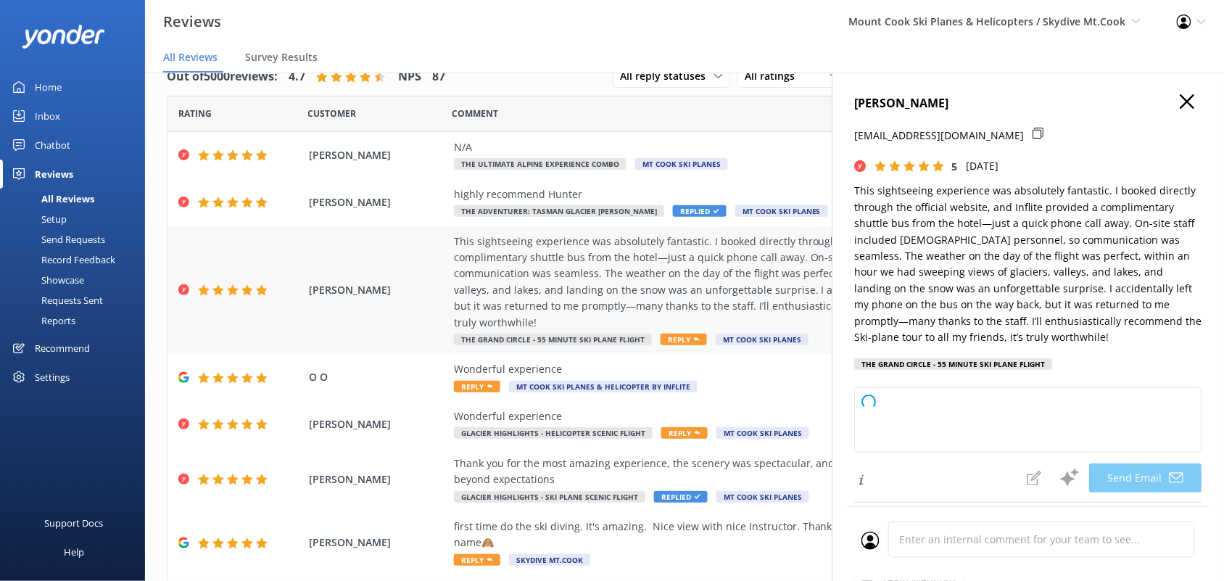
type textarea "Dear [PERSON_NAME], Thank you so much for your wonderful review! We're delighte…"
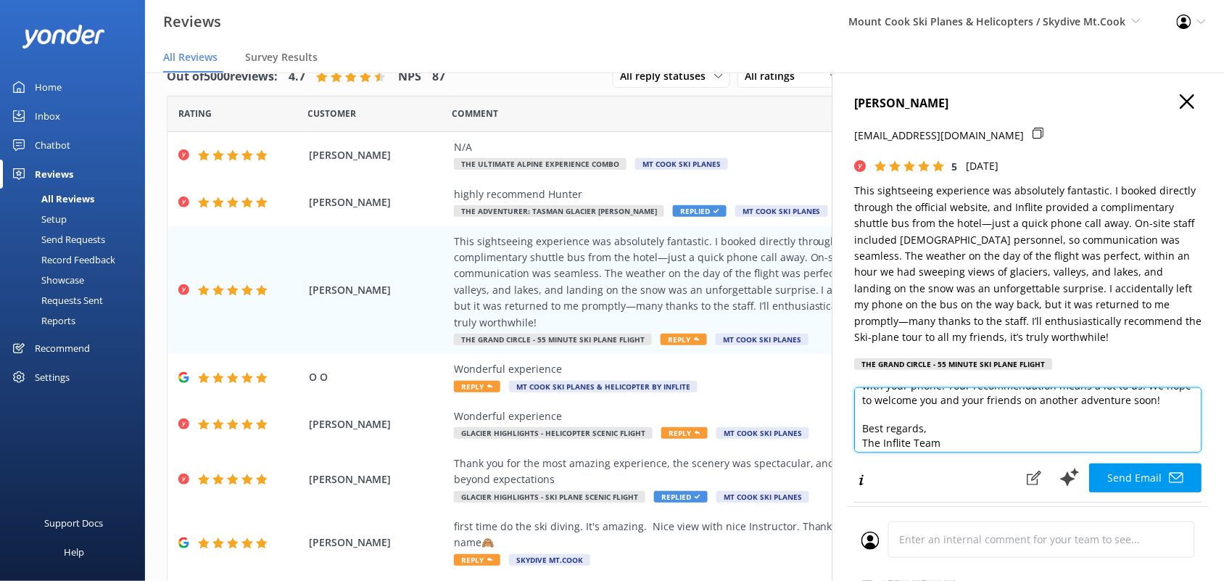
scroll to position [107, 0]
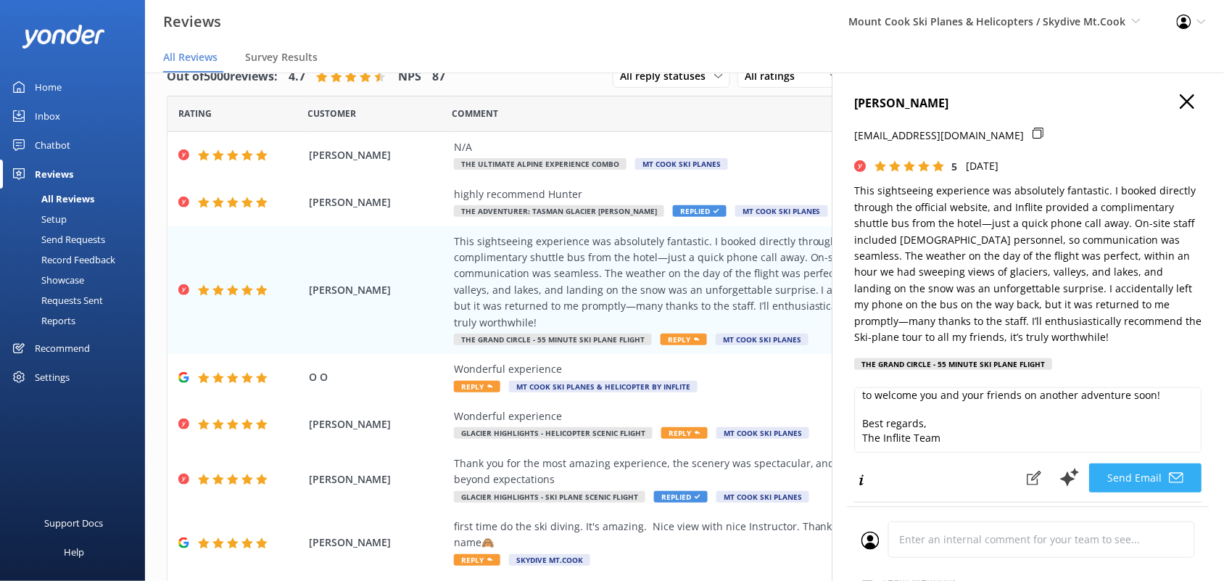
click at [1140, 476] on button "Send Email" at bounding box center [1146, 477] width 112 height 29
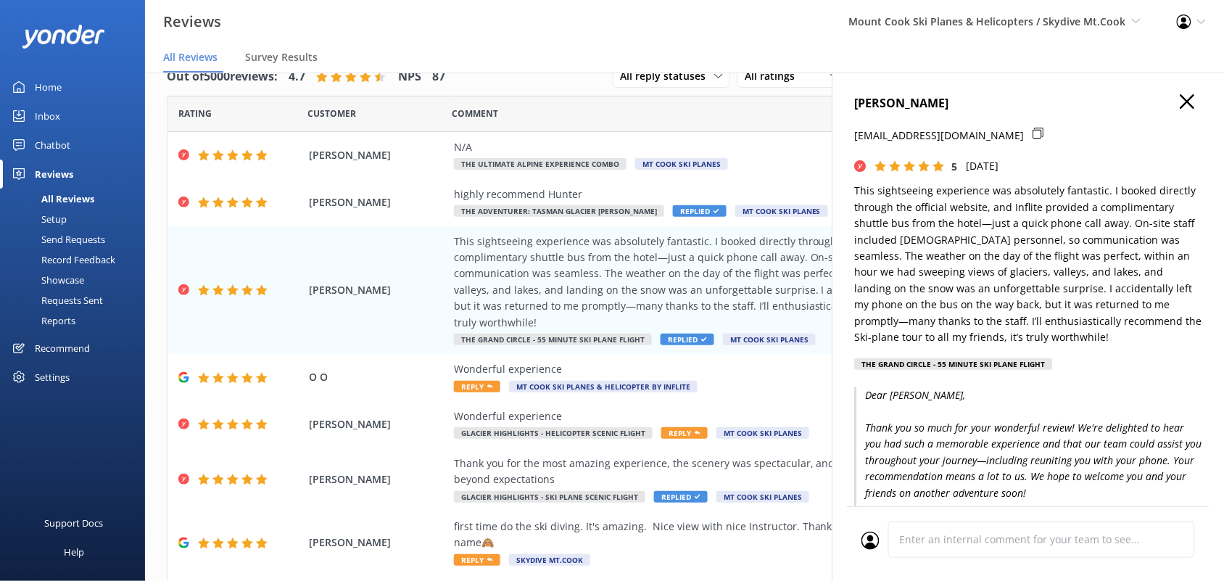
click at [1180, 102] on icon "button" at bounding box center [1187, 101] width 14 height 14
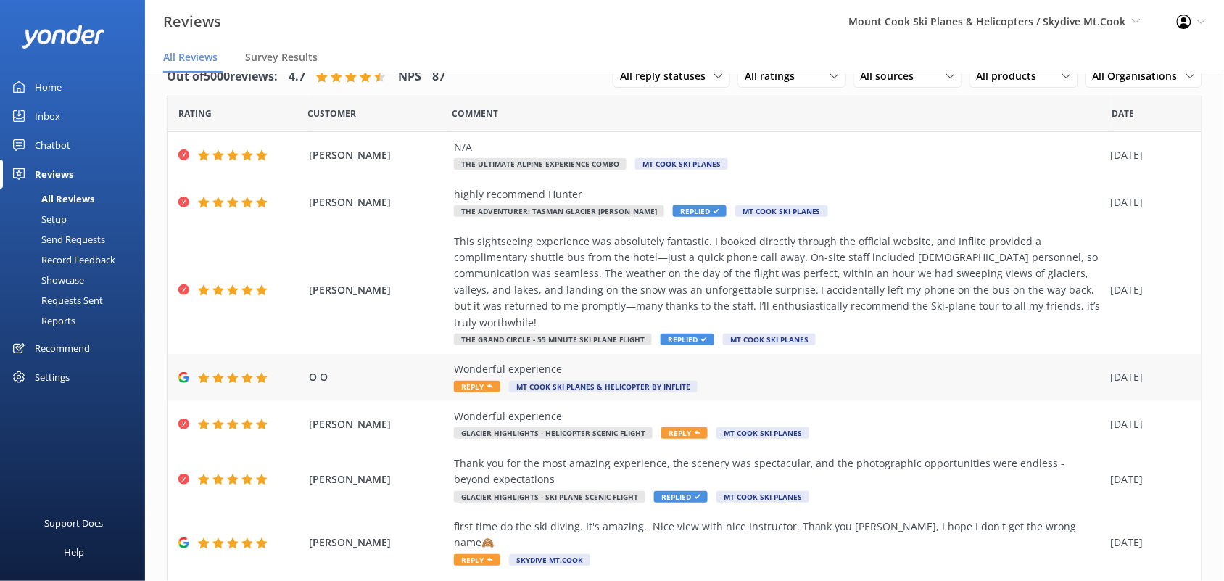
click at [785, 391] on div "Wonderful experience Reply Mt Cook Ski Planes & Helicopter by INFLITE" at bounding box center [779, 377] width 650 height 33
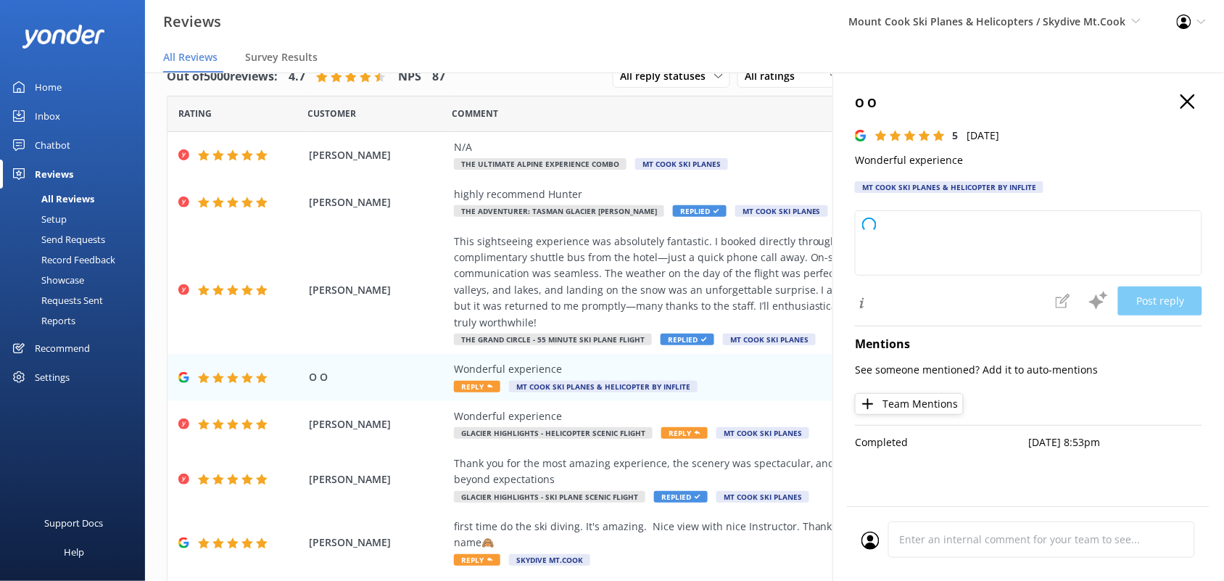
type textarea "Thank you so much for your kind words and perfect rating! We're delighted you h…"
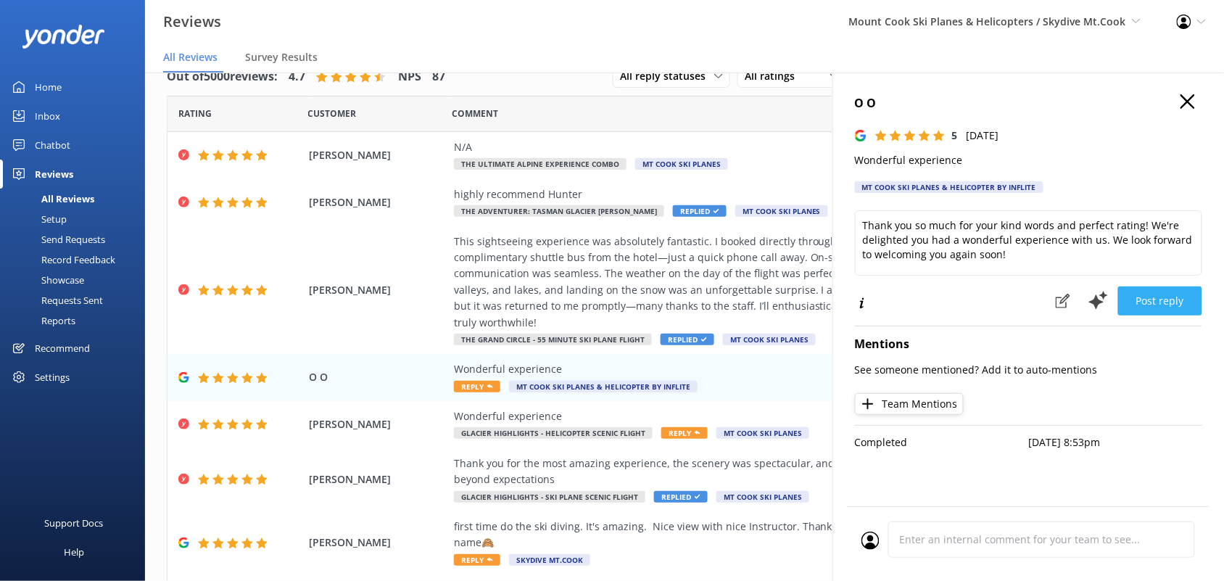
click at [1146, 302] on button "Post reply" at bounding box center [1160, 300] width 84 height 29
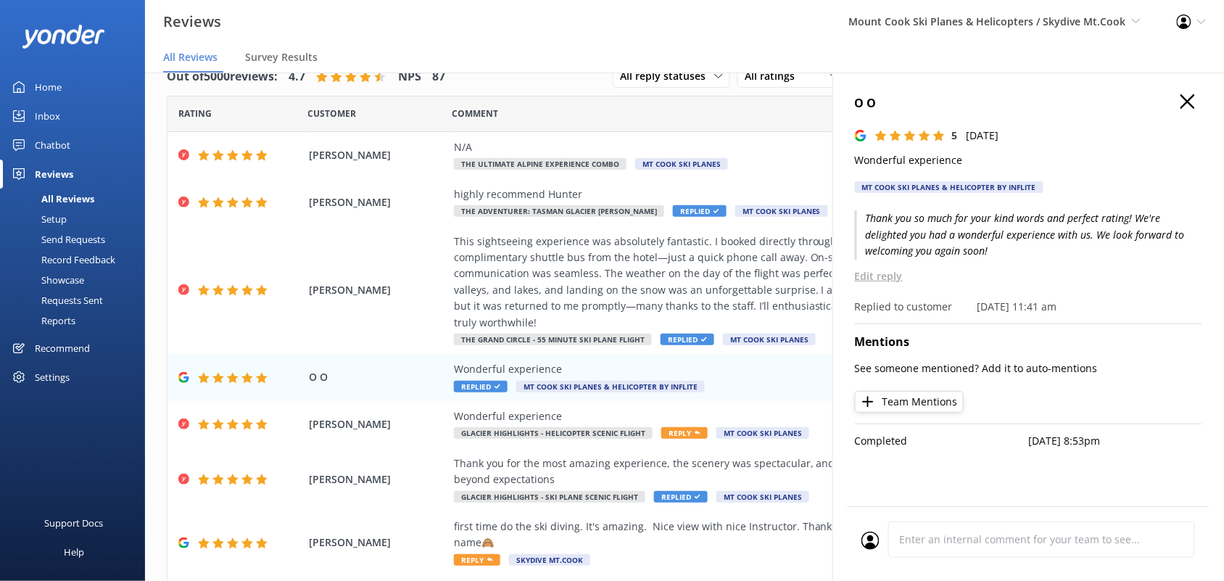
click at [1184, 100] on icon "button" at bounding box center [1187, 101] width 14 height 14
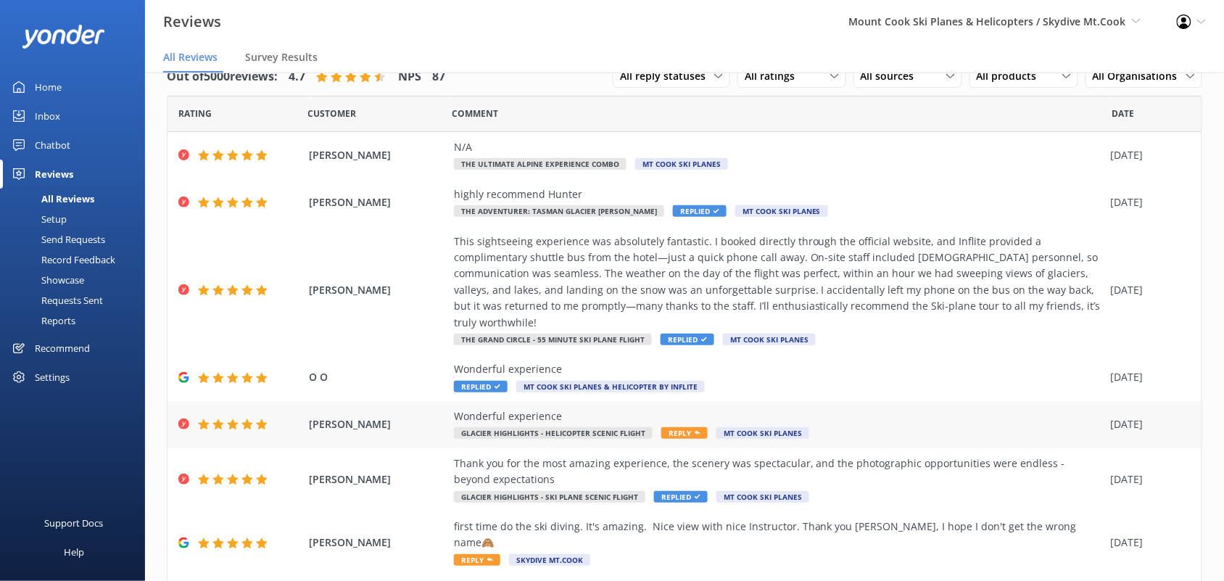
click at [563, 432] on span "Glacier Highlights - Helicopter Scenic flight" at bounding box center [553, 433] width 199 height 12
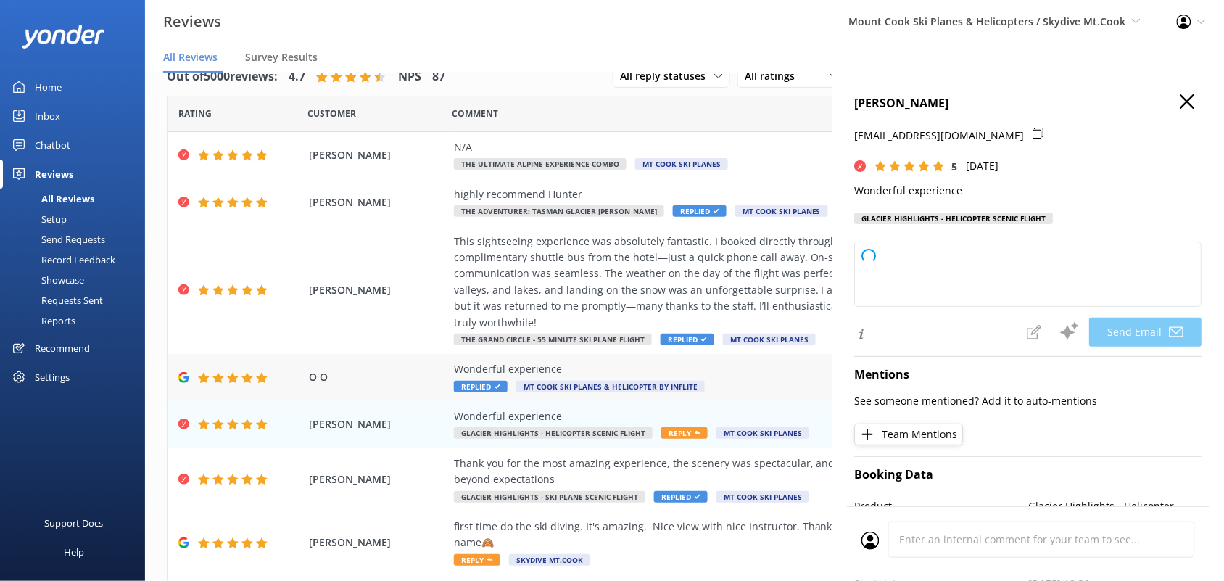
type textarea "Thank you so much, [PERSON_NAME]! We’re delighted to hear you had a wonderful e…"
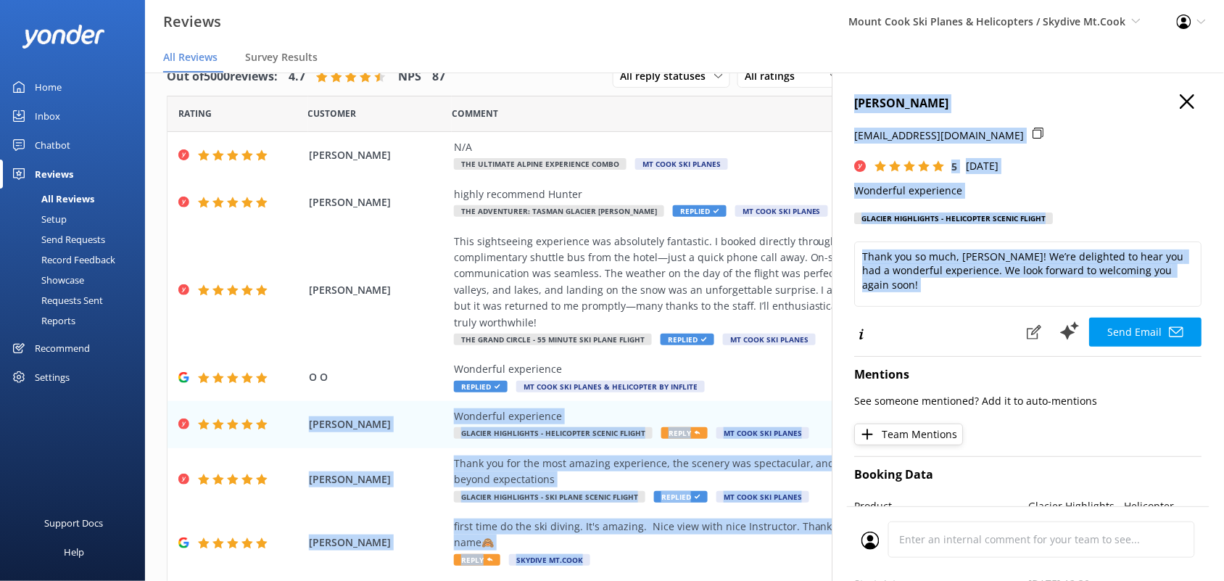
drag, startPoint x: 794, startPoint y: 399, endPoint x: 1044, endPoint y: 310, distance: 265.5
click at [1044, 310] on div "Out of 5000 reviews: 4.7 NPS 87 All reply statuses All reply statuses Needs a r…" at bounding box center [684, 311] width 1079 height 537
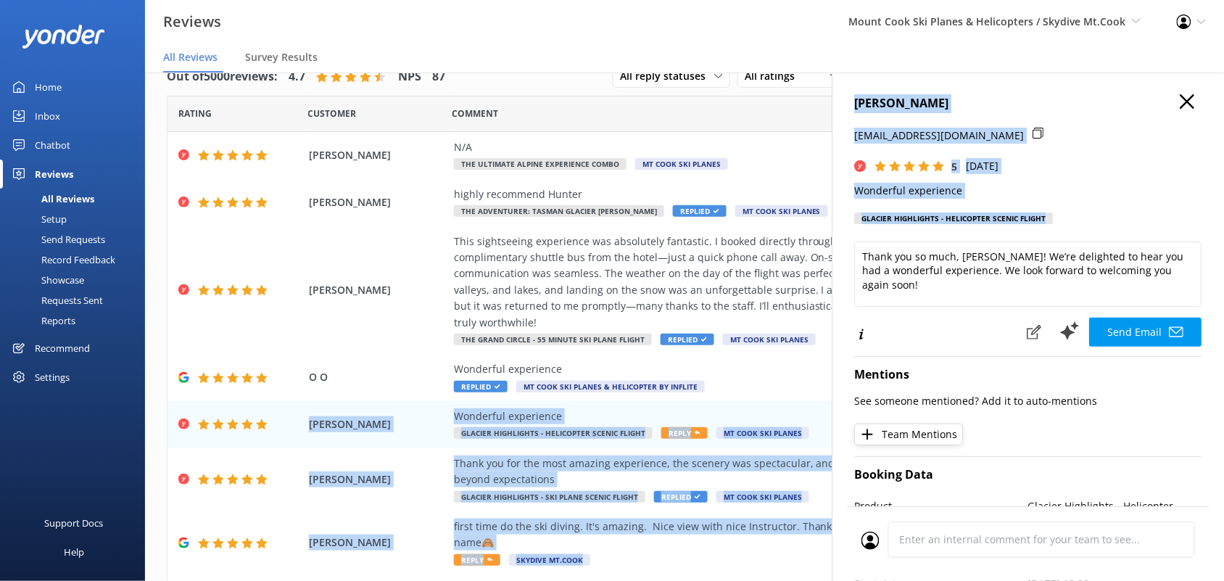
click at [1048, 309] on div "Thank you so much, [PERSON_NAME]! We’re delighted to hear you had a wonderful e…" at bounding box center [1028, 276] width 347 height 71
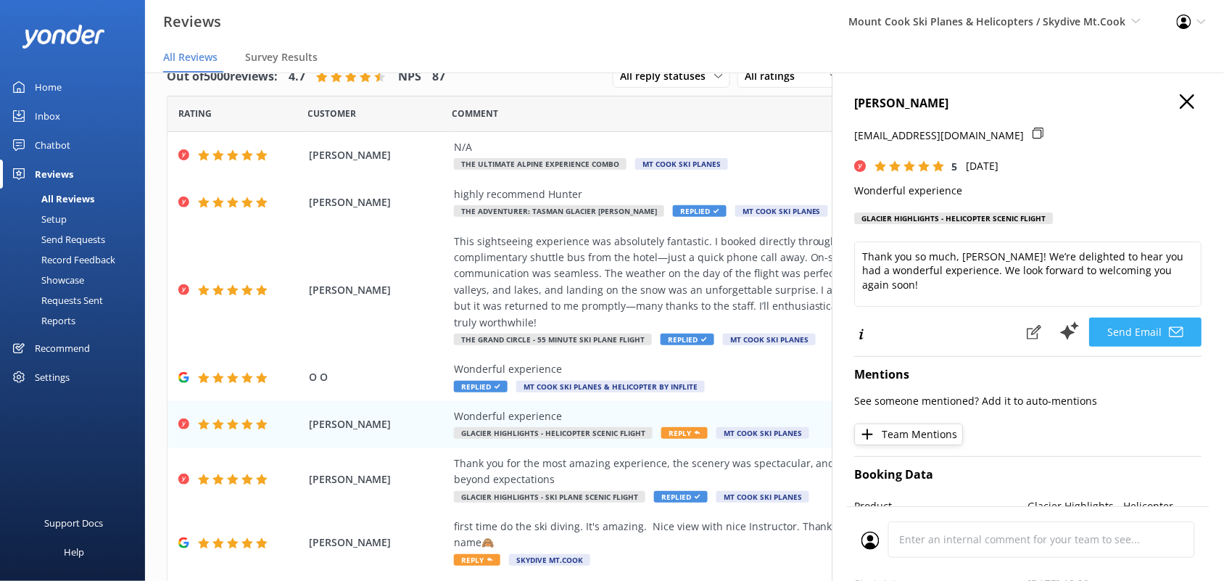
click at [1096, 331] on button "Send Email" at bounding box center [1146, 332] width 112 height 29
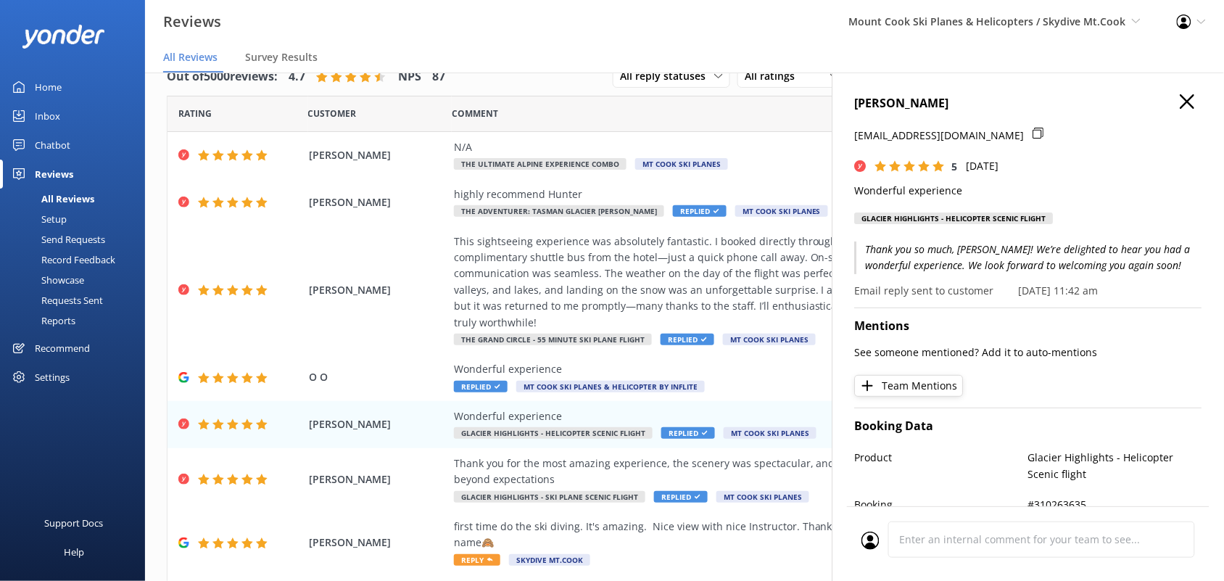
click at [1180, 101] on icon "button" at bounding box center [1187, 101] width 14 height 14
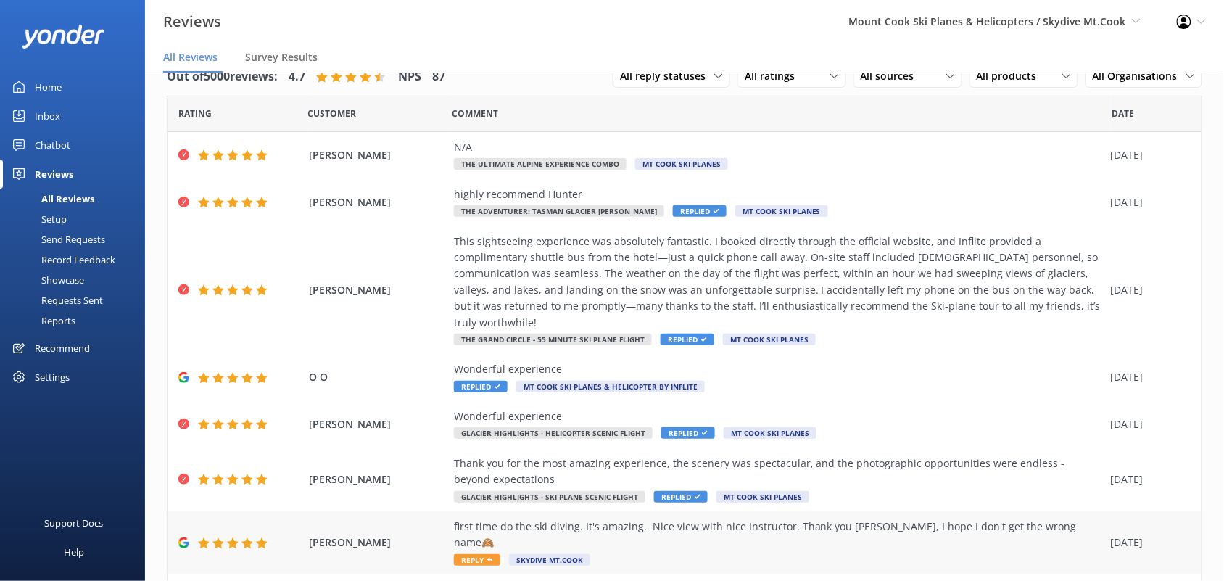
click at [801, 528] on div "first time do the ski diving. It's amazing. Nice view with nice Instructor. Tha…" at bounding box center [779, 534] width 650 height 33
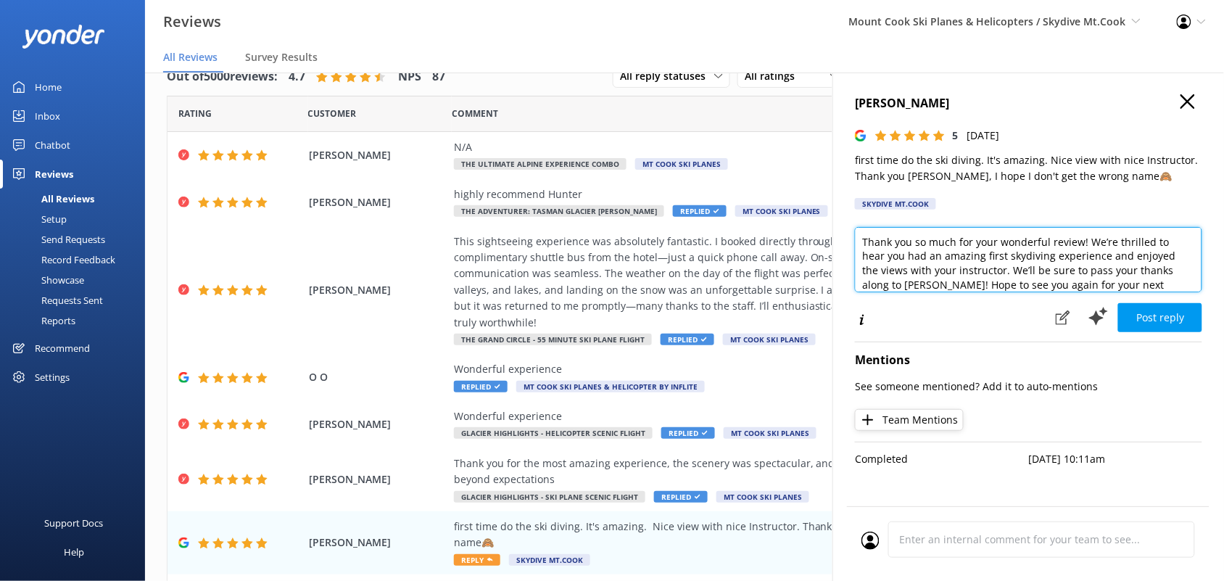
scroll to position [8, 0]
click at [946, 275] on textarea "Thank you so much for your wonderful review! We’re thrilled to hear you had an …" at bounding box center [1028, 259] width 347 height 65
click at [919, 272] on textarea "Thank you so much for your wonderful review! We’re thrilled to hear you had an …" at bounding box center [1028, 259] width 347 height 65
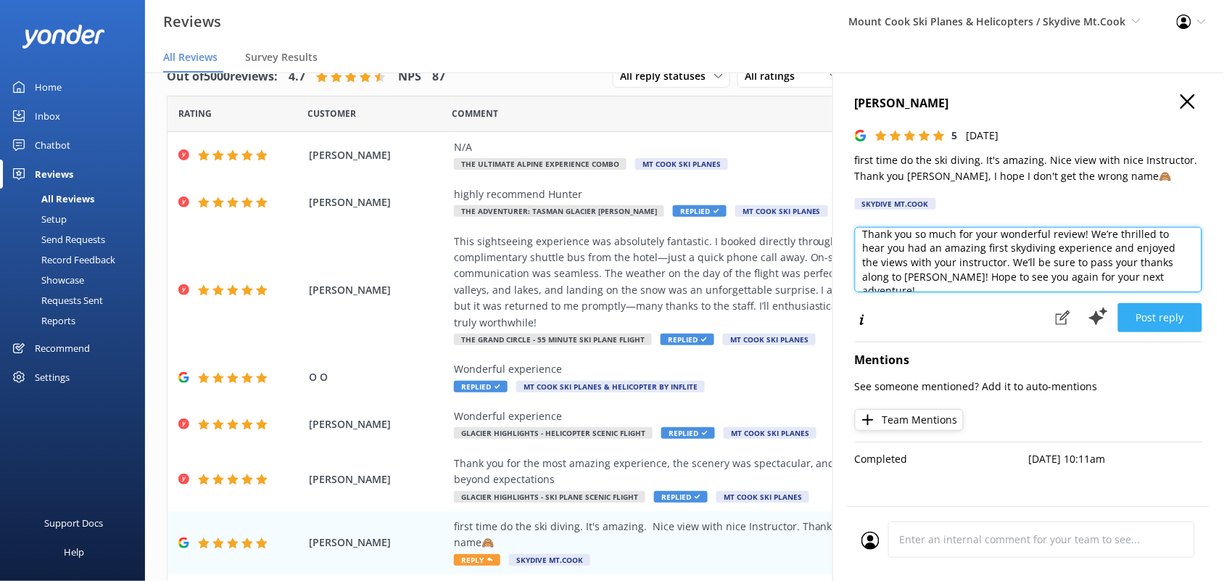
type textarea "Thank you so much for your wonderful review! We’re thrilled to hear you had an …"
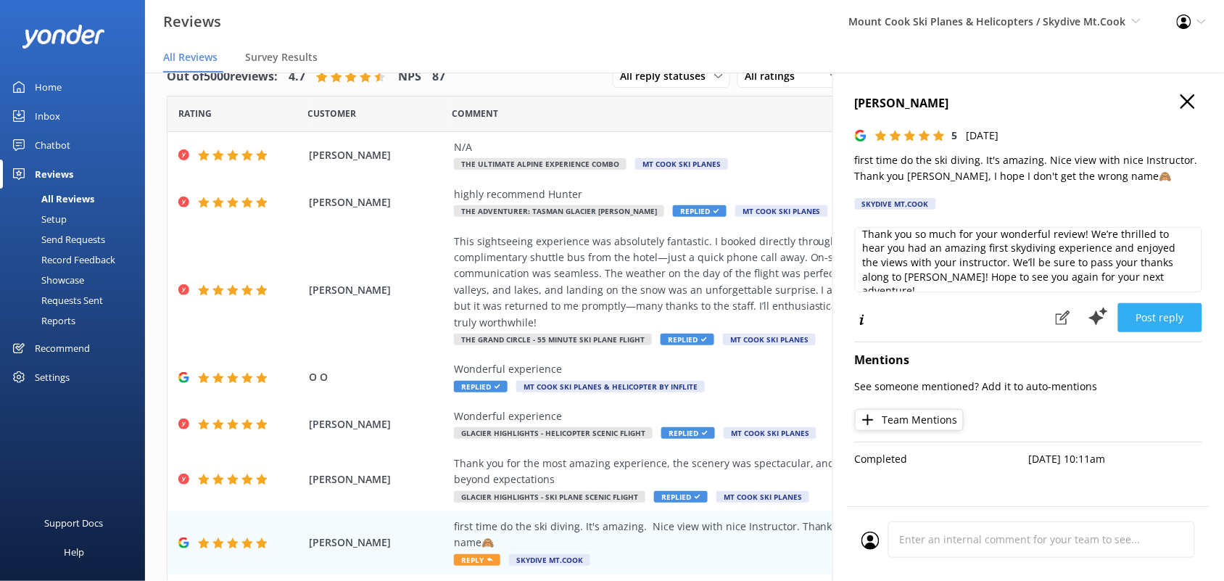
click at [1158, 310] on button "Post reply" at bounding box center [1160, 317] width 84 height 29
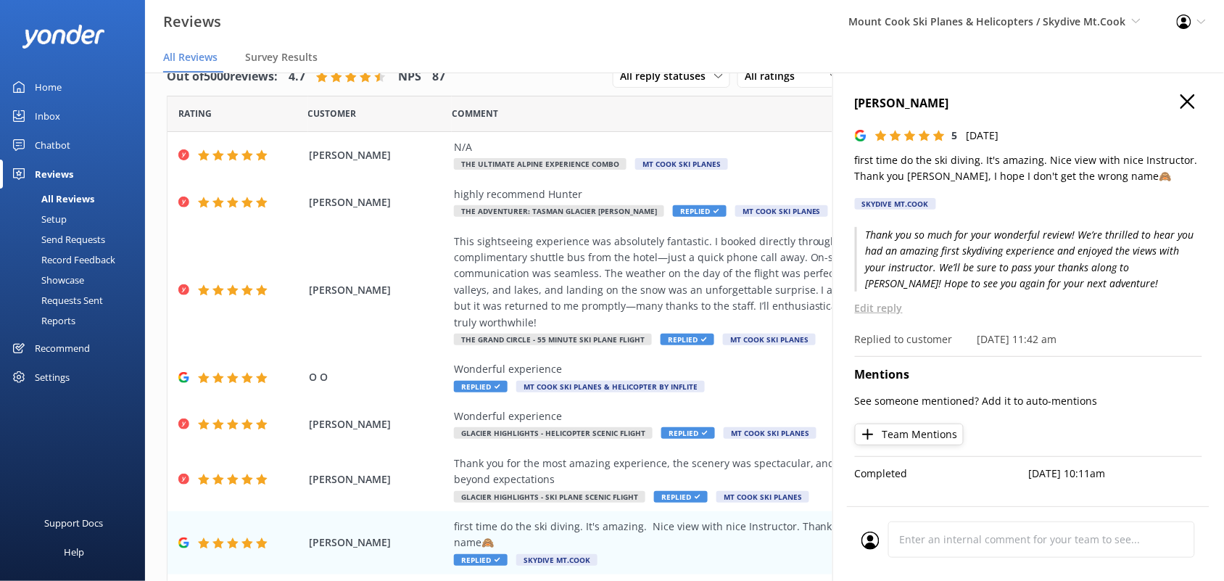
click at [1187, 99] on use "button" at bounding box center [1187, 101] width 14 height 14
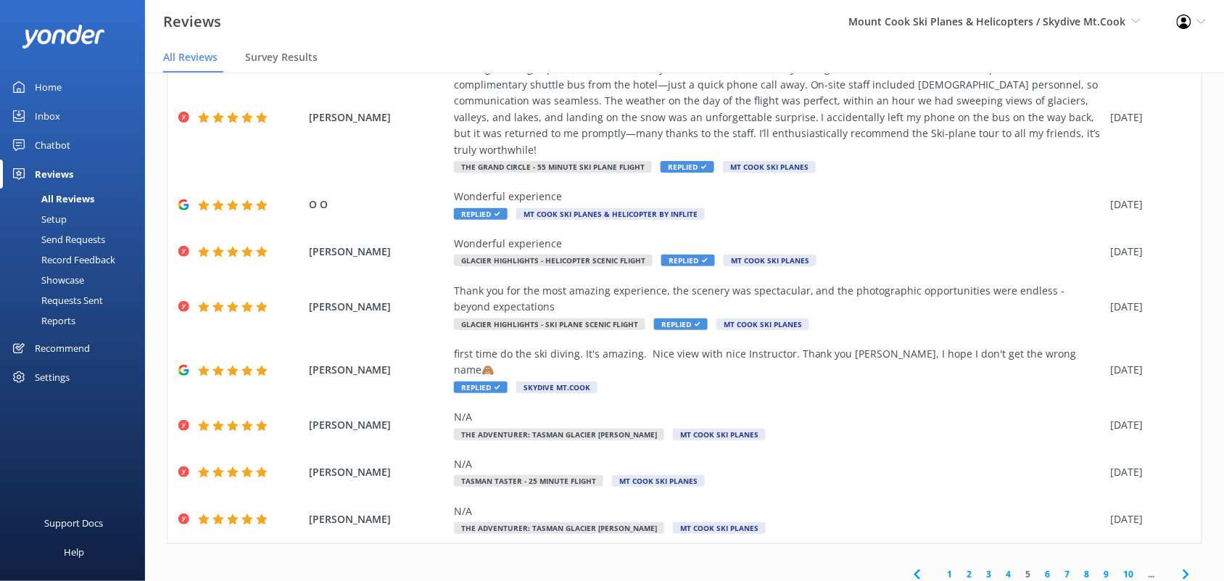
scroll to position [196, 0]
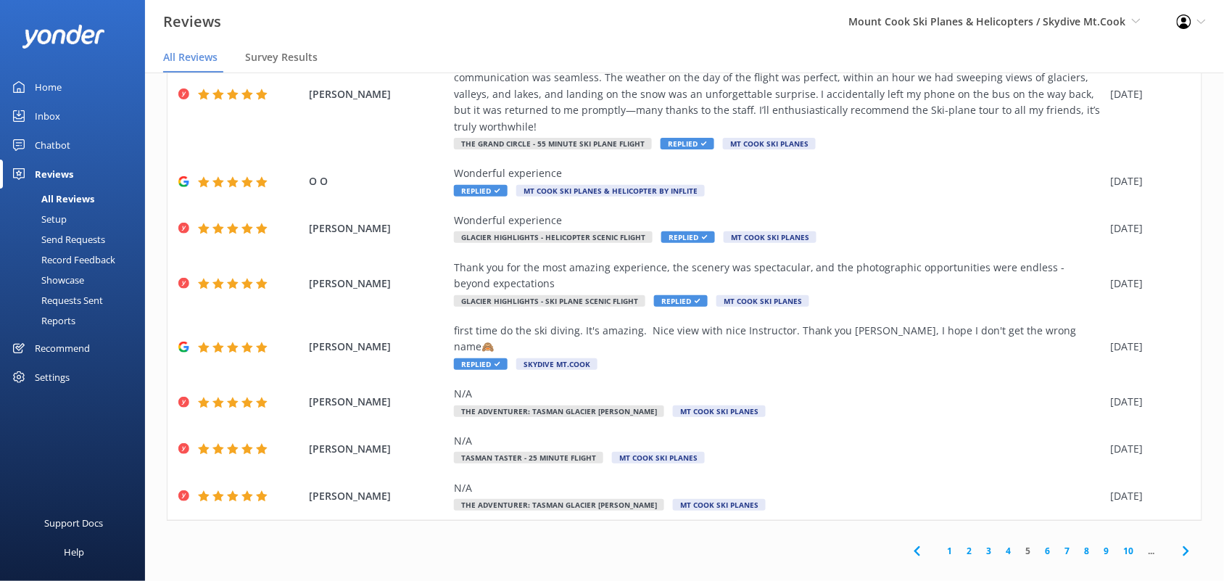
click at [1038, 544] on link "6" at bounding box center [1048, 551] width 20 height 14
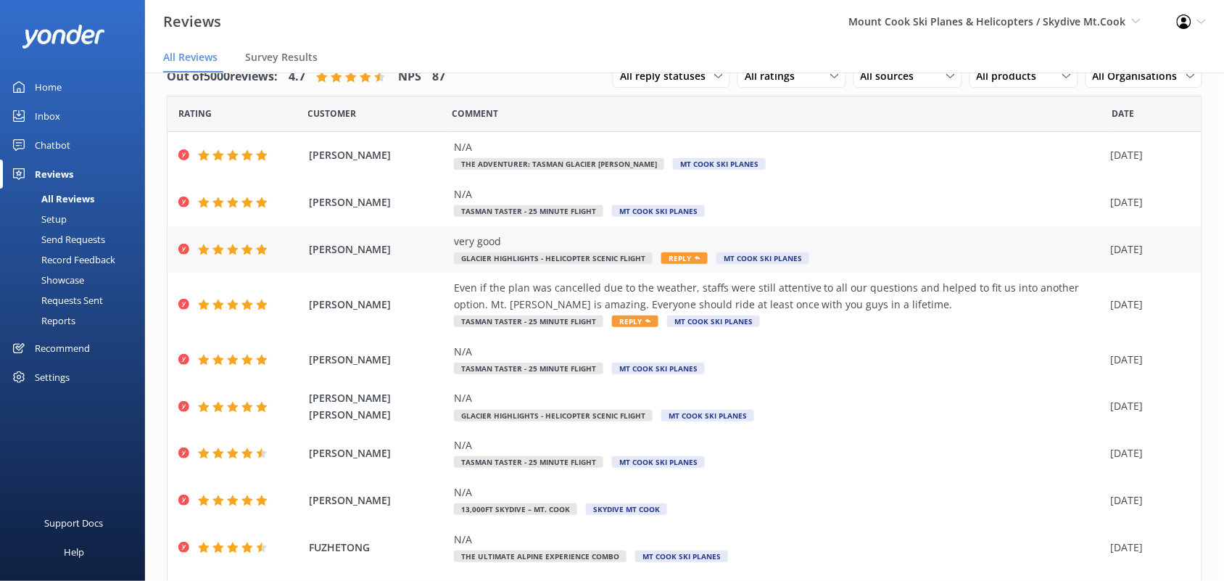
click at [562, 252] on span "Glacier Highlights - Helicopter Scenic flight" at bounding box center [553, 258] width 199 height 12
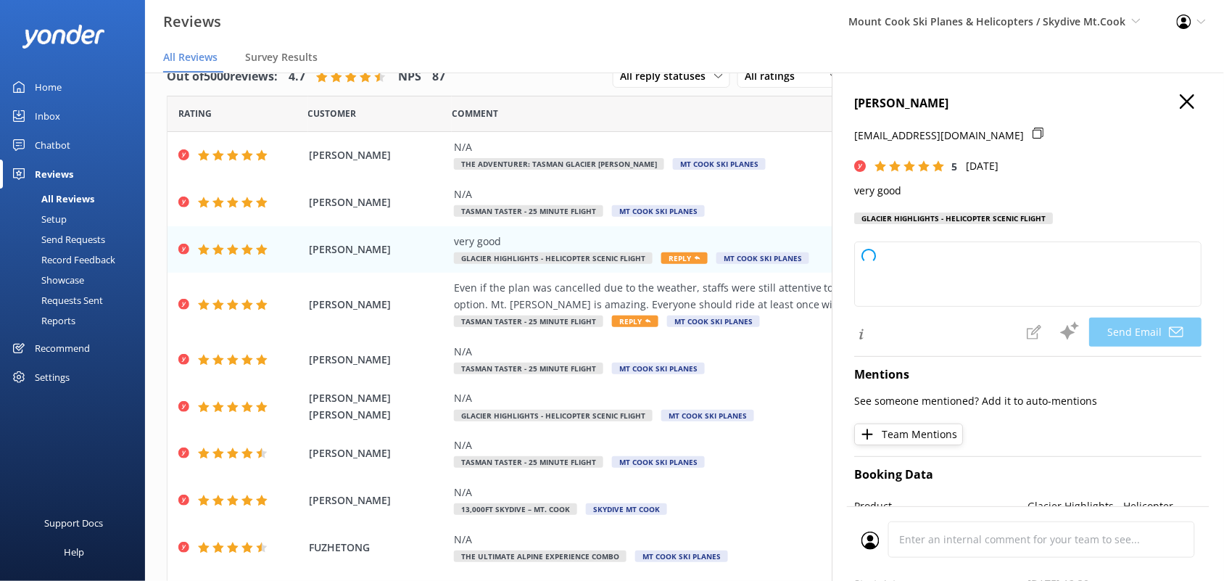
type textarea "Thank you so much for your positive feedback, [PERSON_NAME]! We're glad you had…"
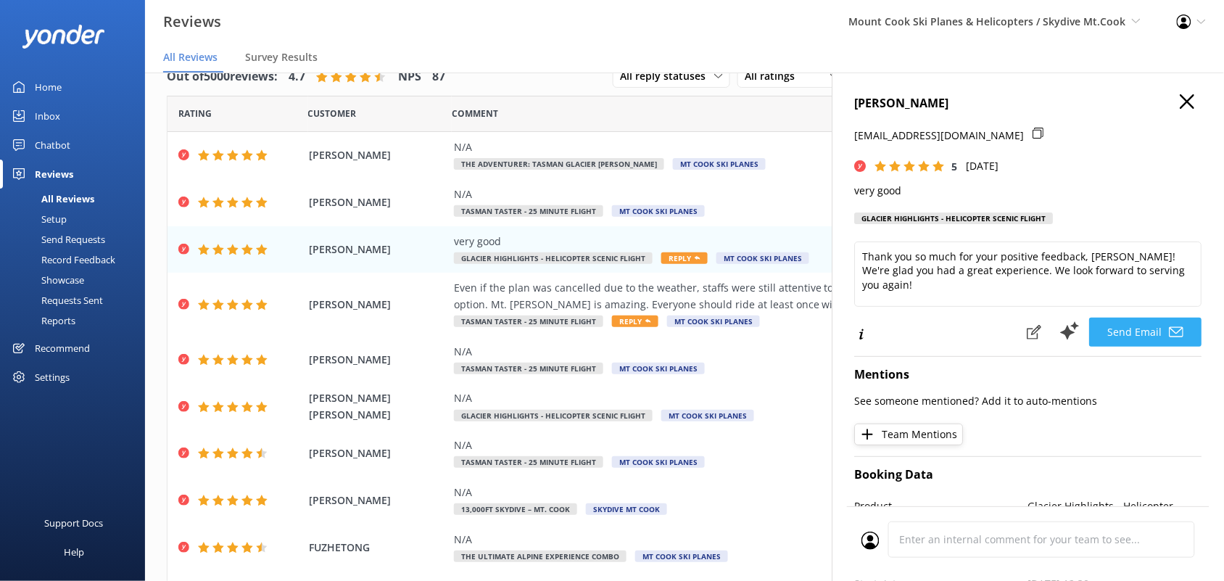
click at [1119, 326] on button "Send Email" at bounding box center [1146, 332] width 112 height 29
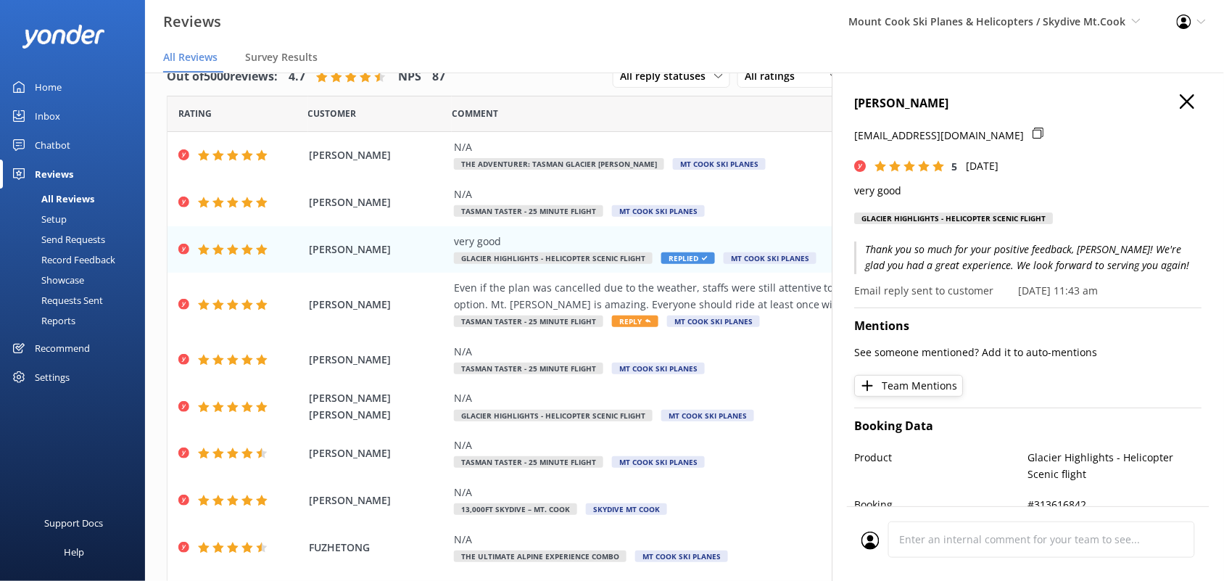
click at [1180, 107] on icon "button" at bounding box center [1187, 101] width 14 height 14
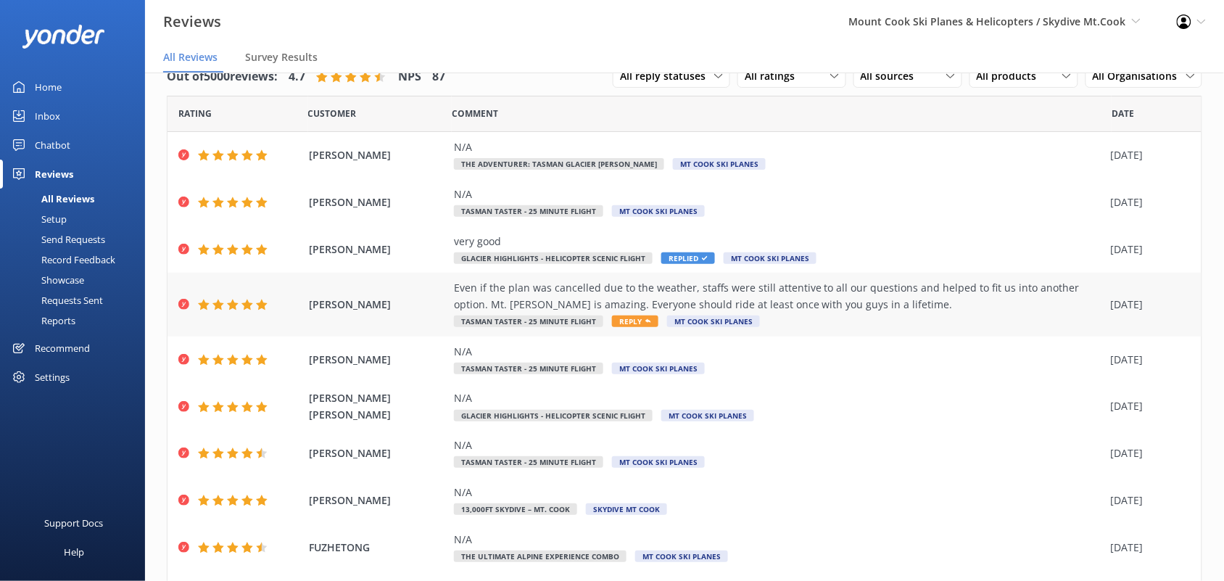
click at [509, 313] on div "Even if the plan was cancelled due to the weather, staffs were still attentive …" at bounding box center [779, 304] width 650 height 49
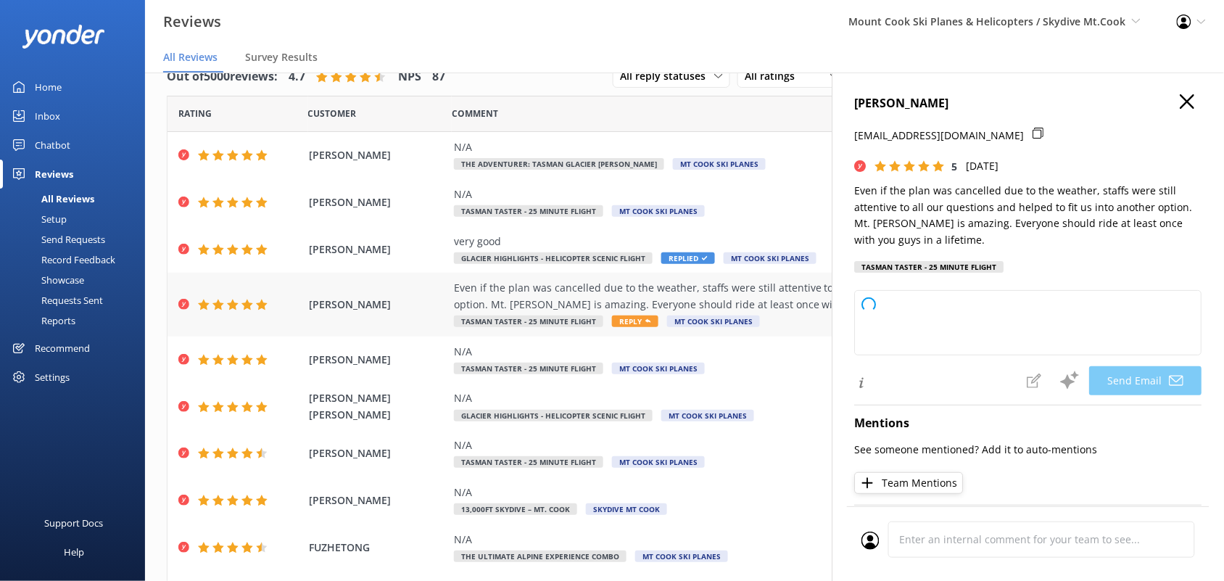
type textarea "Thank you so much, [PERSON_NAME]! We're thrilled you enjoyed your experience de…"
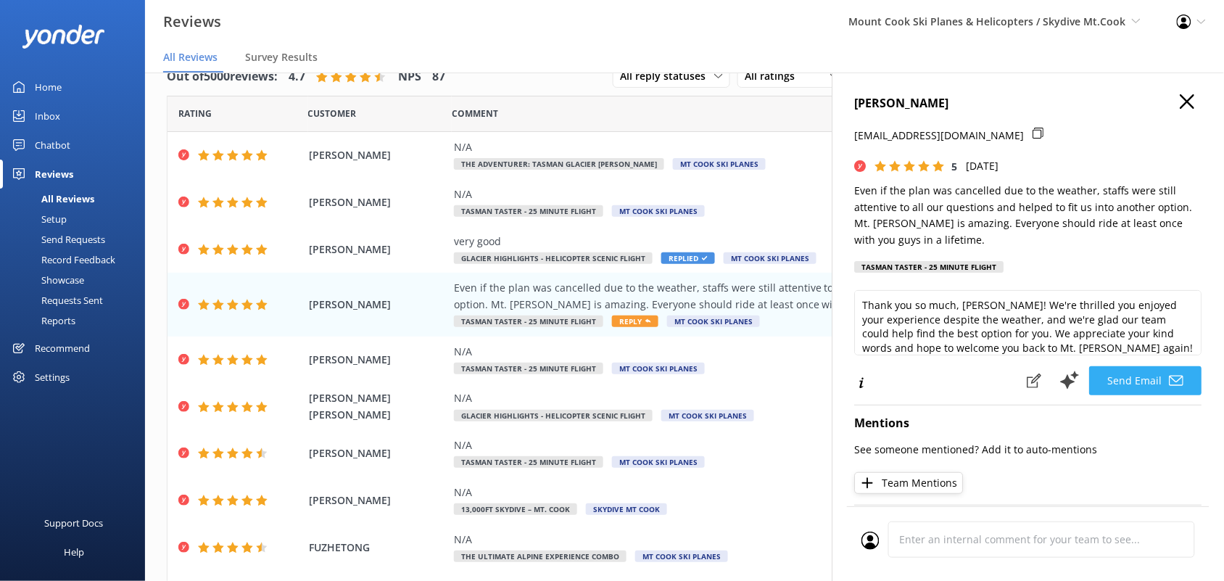
click at [1122, 379] on button "Send Email" at bounding box center [1146, 380] width 112 height 29
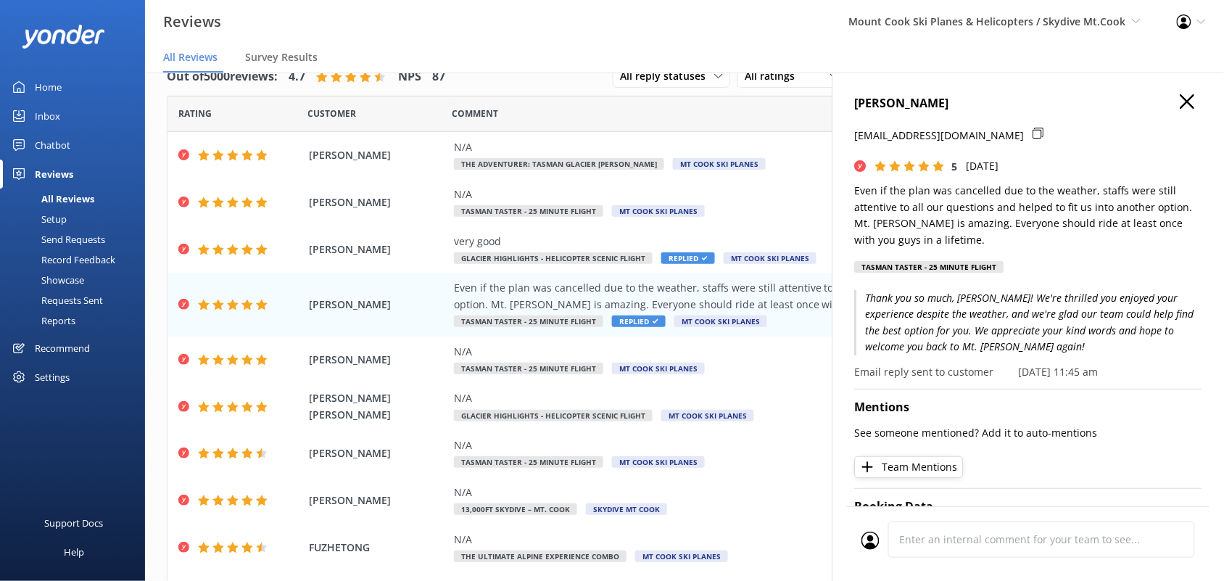
click at [1180, 99] on use "button" at bounding box center [1187, 101] width 14 height 14
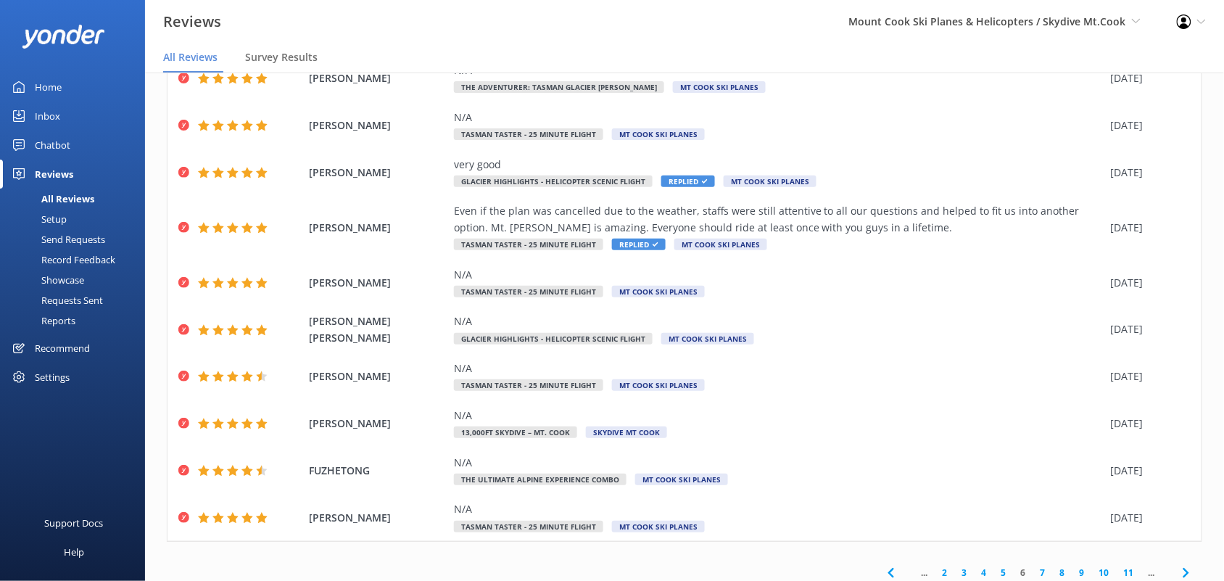
scroll to position [114, 0]
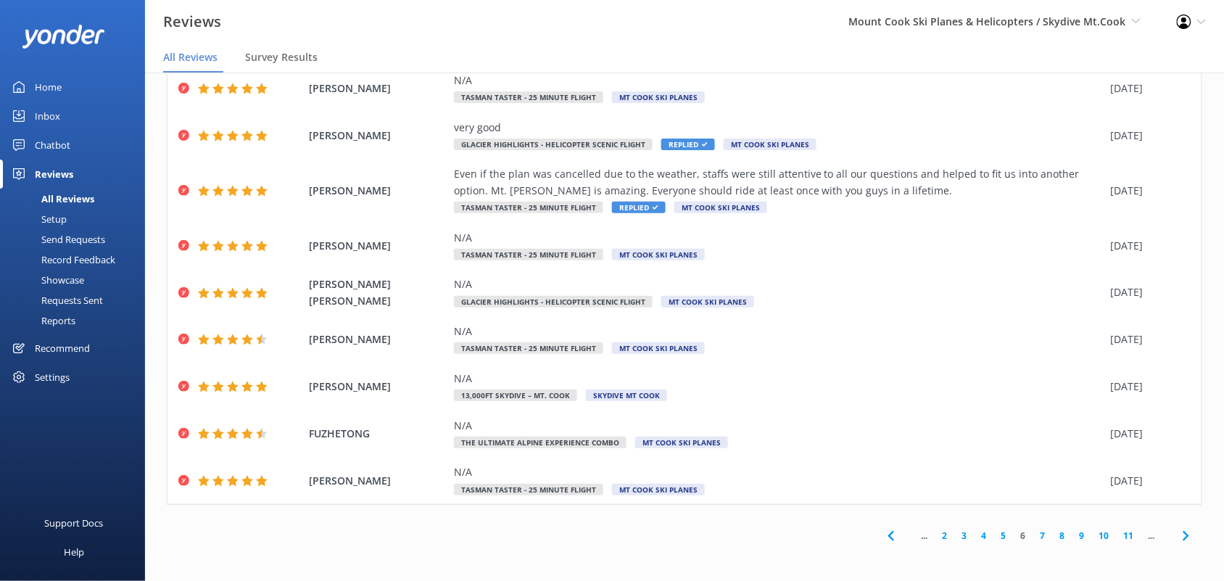
click at [1033, 538] on link "7" at bounding box center [1043, 535] width 20 height 14
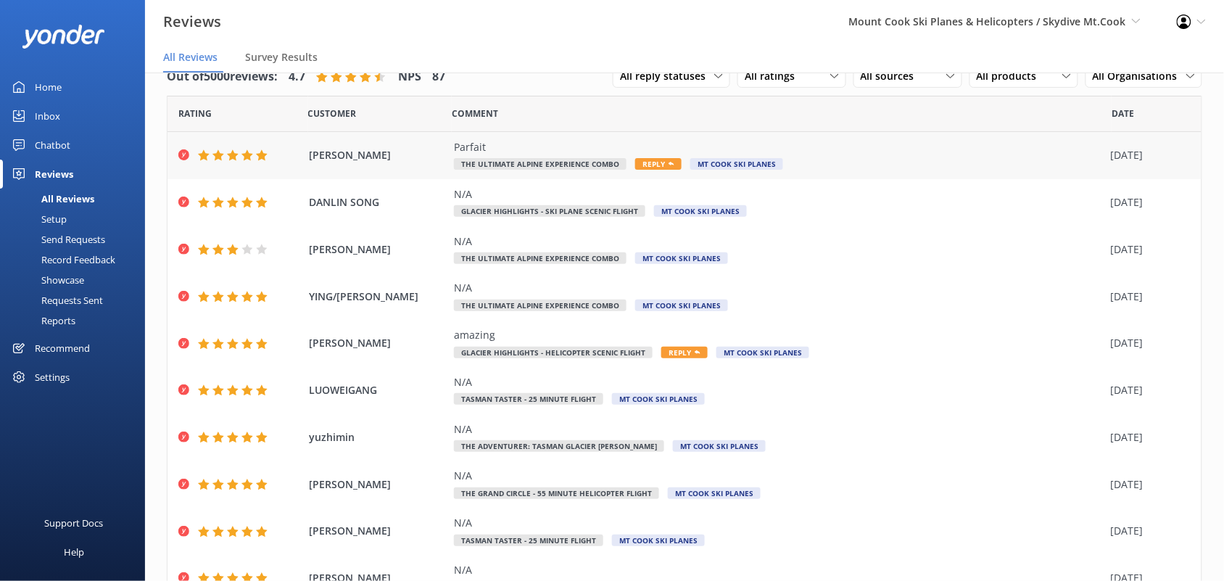
click at [552, 146] on div "Parfait" at bounding box center [779, 147] width 650 height 16
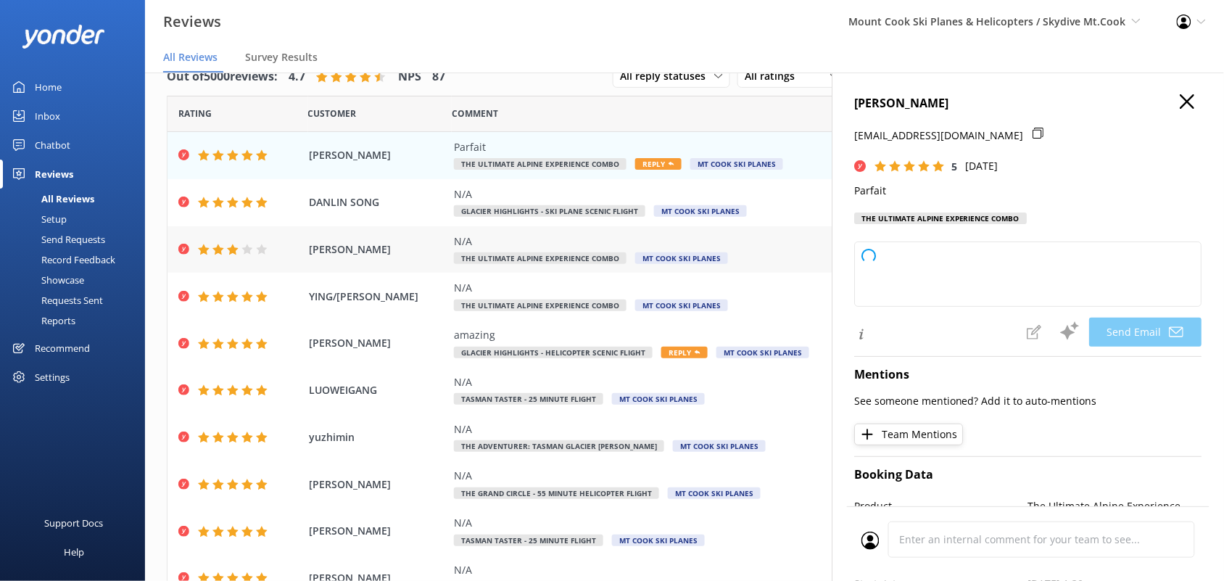
type textarea "Thank you so much, [PERSON_NAME]! We’re delighted to hear you had a perfect exp…"
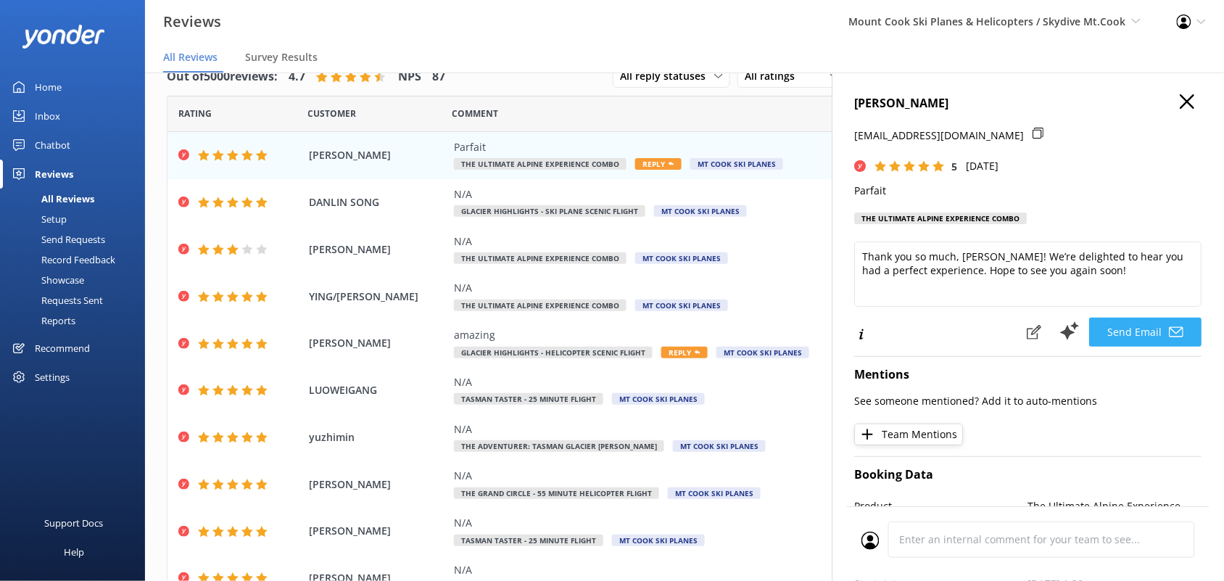
click at [1114, 341] on button "Send Email" at bounding box center [1146, 332] width 112 height 29
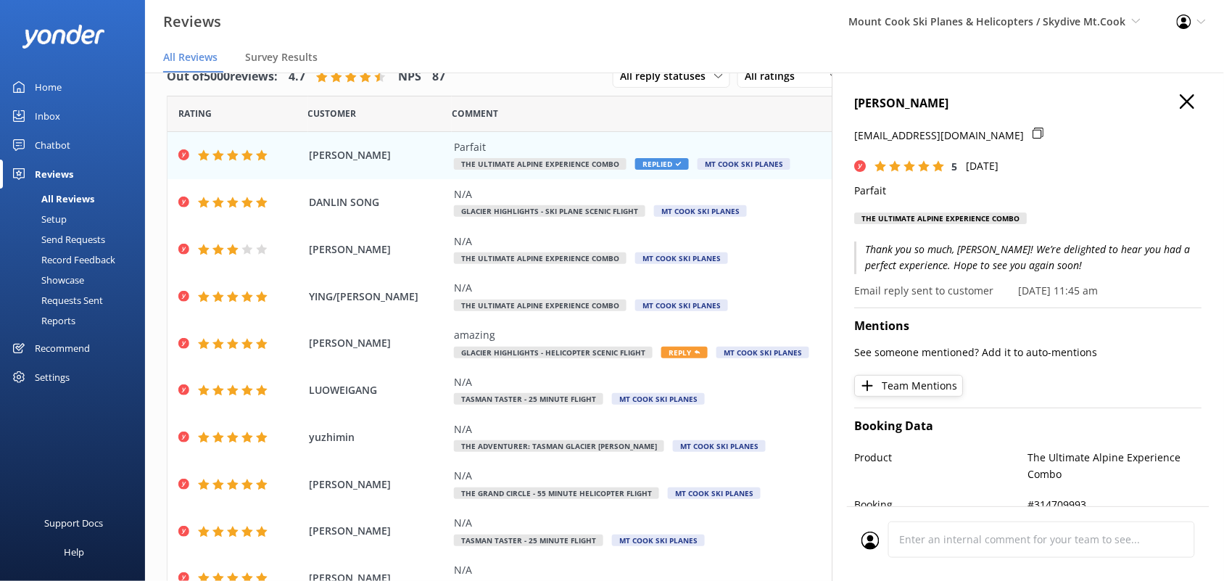
click at [1180, 95] on icon "button" at bounding box center [1187, 101] width 14 height 14
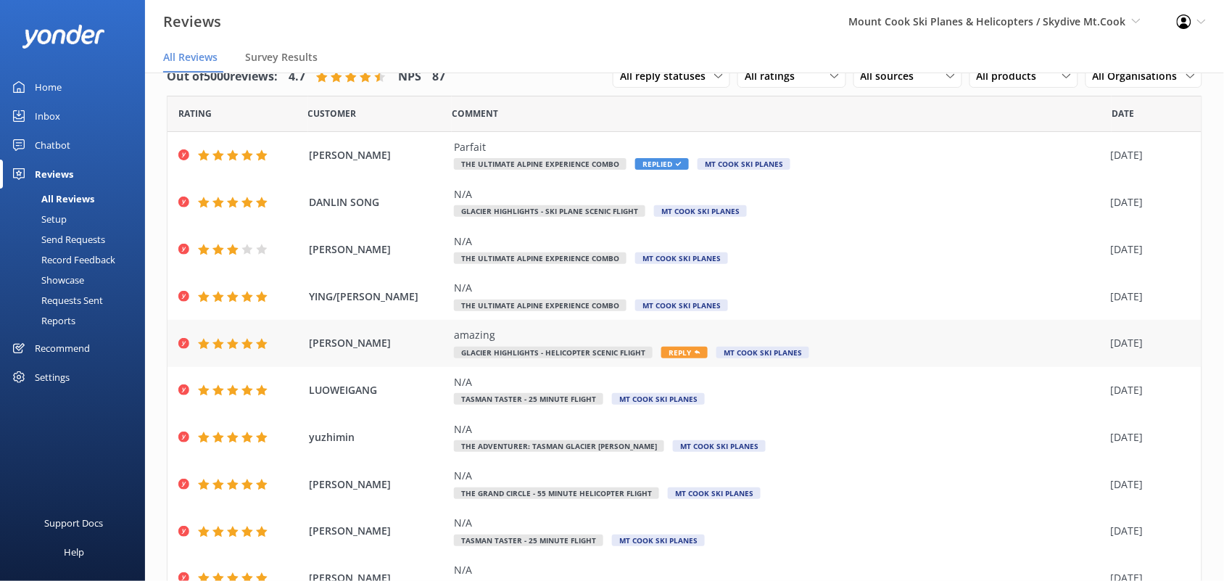
click at [578, 347] on span "Glacier Highlights - Helicopter Scenic flight" at bounding box center [553, 353] width 199 height 12
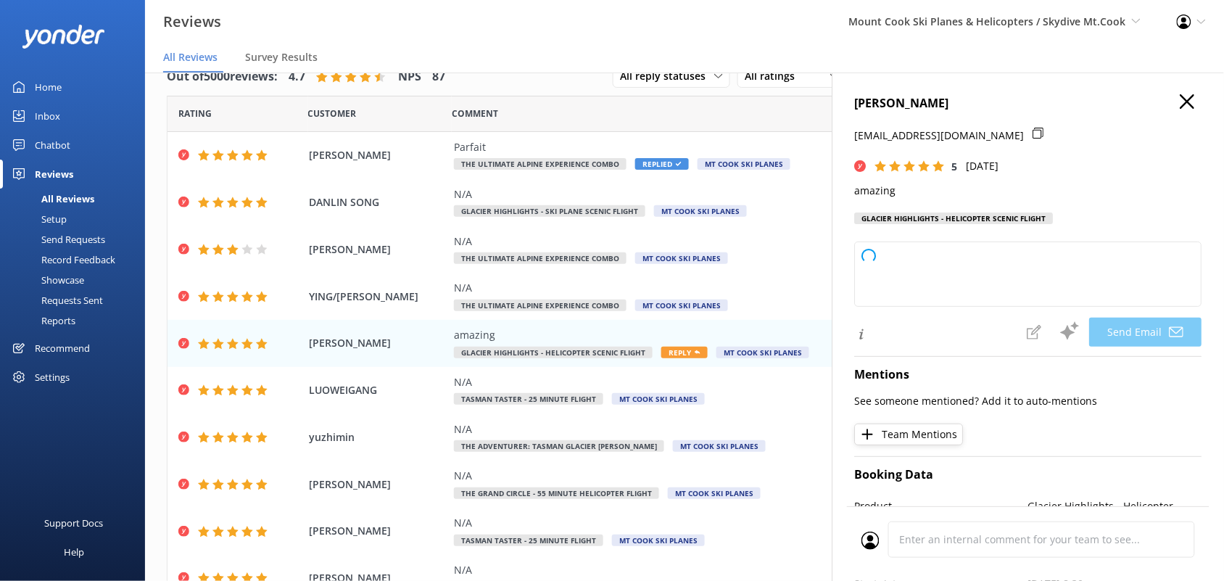
type textarea "Thank you so much for your wonderful review, [PERSON_NAME]! We're thrilled to h…"
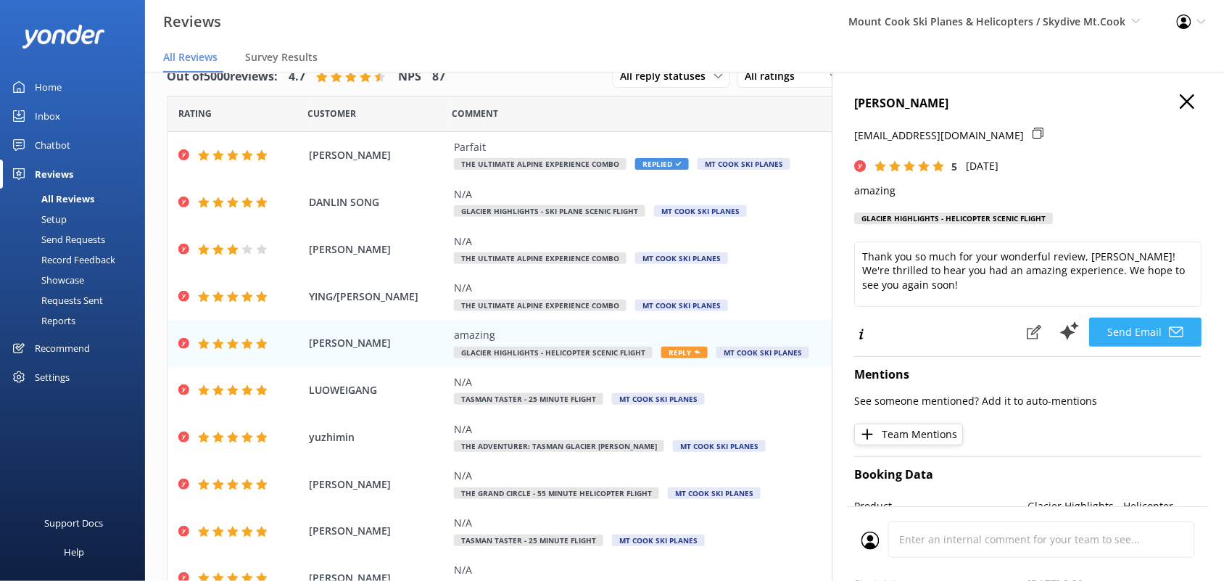
click at [1111, 334] on button "Send Email" at bounding box center [1146, 332] width 112 height 29
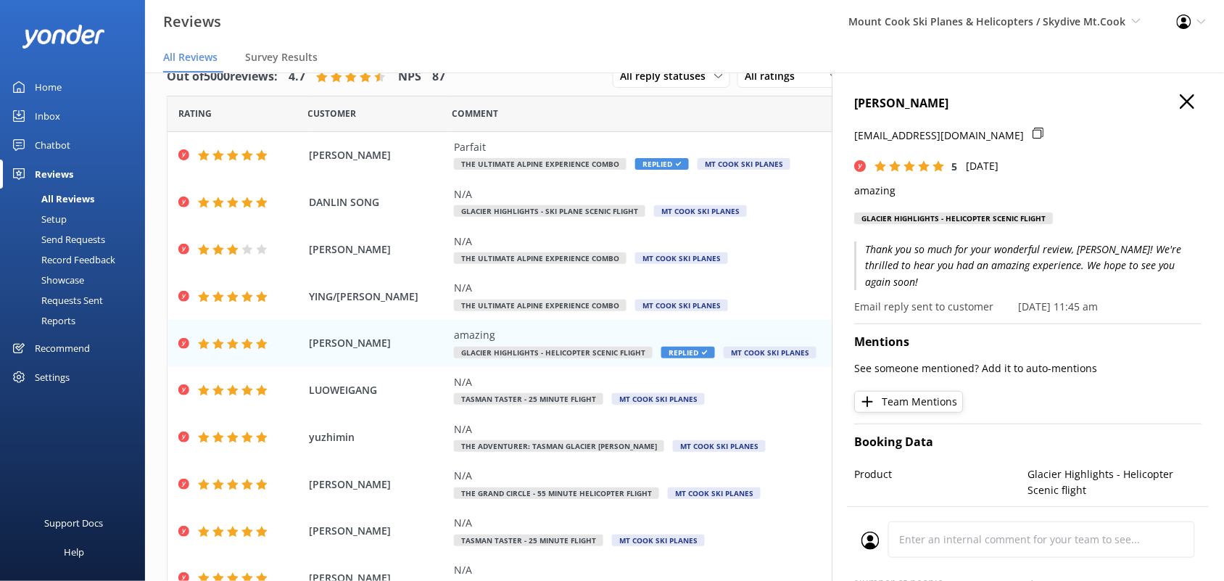
click at [1180, 96] on icon "button" at bounding box center [1187, 101] width 14 height 14
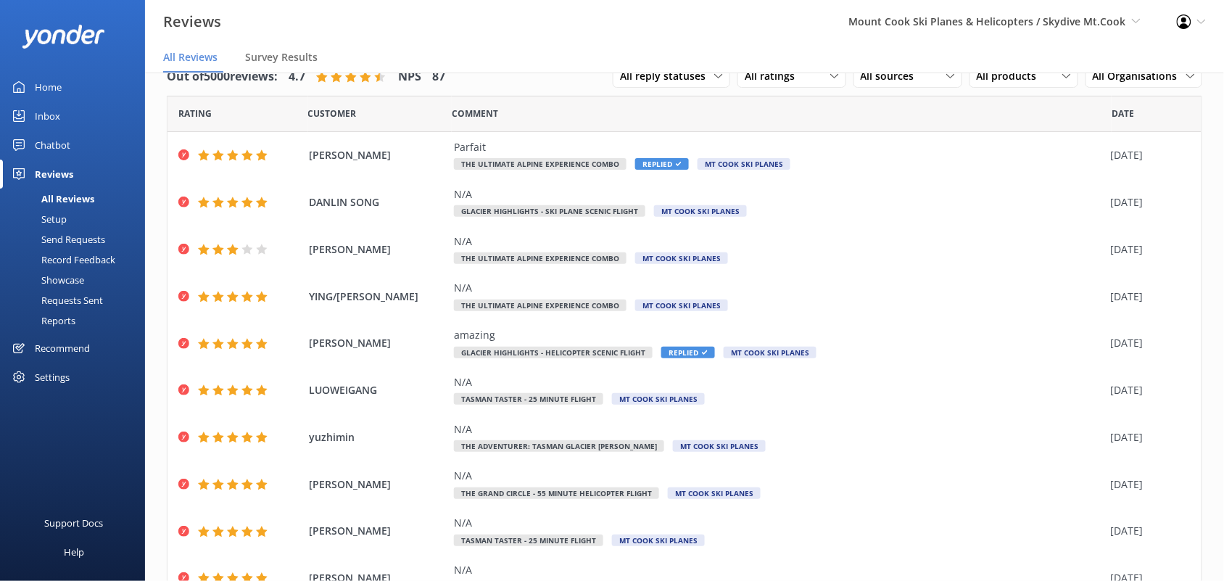
scroll to position [98, 0]
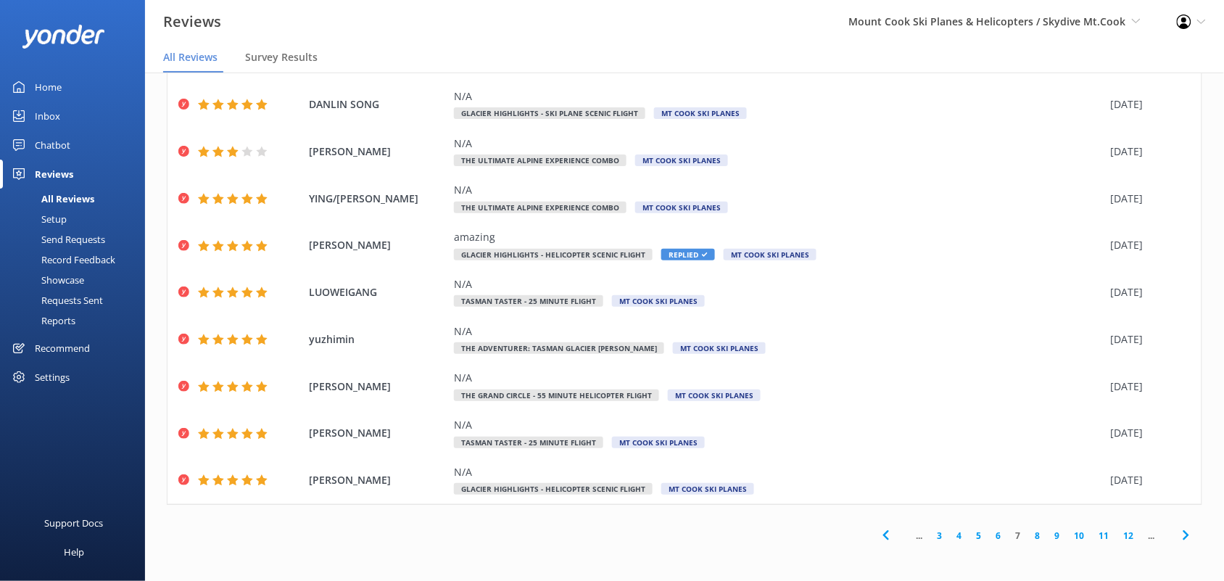
click at [1028, 541] on link "8" at bounding box center [1038, 535] width 20 height 14
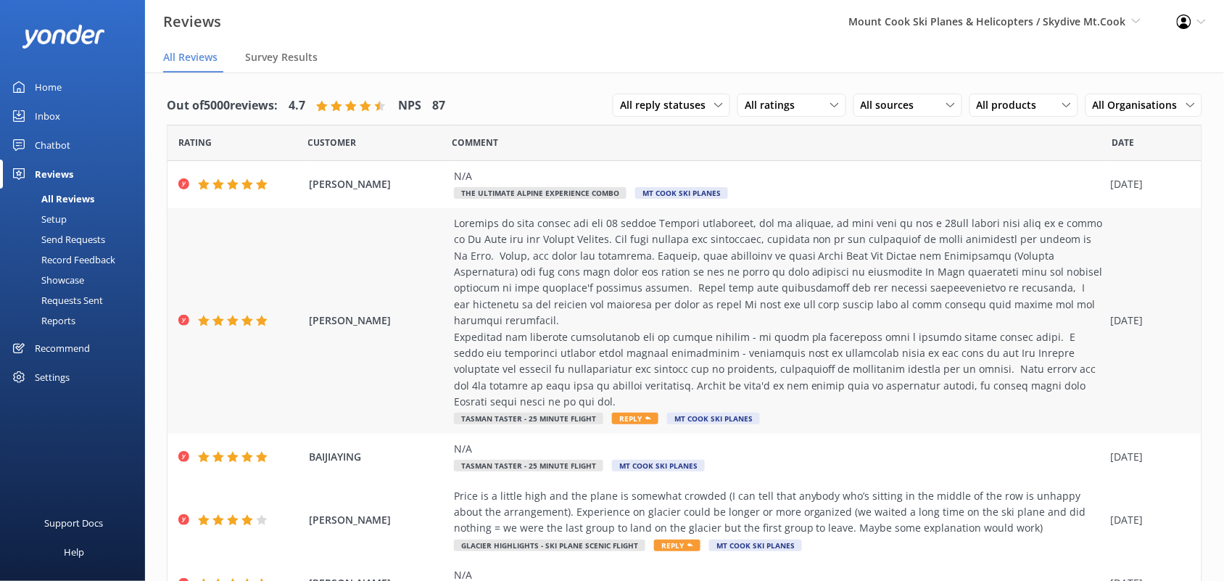
click at [627, 420] on span "Reply" at bounding box center [635, 418] width 46 height 12
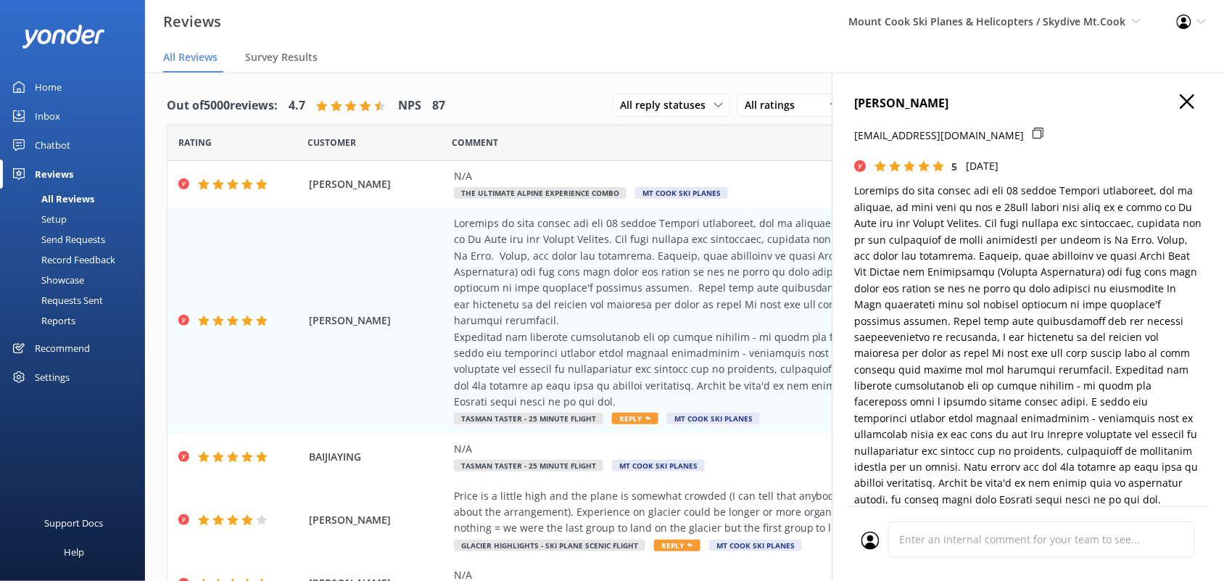
type textarea "Thank you so much for your thoughtful review, [PERSON_NAME]! We’re delighted to…"
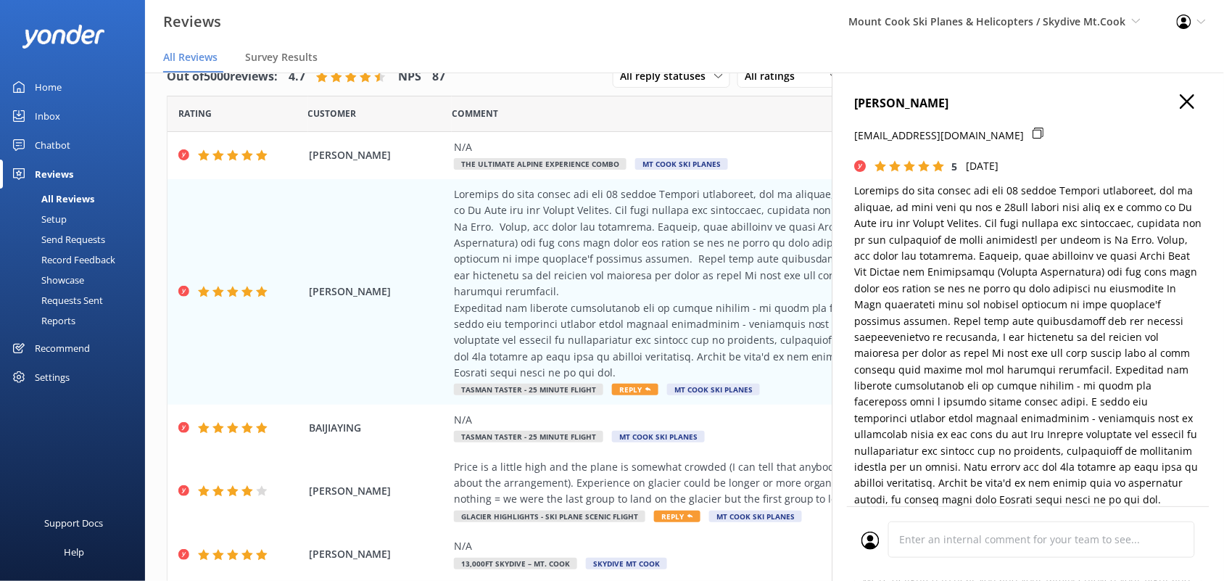
click at [1180, 105] on icon "button" at bounding box center [1187, 101] width 14 height 14
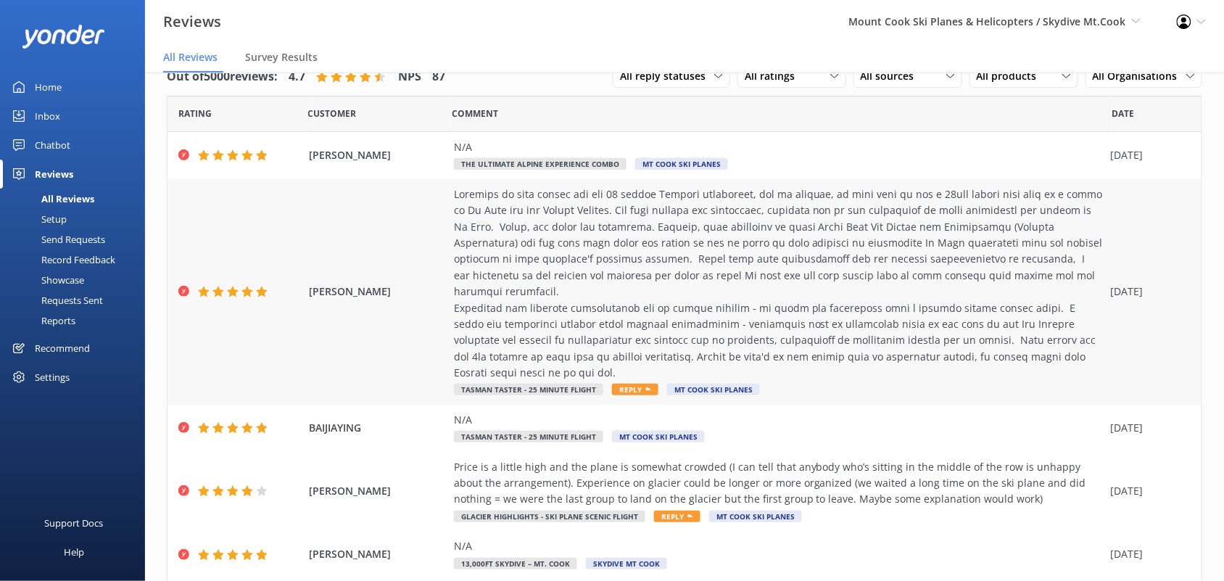
click at [631, 386] on span "Reply" at bounding box center [635, 389] width 46 height 12
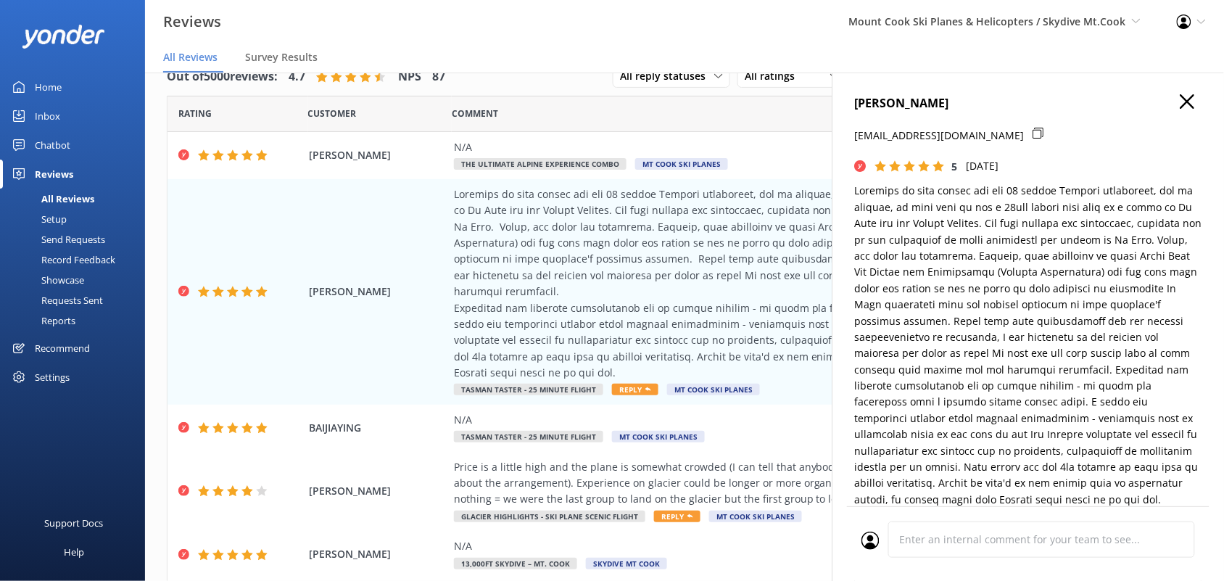
type textarea "Thank you so much for your thoughtful review, [PERSON_NAME]! We’re delighted to…"
click at [1180, 105] on icon "button" at bounding box center [1187, 101] width 14 height 14
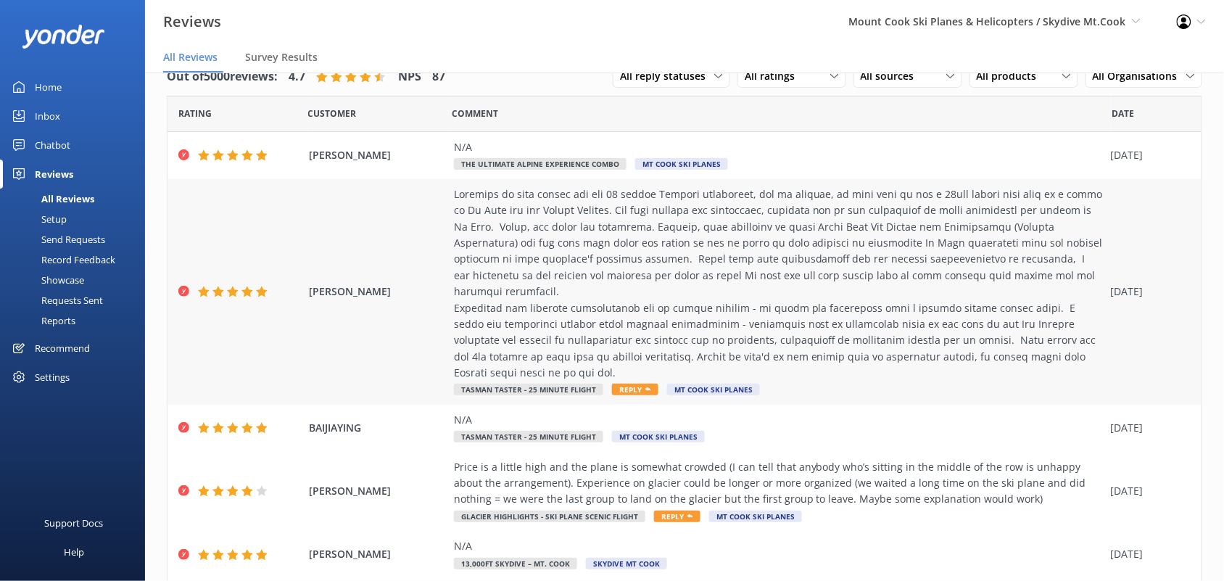
click at [614, 395] on span "Reply" at bounding box center [635, 389] width 46 height 12
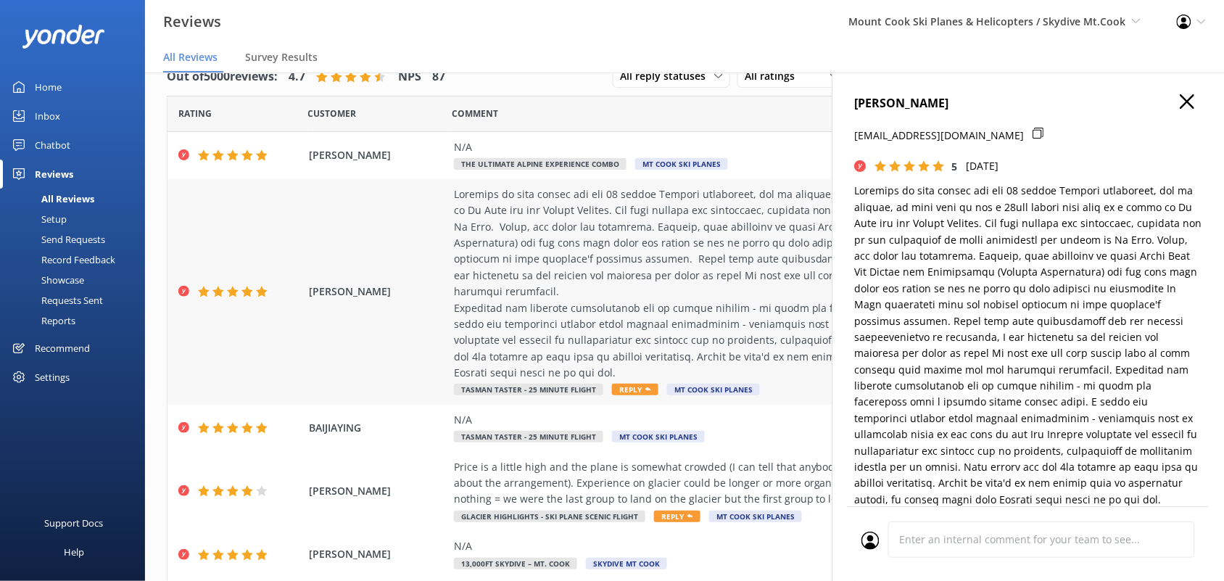
type textarea "Dear [PERSON_NAME], Thank you so much for your wonderful review and kind words …"
click at [1131, 252] on p at bounding box center [1028, 345] width 347 height 325
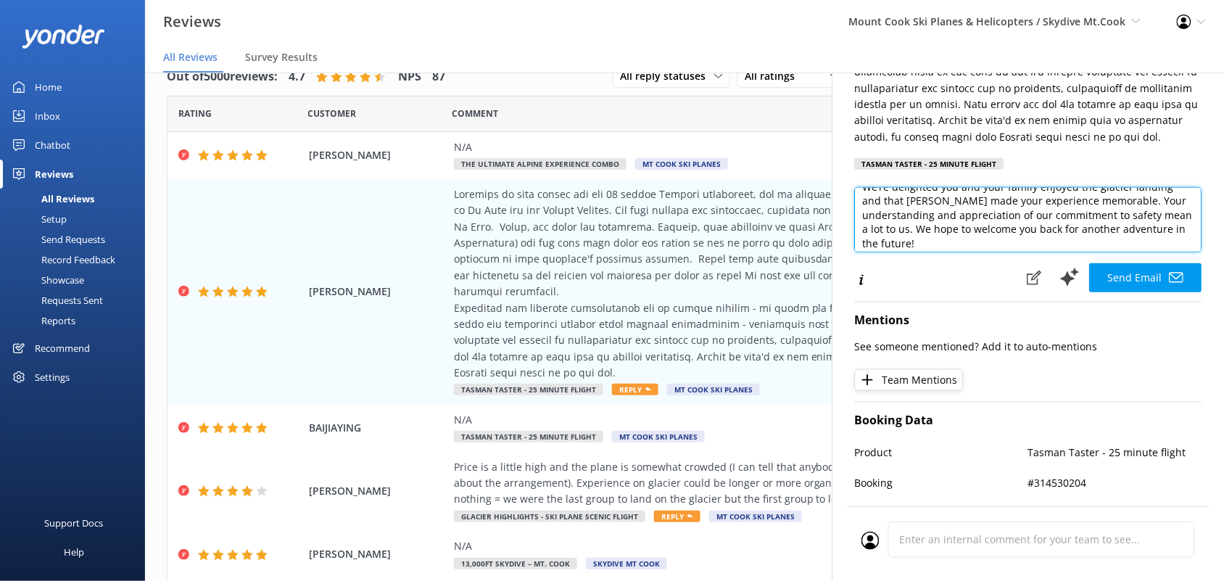
scroll to position [109, 0]
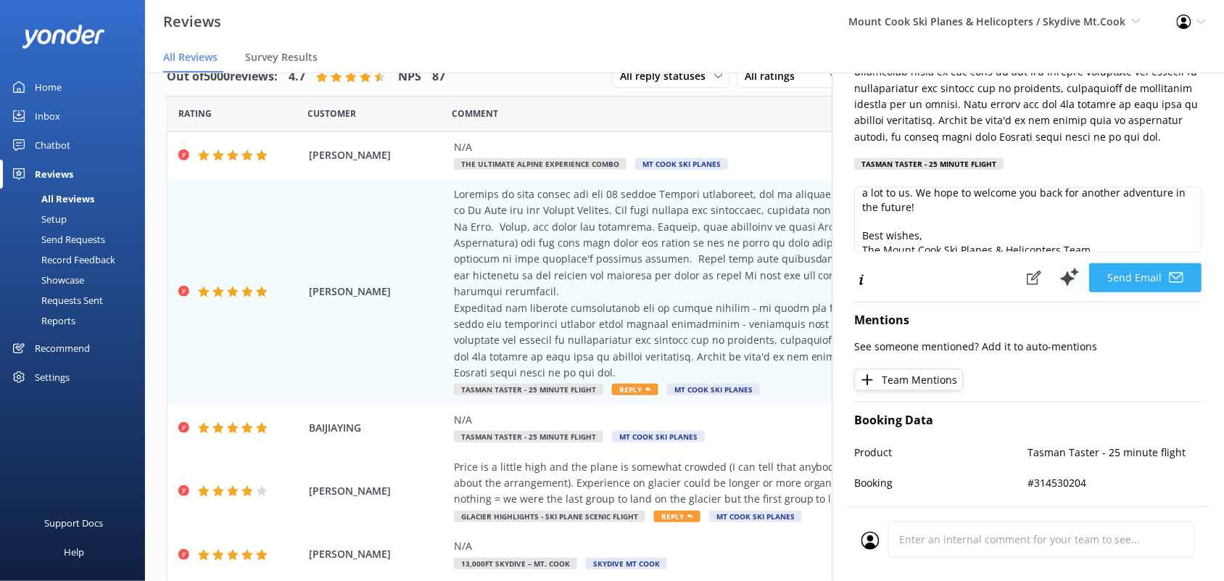
click at [1107, 292] on button "Send Email" at bounding box center [1146, 277] width 112 height 29
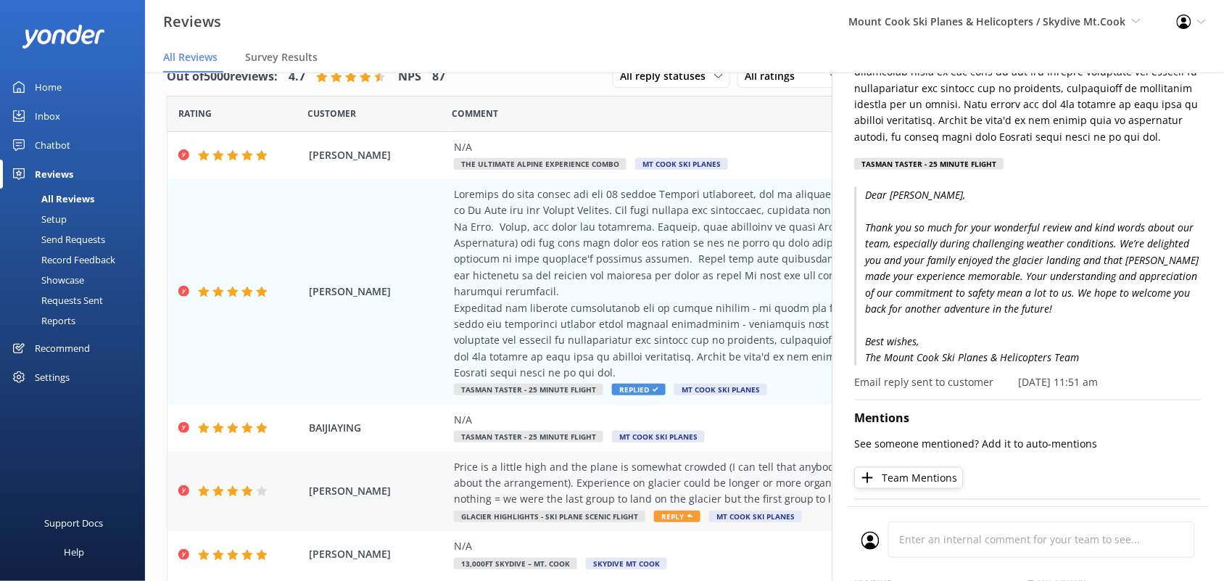
click at [548, 480] on div "Price is a little high and the plane is somewhat crowded (I can tell that anybo…" at bounding box center [779, 483] width 650 height 49
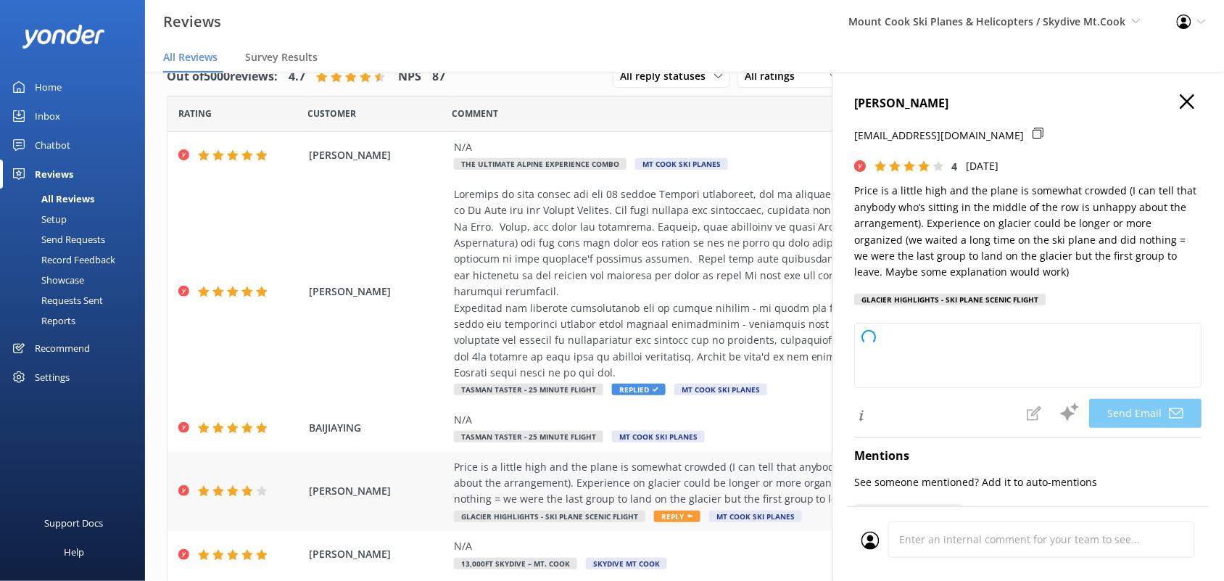
type textarea "Thank you for your feedback, Jiaming! We appreciate your comments and will cert…"
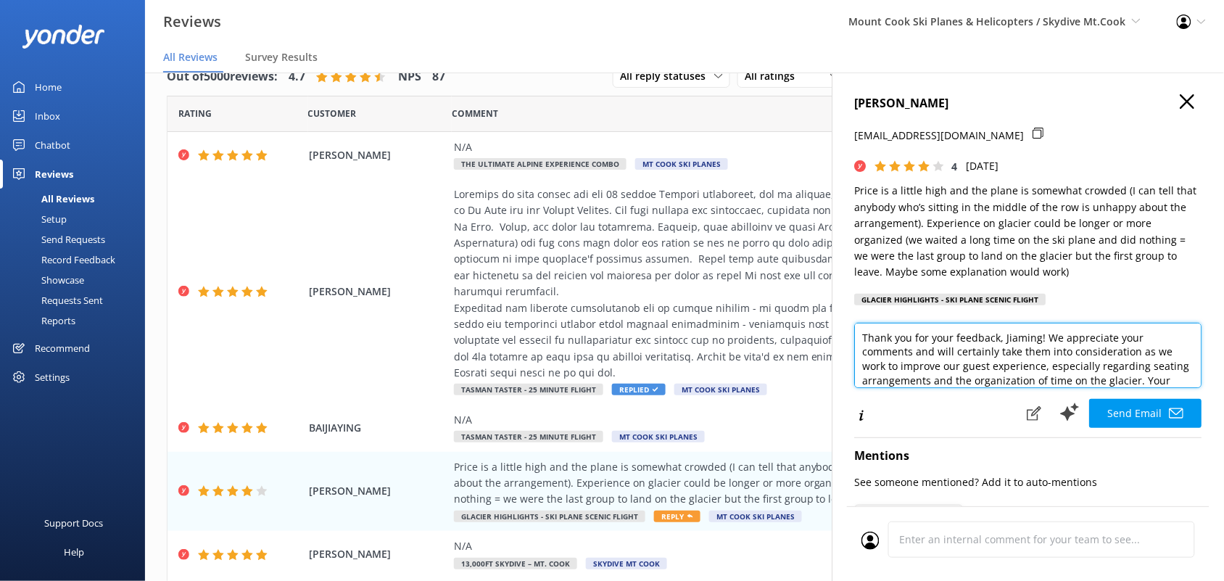
scroll to position [36, 0]
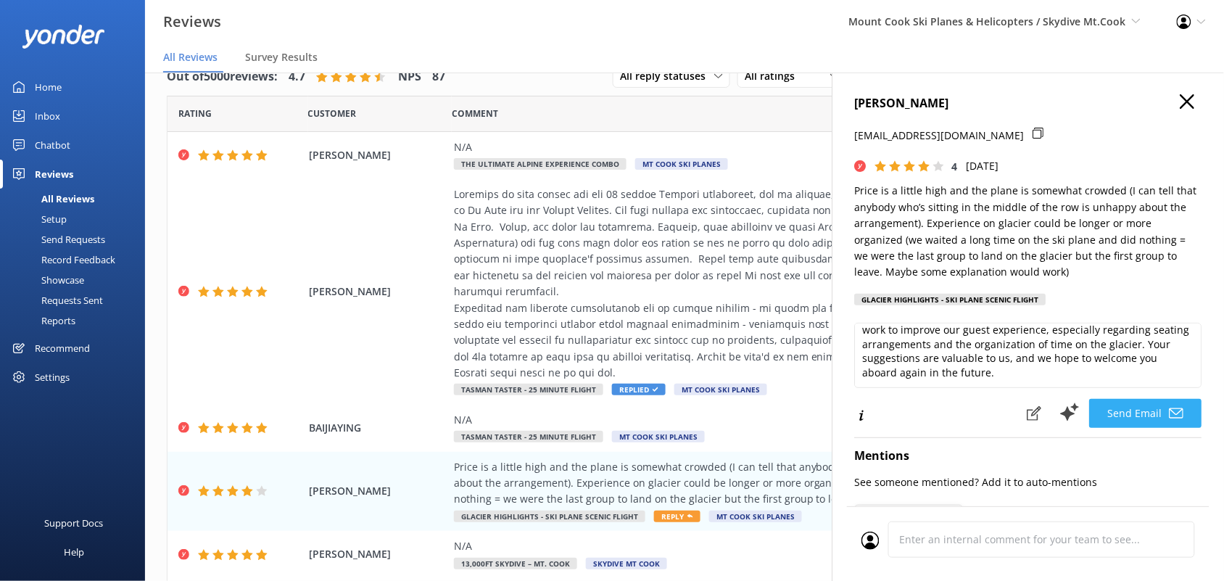
click at [1121, 423] on button "Send Email" at bounding box center [1146, 413] width 112 height 29
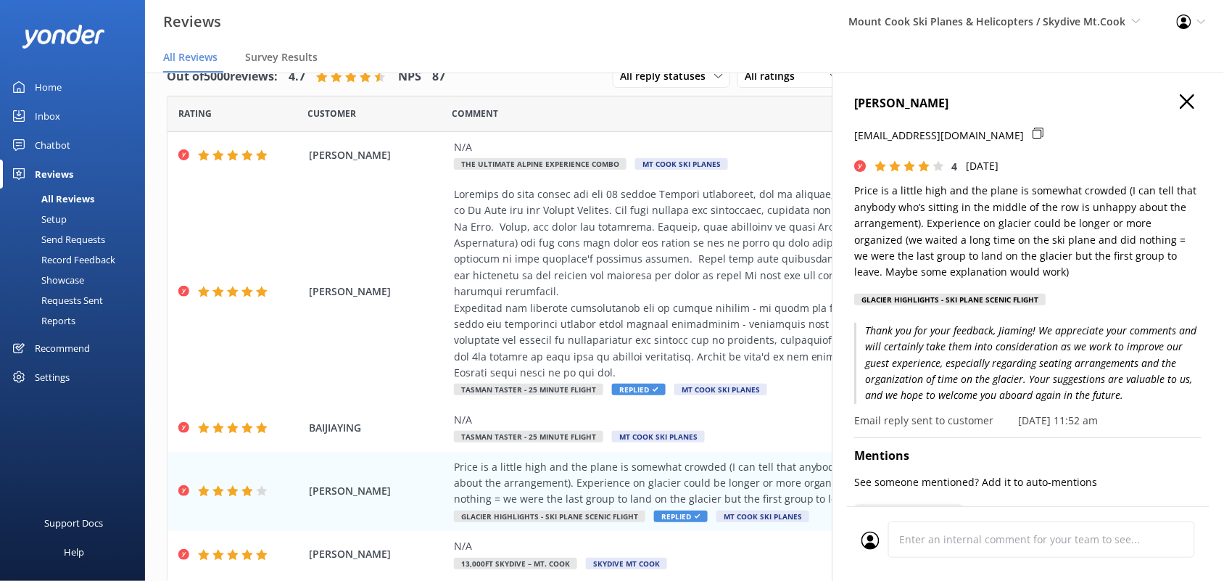
click at [1180, 96] on icon "button" at bounding box center [1187, 101] width 14 height 14
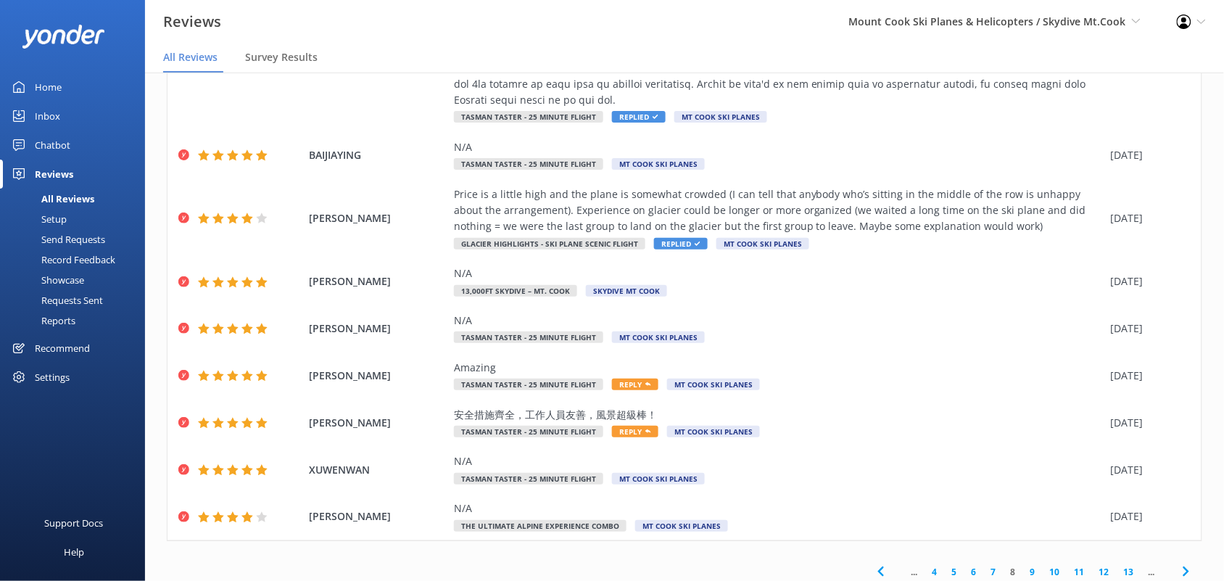
scroll to position [309, 0]
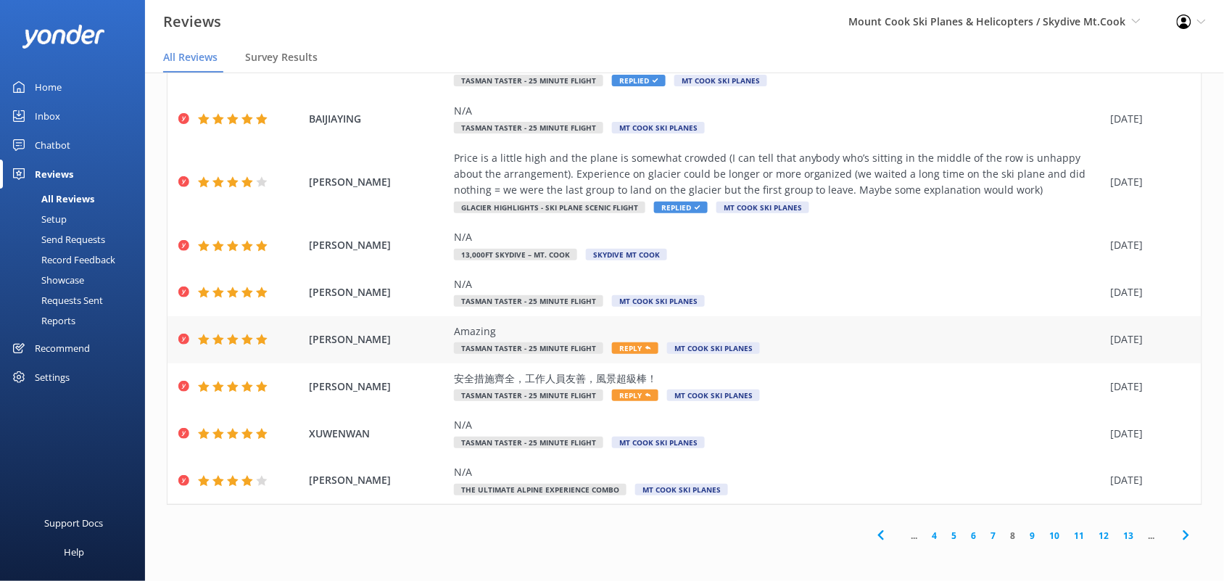
click at [629, 350] on span "Reply" at bounding box center [635, 348] width 46 height 12
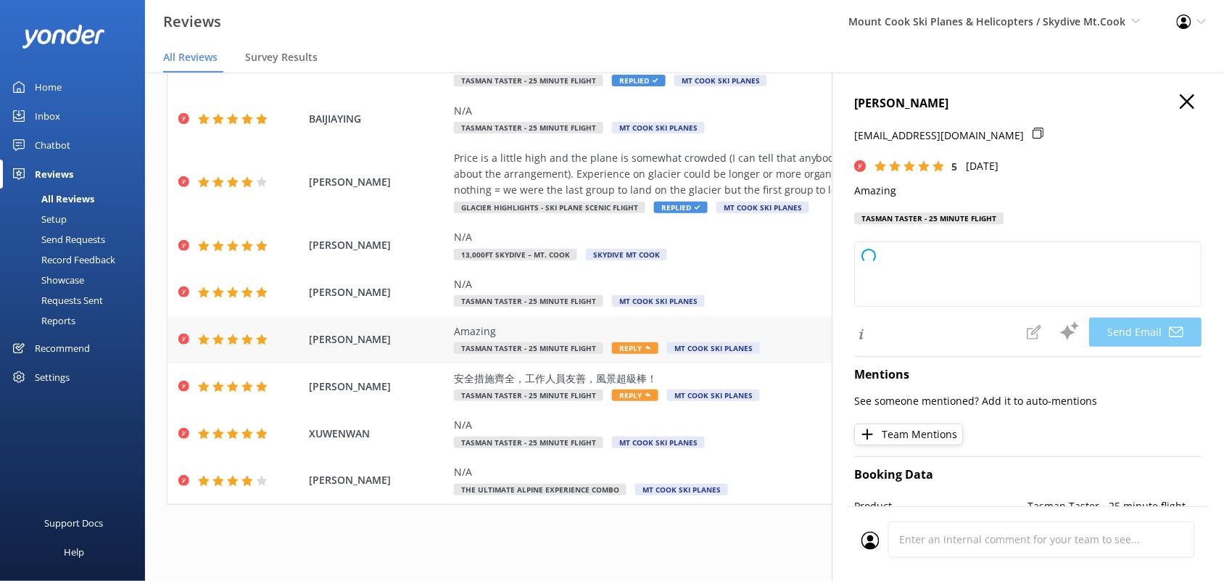
type textarea "Thank you so much, [PERSON_NAME]! We're thrilled to hear you had an amazing exp…"
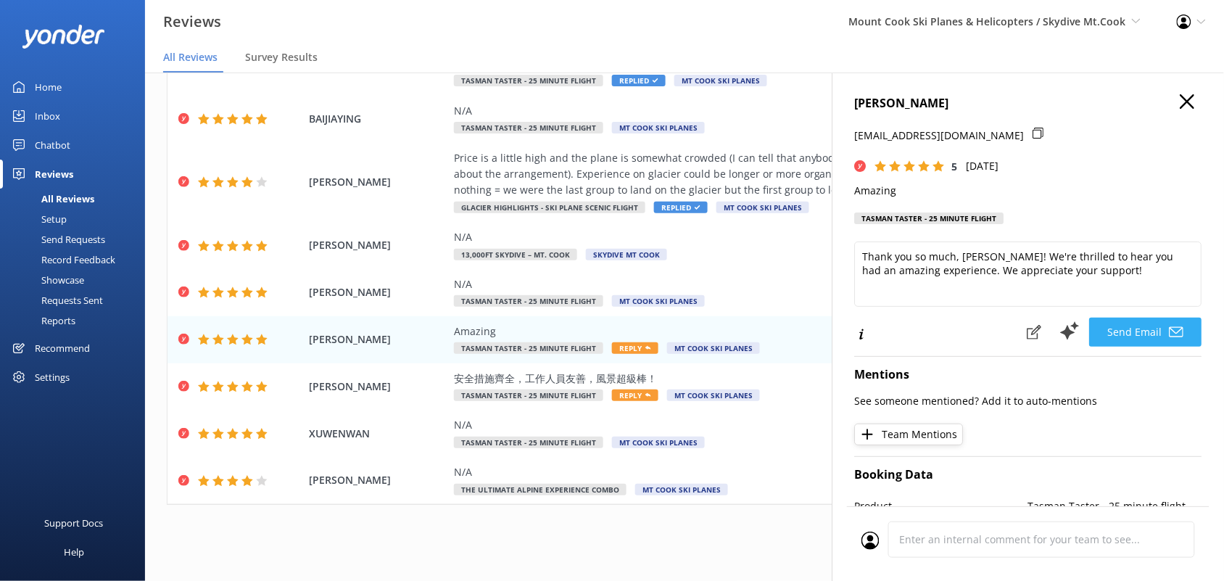
click at [1125, 331] on button "Send Email" at bounding box center [1146, 332] width 112 height 29
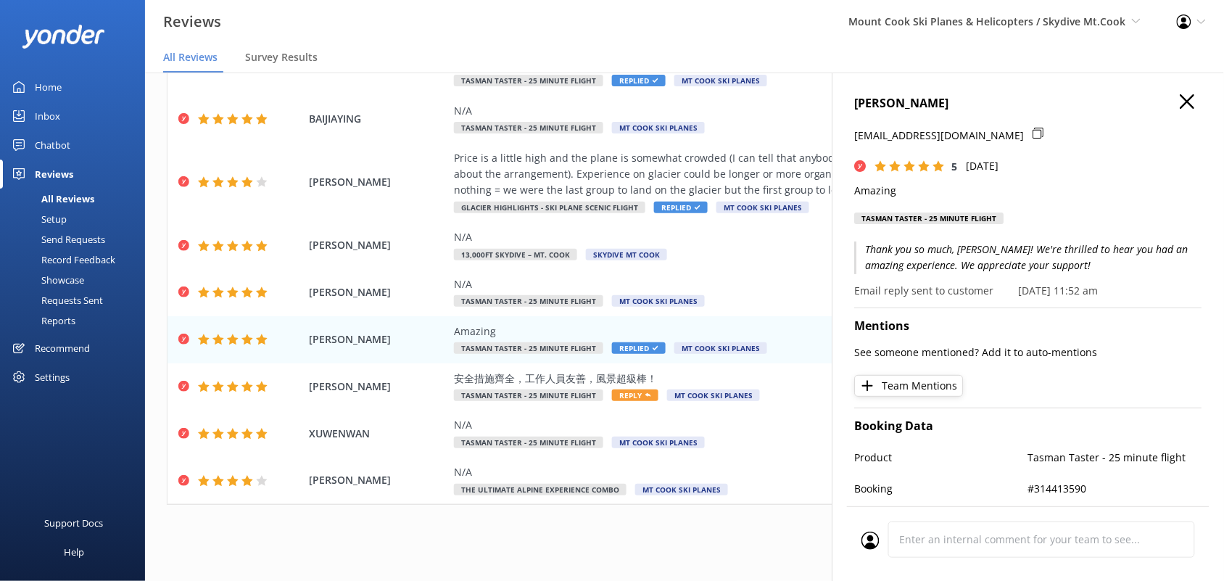
click at [1176, 92] on div "[PERSON_NAME] [EMAIL_ADDRESS][DOMAIN_NAME] 5 [DATE] Amazing Tasman Taster - 25 …" at bounding box center [1027, 362] width 391 height 581
click at [629, 399] on span "Reply" at bounding box center [635, 395] width 46 height 12
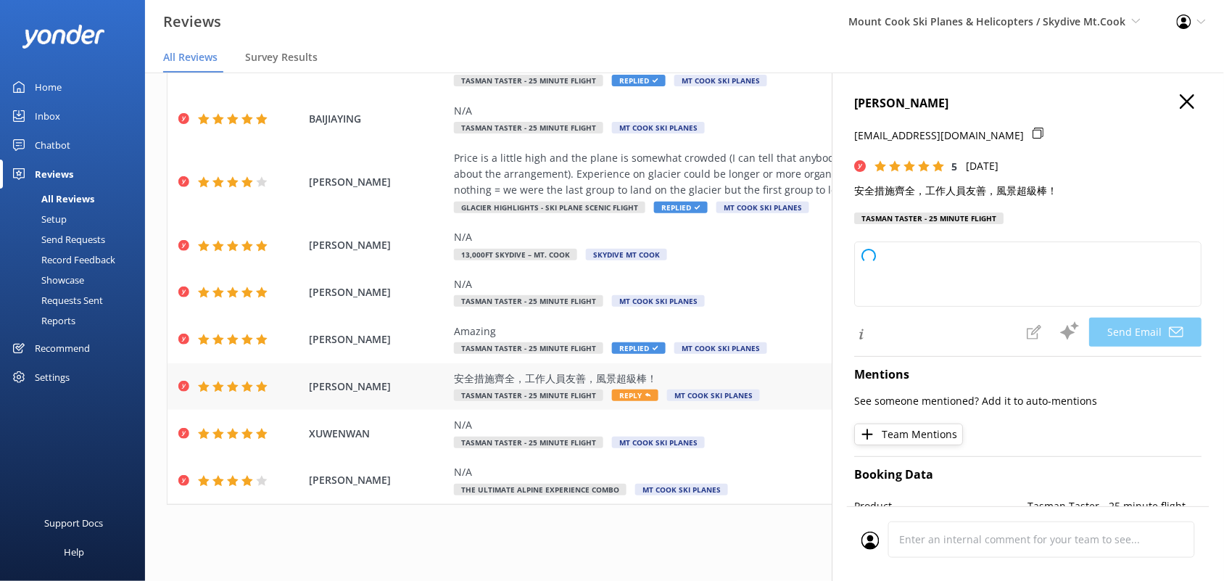
type textarea "親愛的 [PERSON_NAME]， 非常感謝您的五星好評！很高興您滿意我們的安全措施及服務，也喜歡這裡的風景。期待再次為您服務！ 祝您有美好的一天！"
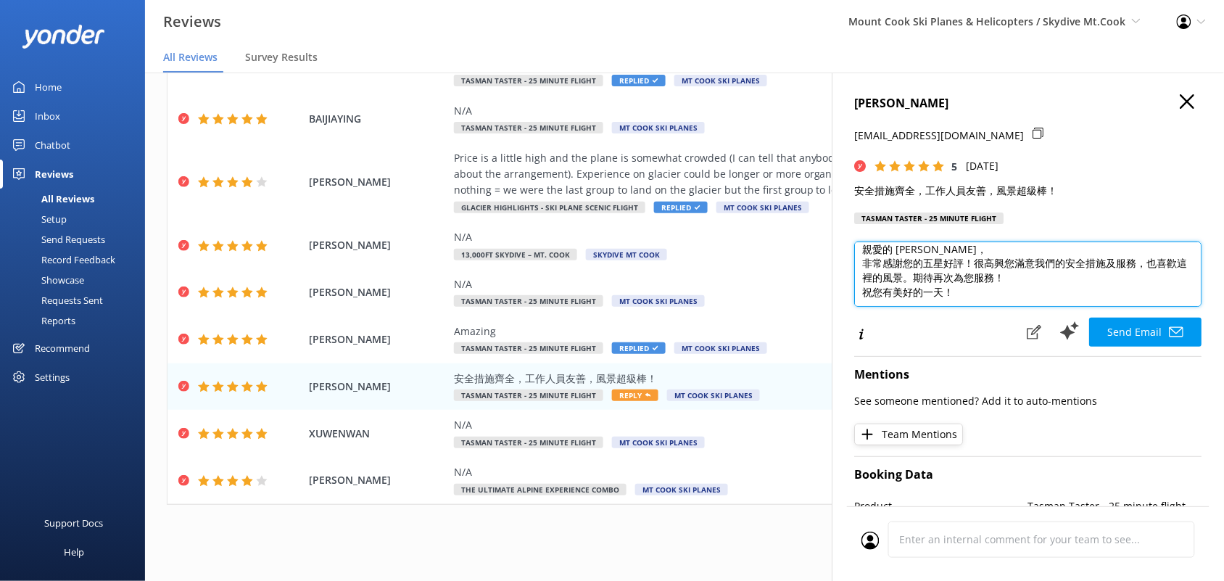
scroll to position [0, 0]
drag, startPoint x: 961, startPoint y: 292, endPoint x: 842, endPoint y: 256, distance: 123.6
click at [842, 256] on div "[PERSON_NAME] [EMAIL_ADDRESS][DOMAIN_NAME] 5 [DATE] 安全措施齊全，工作人員友善，風景超級棒！ Tasman…" at bounding box center [1027, 362] width 391 height 581
click at [1037, 270] on textarea "親愛的 [PERSON_NAME]， 非常感謝您的五星好評！很高興您滿意我們的安全措施及服務，也喜歡這裡的風景。期待再次為您服務！ 祝您有美好的一天！" at bounding box center [1028, 273] width 347 height 65
drag, startPoint x: 970, startPoint y: 292, endPoint x: 841, endPoint y: 244, distance: 137.6
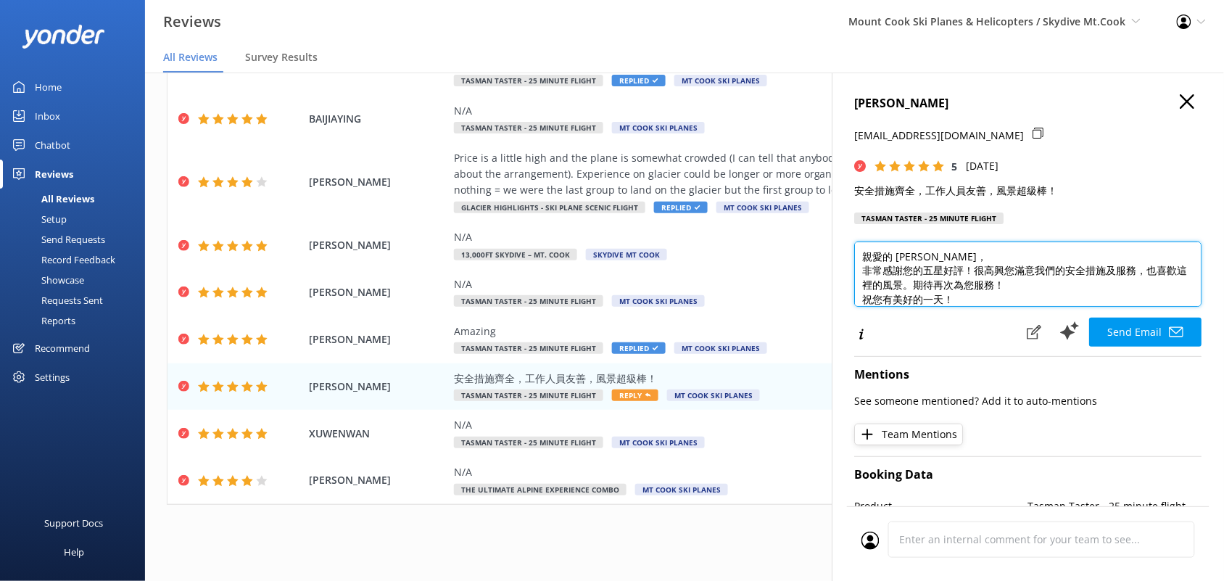
click at [841, 244] on div "[PERSON_NAME] [EMAIL_ADDRESS][DOMAIN_NAME] 5 [DATE] 安全措施齊全，工作人員友善，風景超級棒！ Tasman…" at bounding box center [1027, 362] width 391 height 581
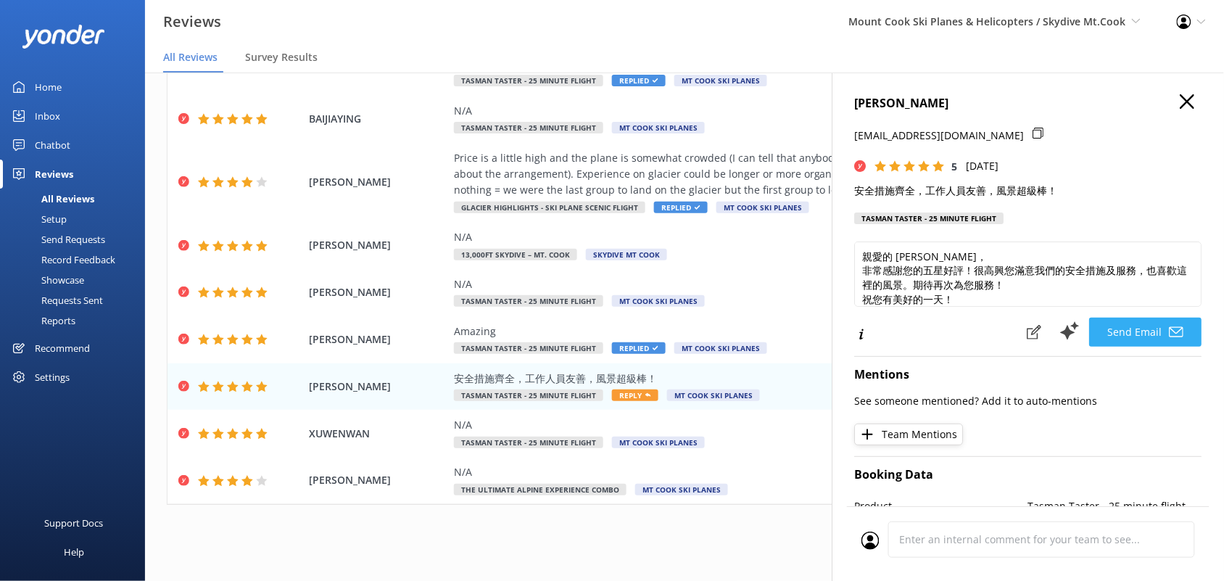
click at [1135, 321] on button "Send Email" at bounding box center [1146, 332] width 112 height 29
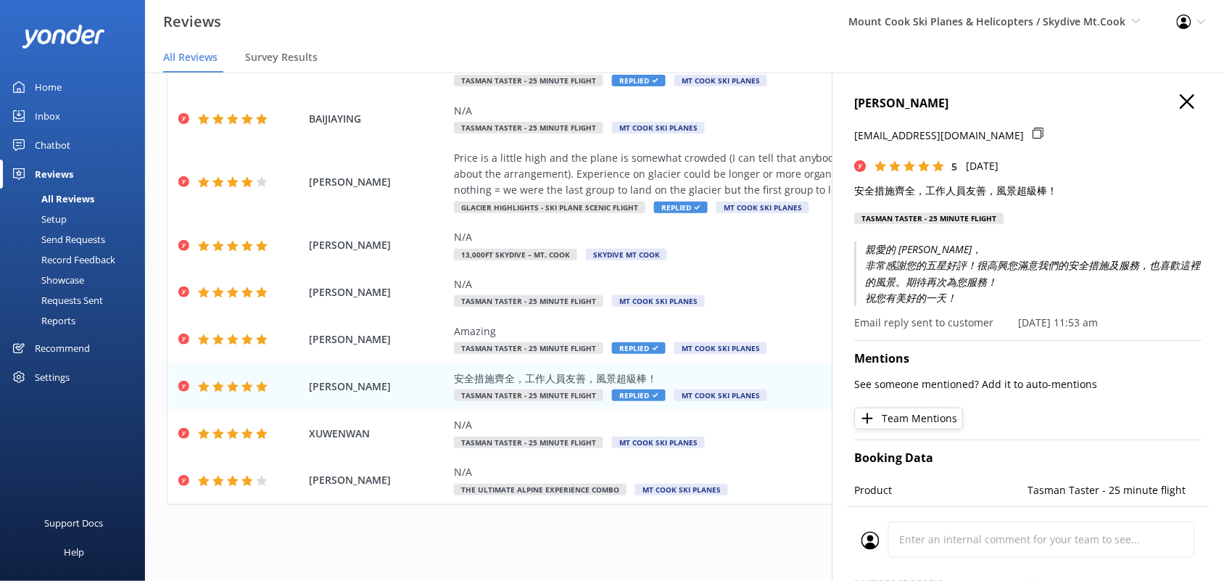
click at [1180, 101] on icon "button" at bounding box center [1187, 101] width 14 height 14
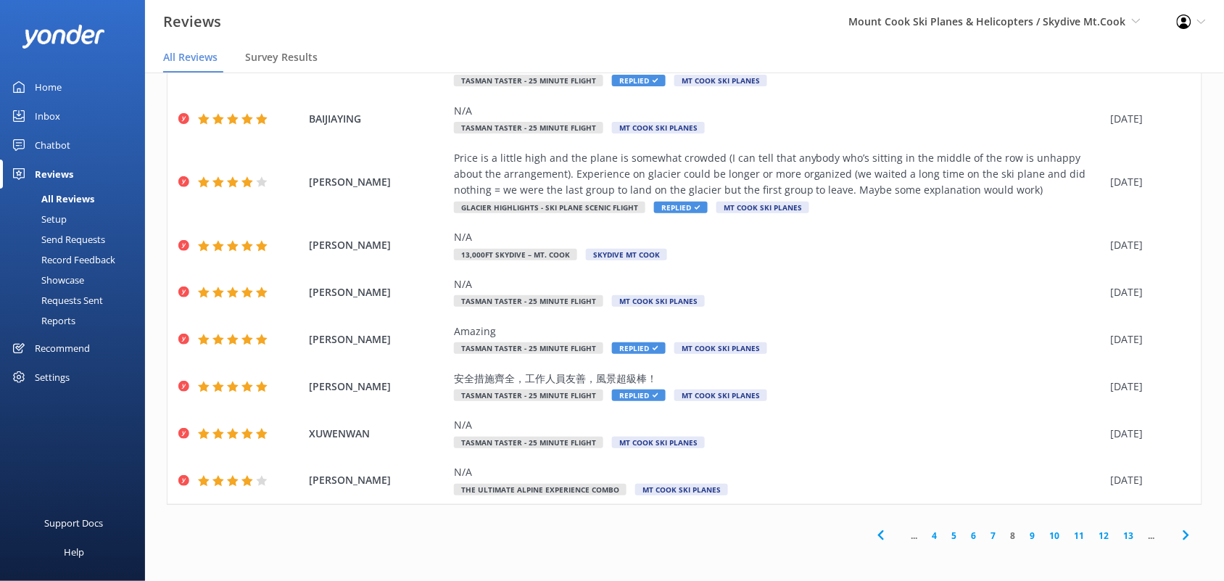
click at [1023, 539] on link "9" at bounding box center [1033, 535] width 20 height 14
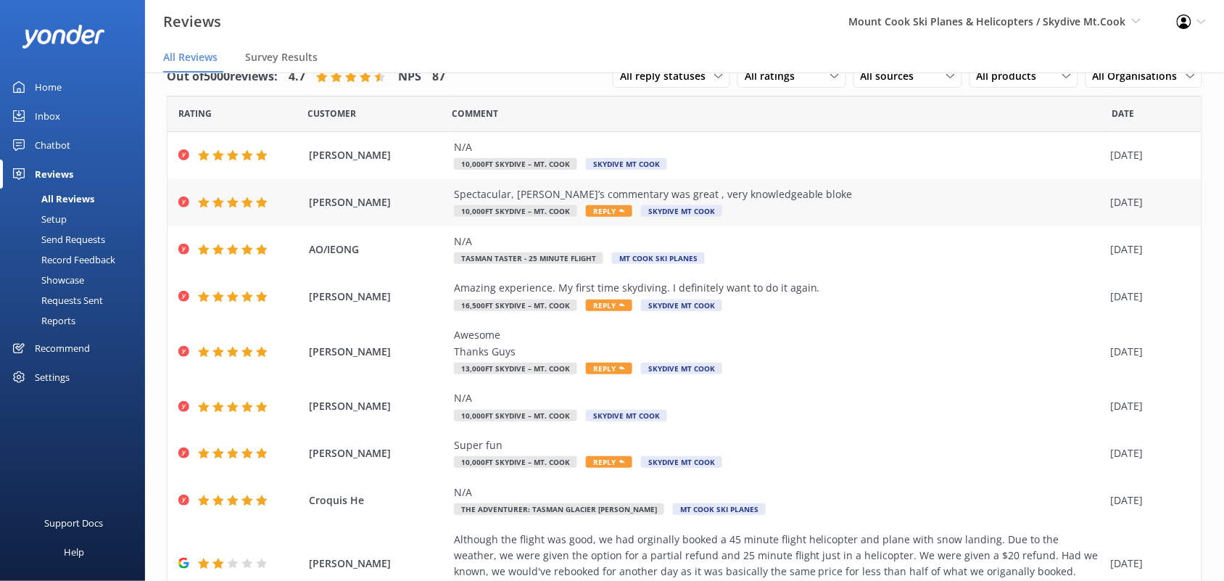
click at [491, 194] on div "Spectacular, [PERSON_NAME]’s commentary was great , very knowledgeable bloke" at bounding box center [779, 194] width 650 height 16
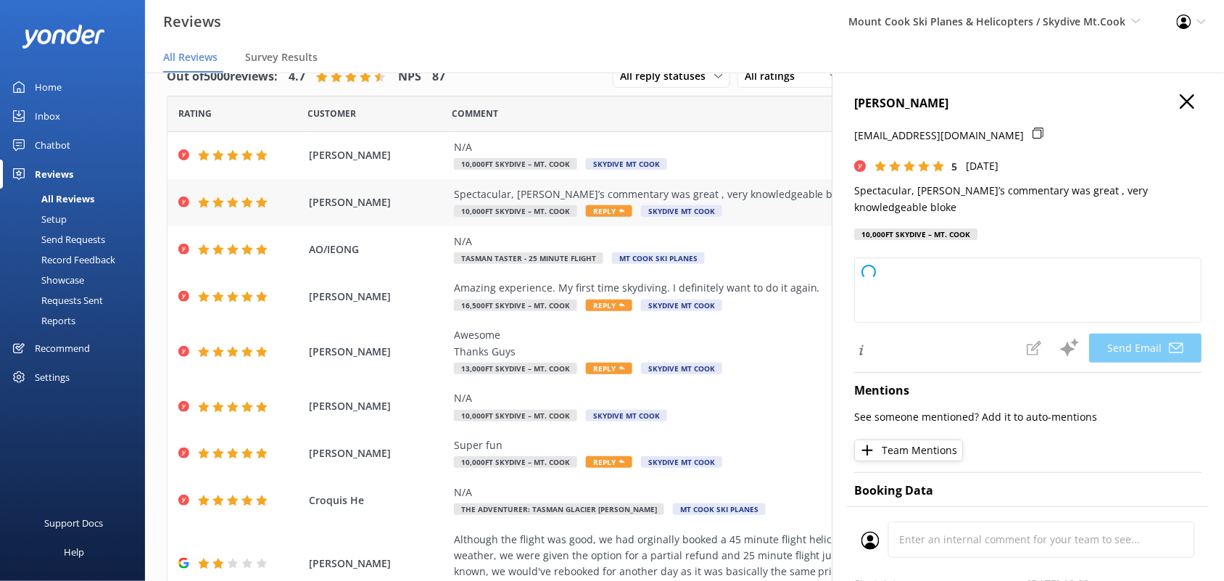
type textarea "Thank you so much for your kind words, [PERSON_NAME]! We're thrilled you enjoye…"
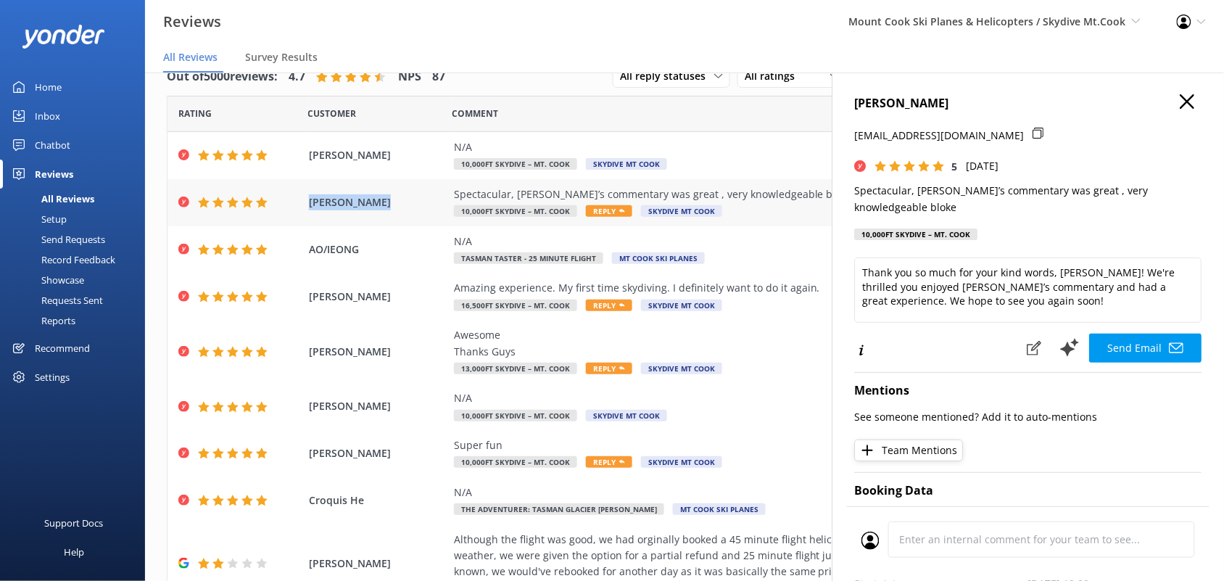
drag, startPoint x: 386, startPoint y: 212, endPoint x: 302, endPoint y: 207, distance: 84.2
click at [302, 207] on div "[PERSON_NAME] Spectacular, [PERSON_NAME]’s commentary was great , very knowledg…" at bounding box center [684, 202] width 1034 height 47
copy span "[PERSON_NAME]"
